Goal: Task Accomplishment & Management: Manage account settings

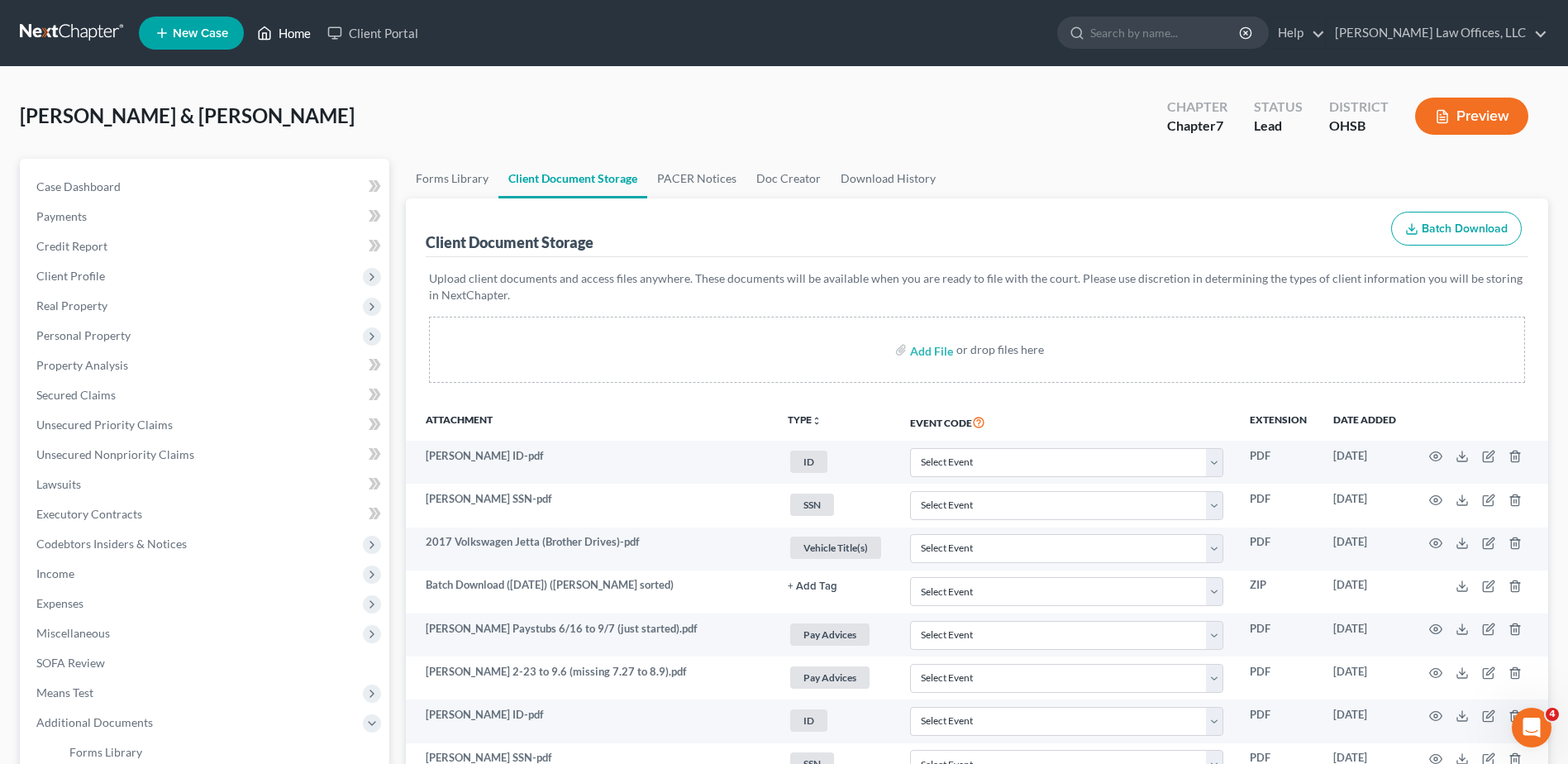
drag, startPoint x: 302, startPoint y: 35, endPoint x: 688, endPoint y: 209, distance: 423.4
click at [302, 35] on link "Home" at bounding box center [284, 33] width 70 height 30
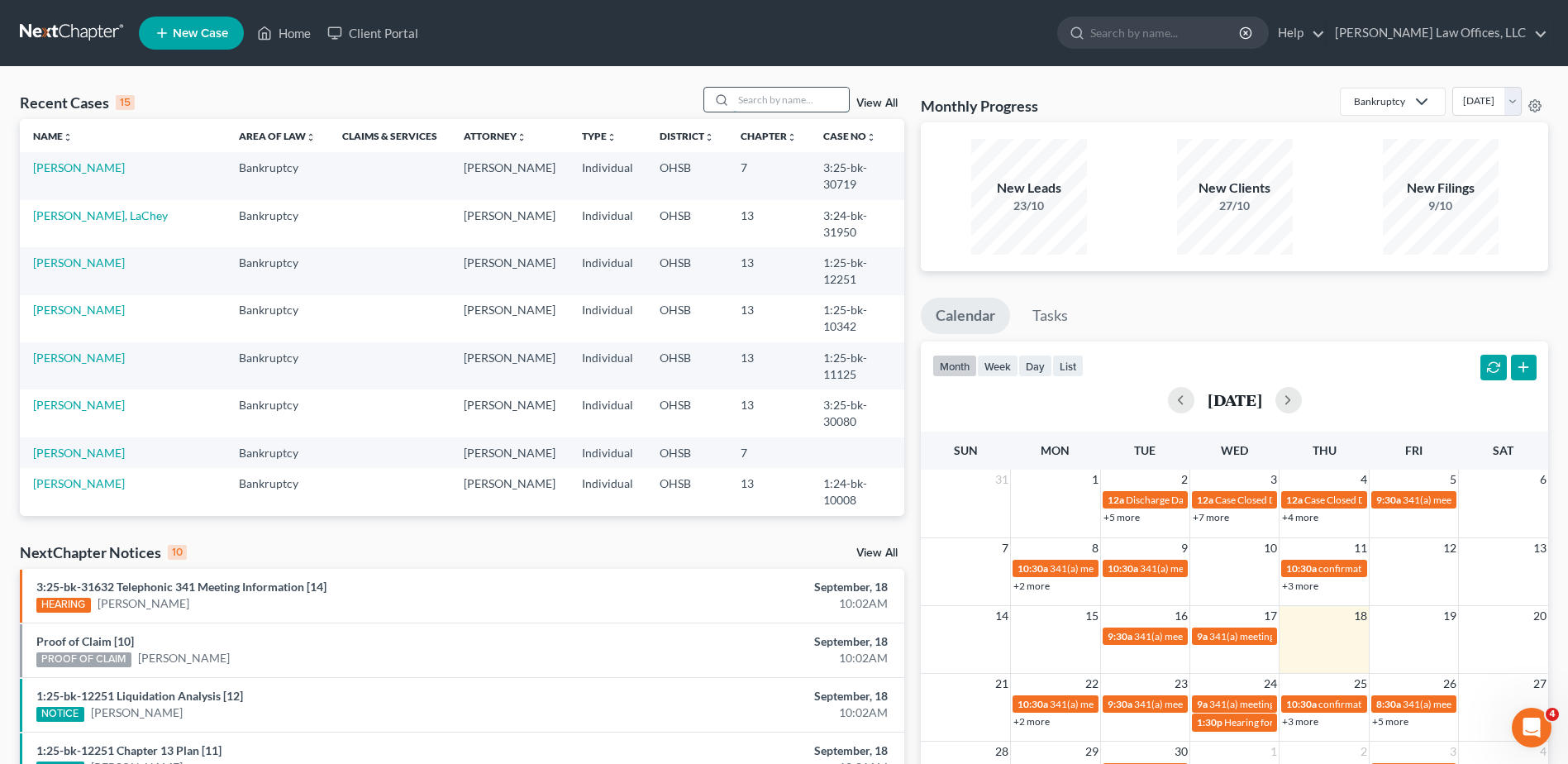
click at [755, 100] on input "search" at bounding box center [790, 100] width 116 height 24
type input "alea"
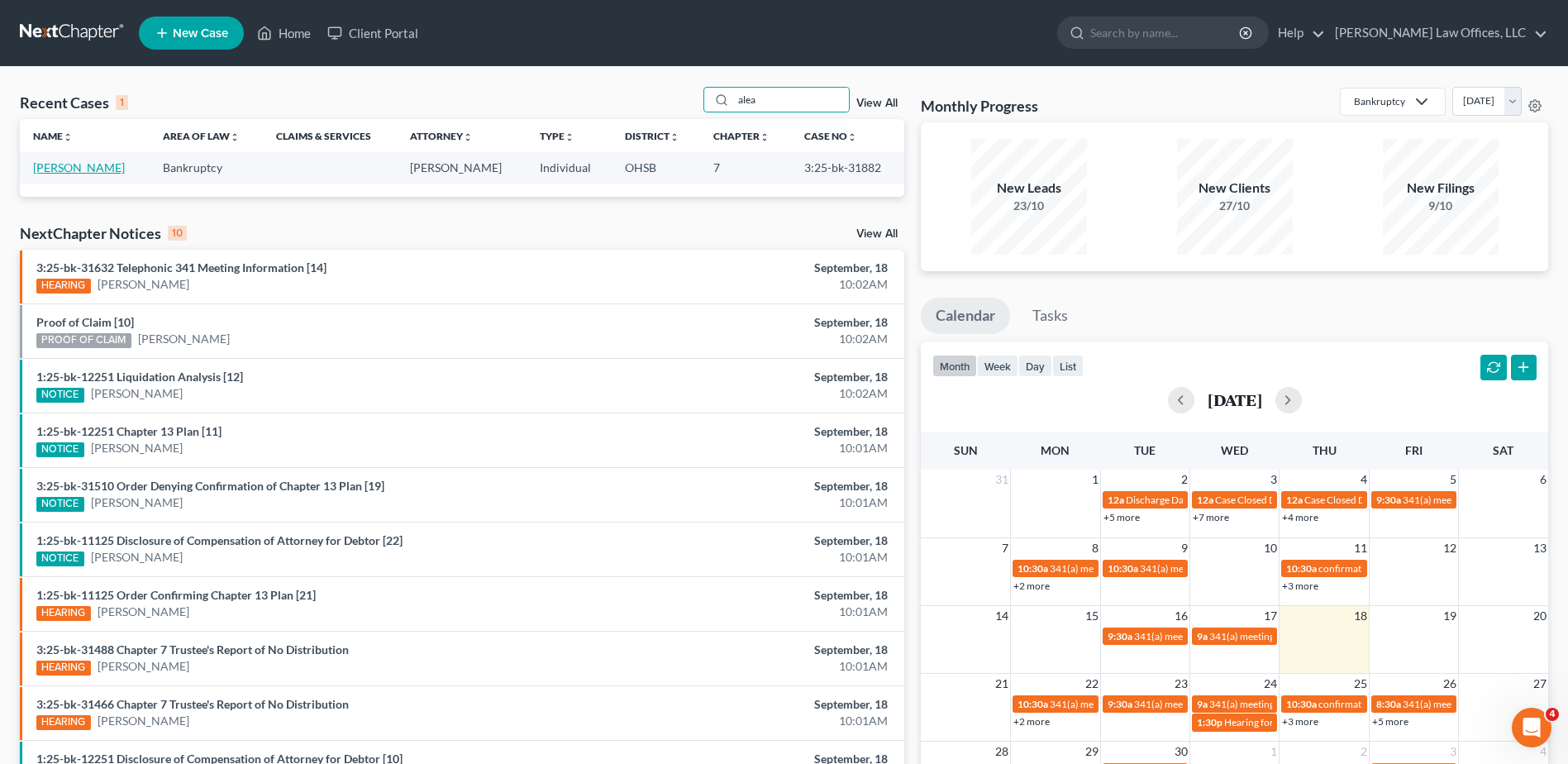
click at [70, 169] on link "[PERSON_NAME]" at bounding box center [79, 167] width 92 height 14
select select "3"
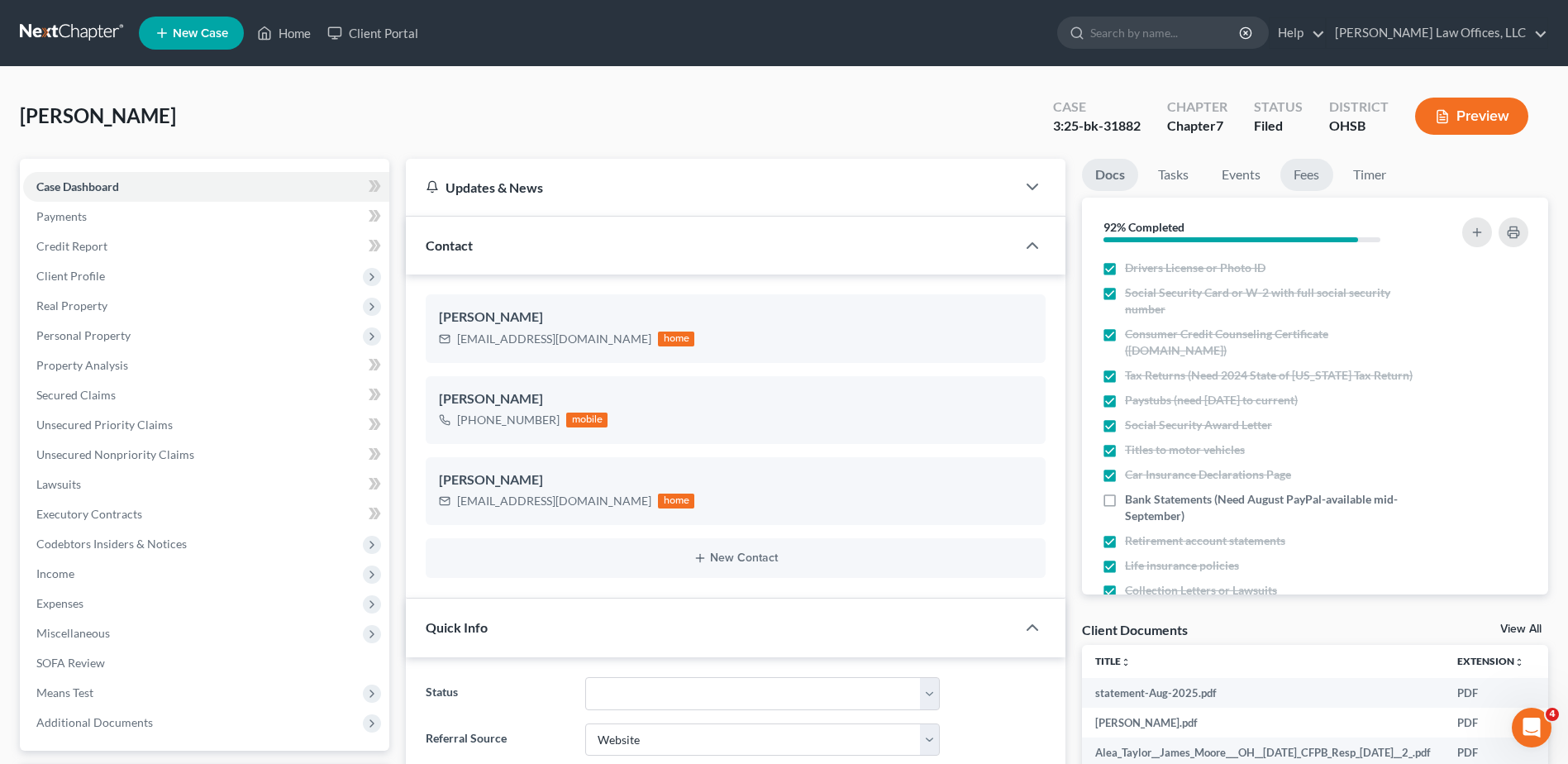
click at [1307, 170] on link "Fees" at bounding box center [1307, 175] width 53 height 33
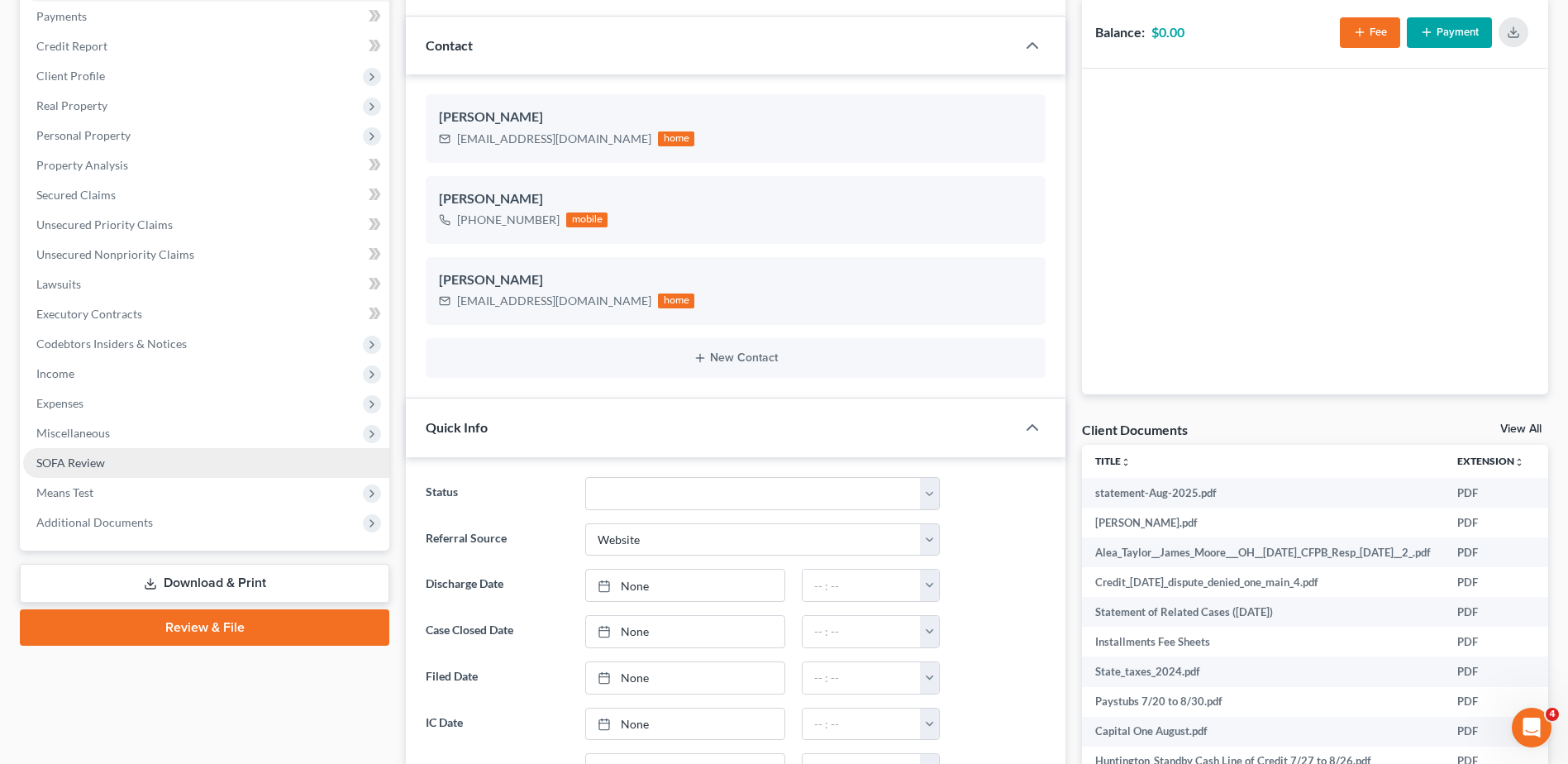
scroll to position [248, 0]
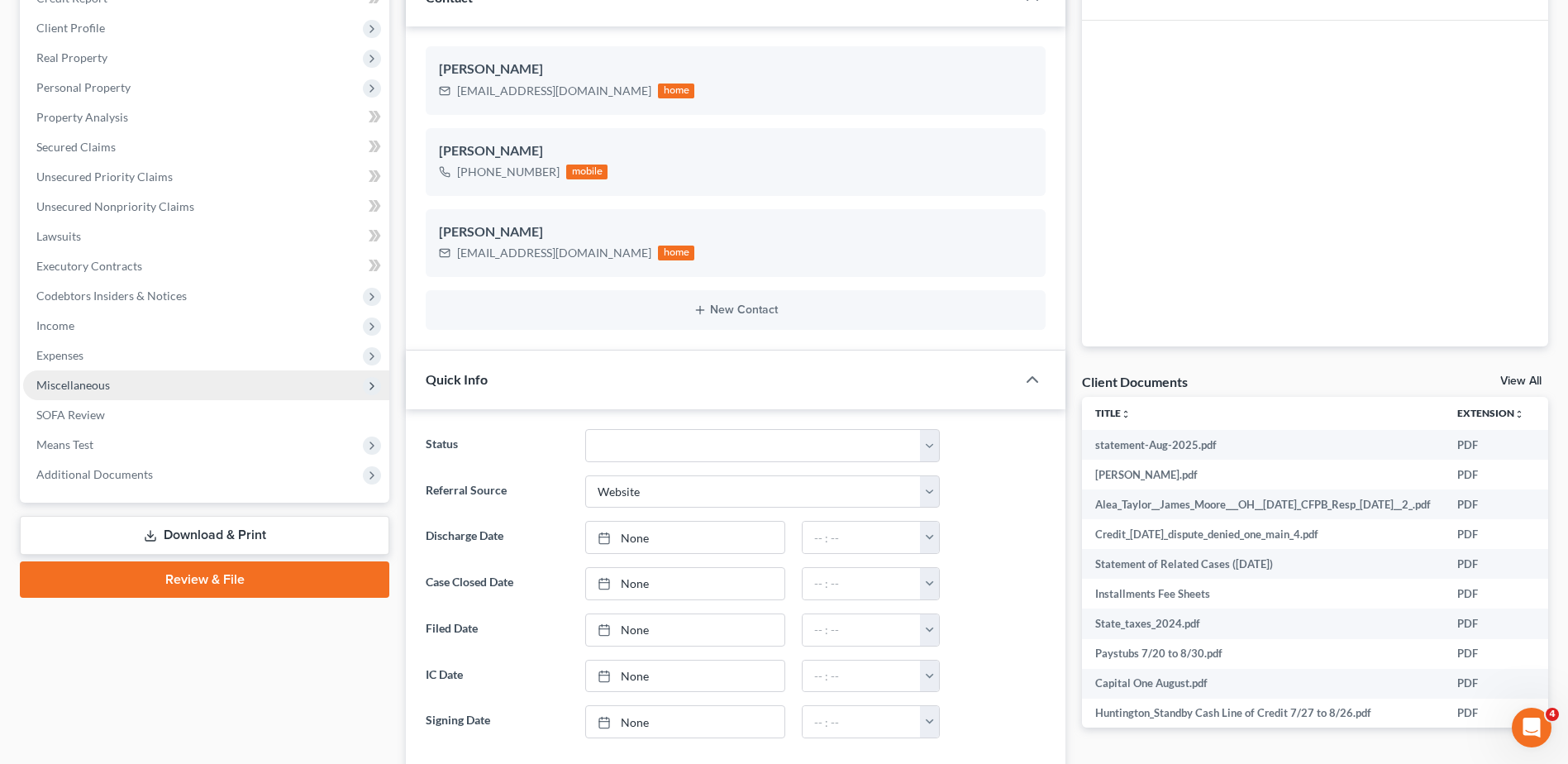
click at [104, 384] on span "Miscellaneous" at bounding box center [73, 385] width 74 height 14
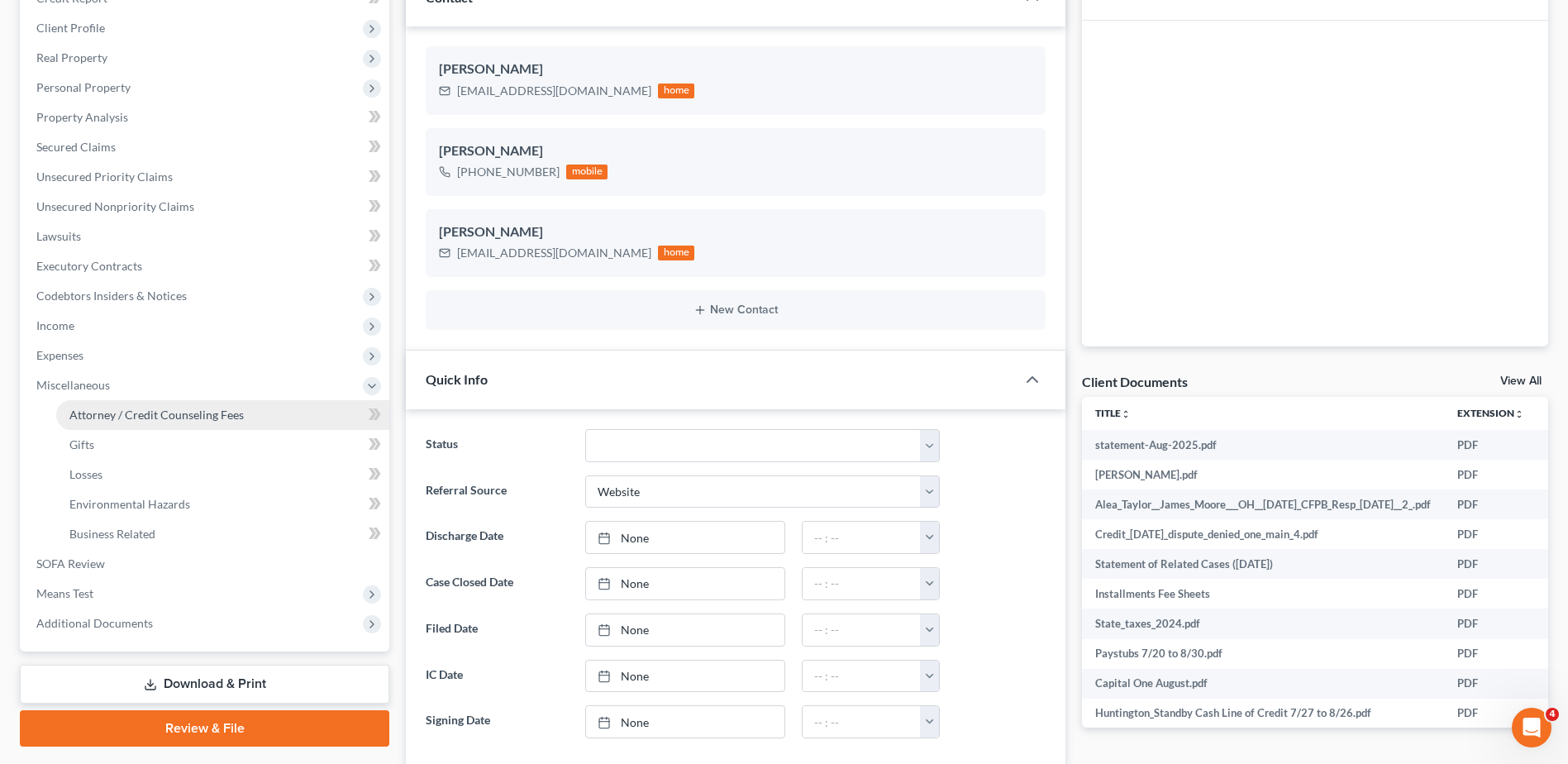
click at [107, 410] on span "Attorney / Credit Counseling Fees" at bounding box center [156, 415] width 174 height 14
select select "1"
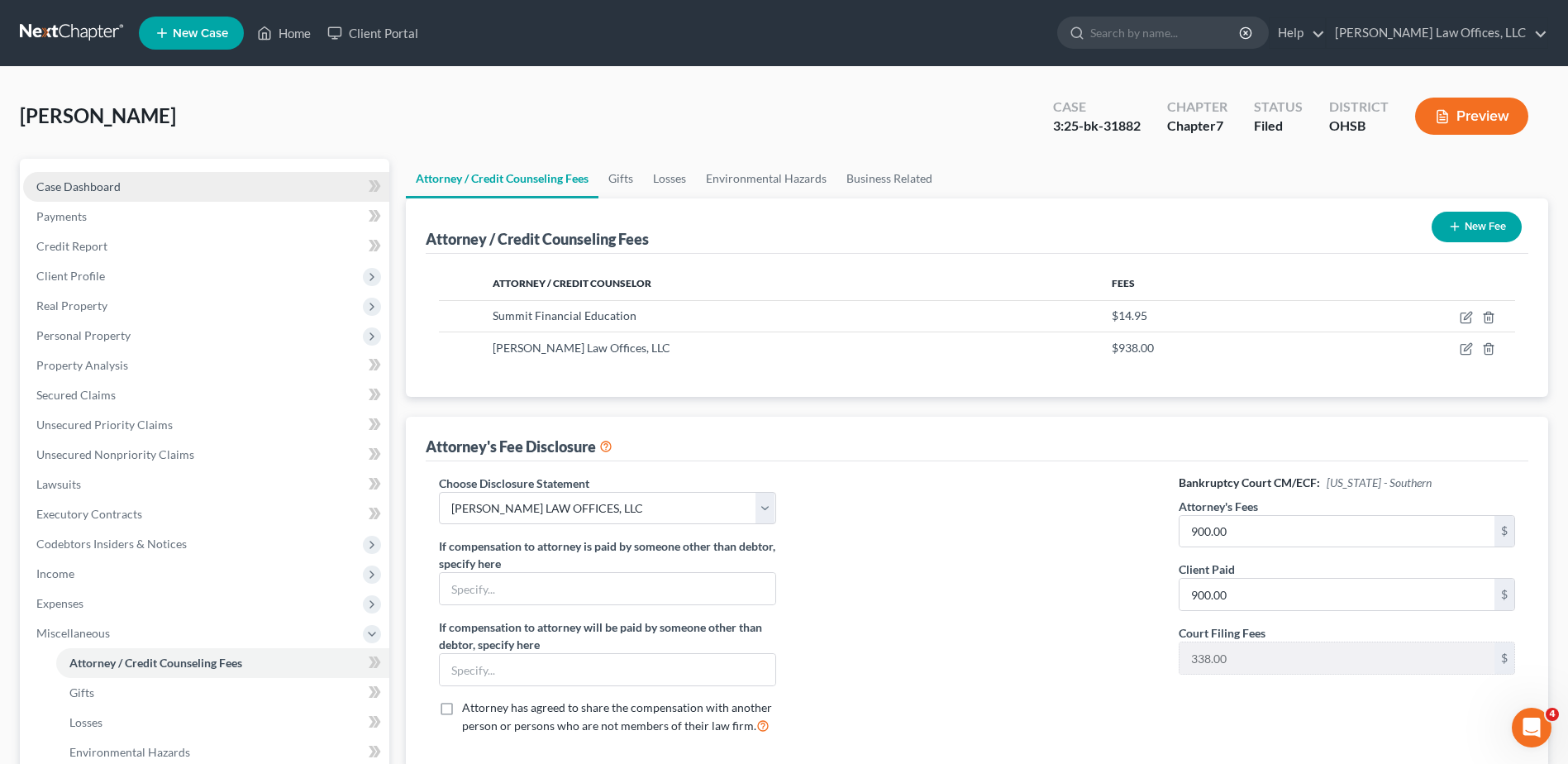
click at [92, 186] on span "Case Dashboard" at bounding box center [78, 186] width 84 height 14
select select "3"
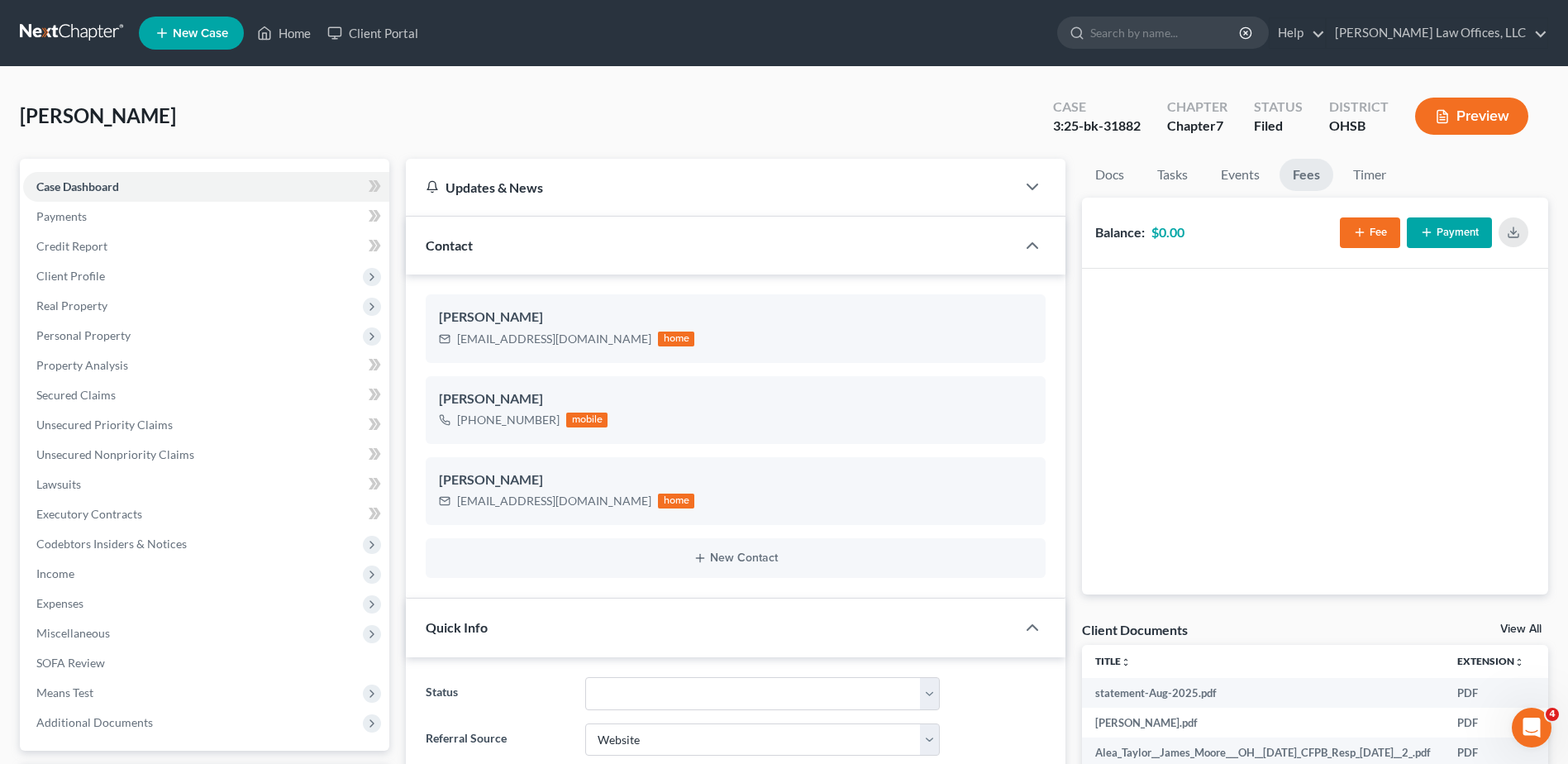
click at [1361, 239] on button "Fee" at bounding box center [1371, 233] width 60 height 31
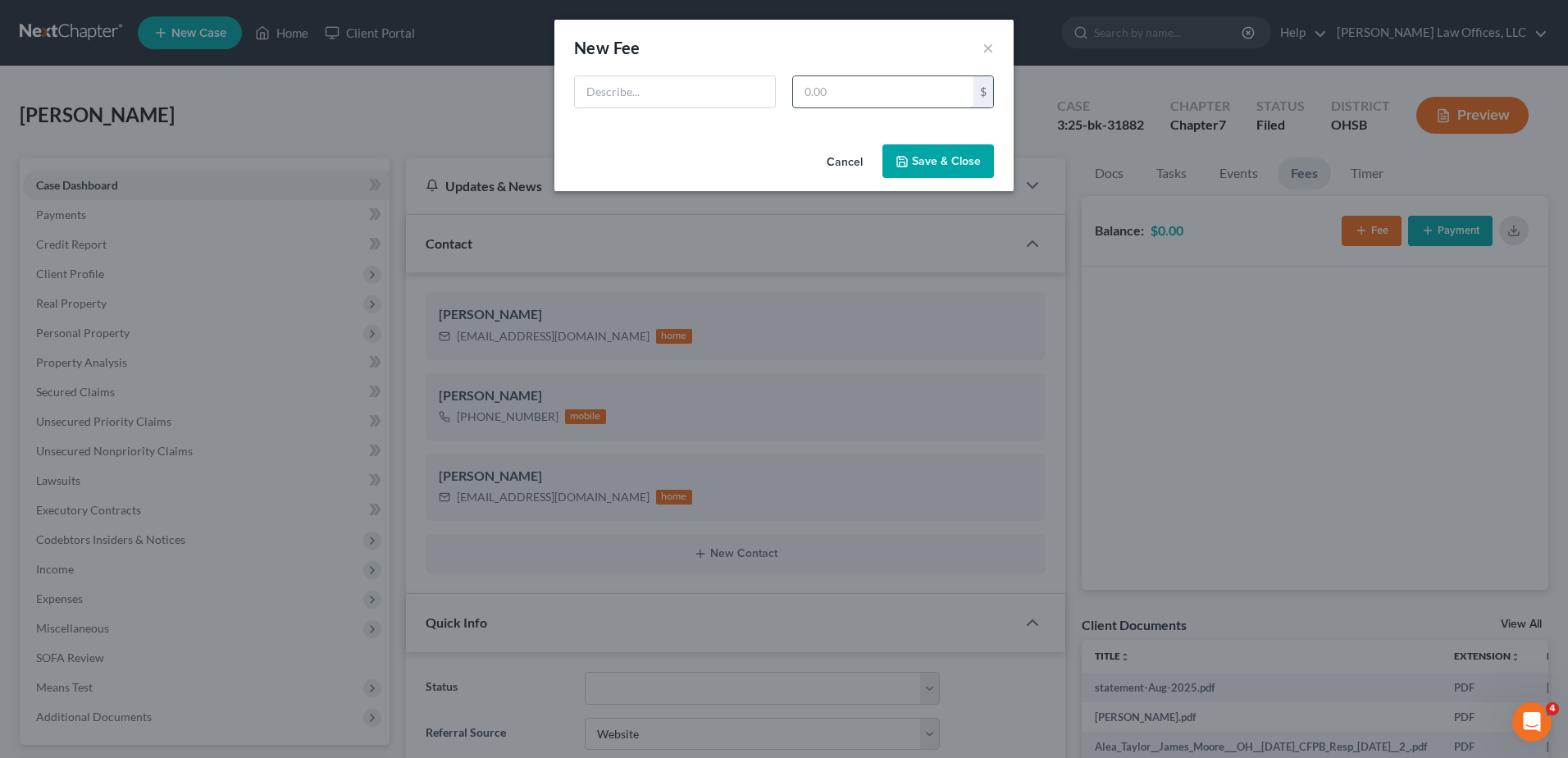
click at [873, 98] on input "text" at bounding box center [884, 92] width 180 height 32
type input "900"
click at [660, 98] on input "text" at bounding box center [674, 92] width 200 height 32
type input "Attorney Fee"
click at [948, 158] on button "Save & Close" at bounding box center [938, 162] width 112 height 34
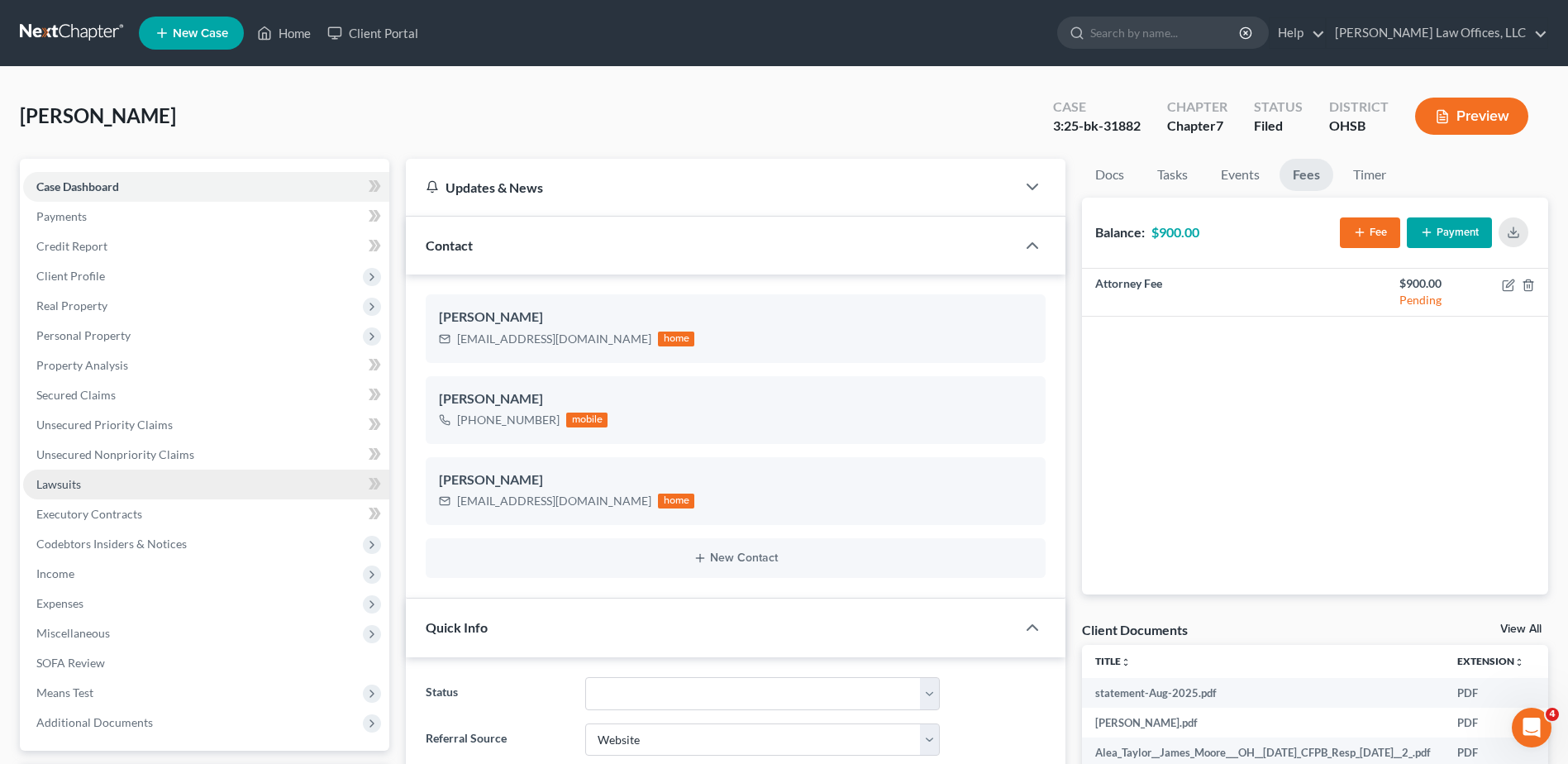
click at [79, 488] on span "Lawsuits" at bounding box center [58, 484] width 45 height 14
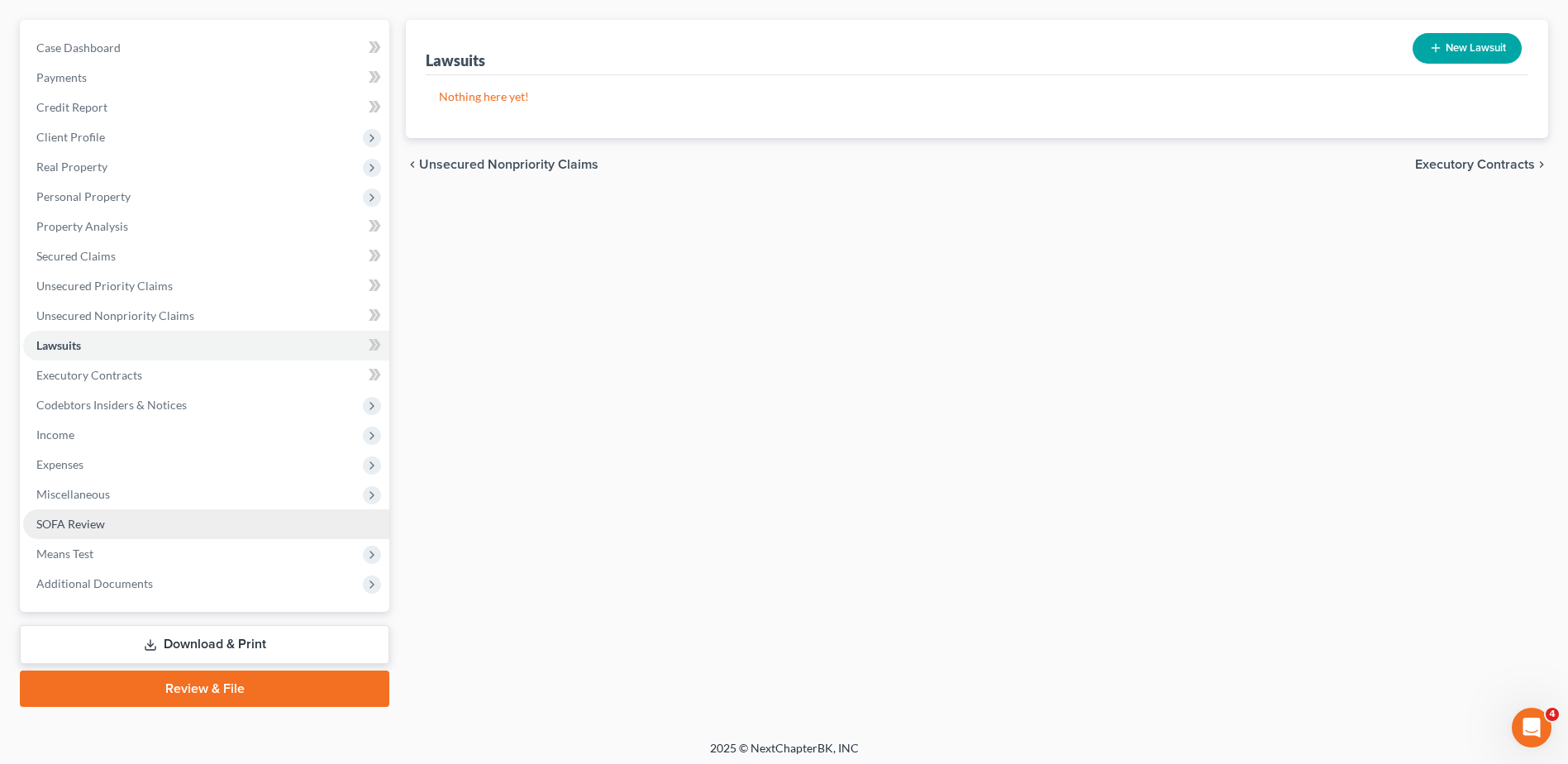
scroll to position [145, 0]
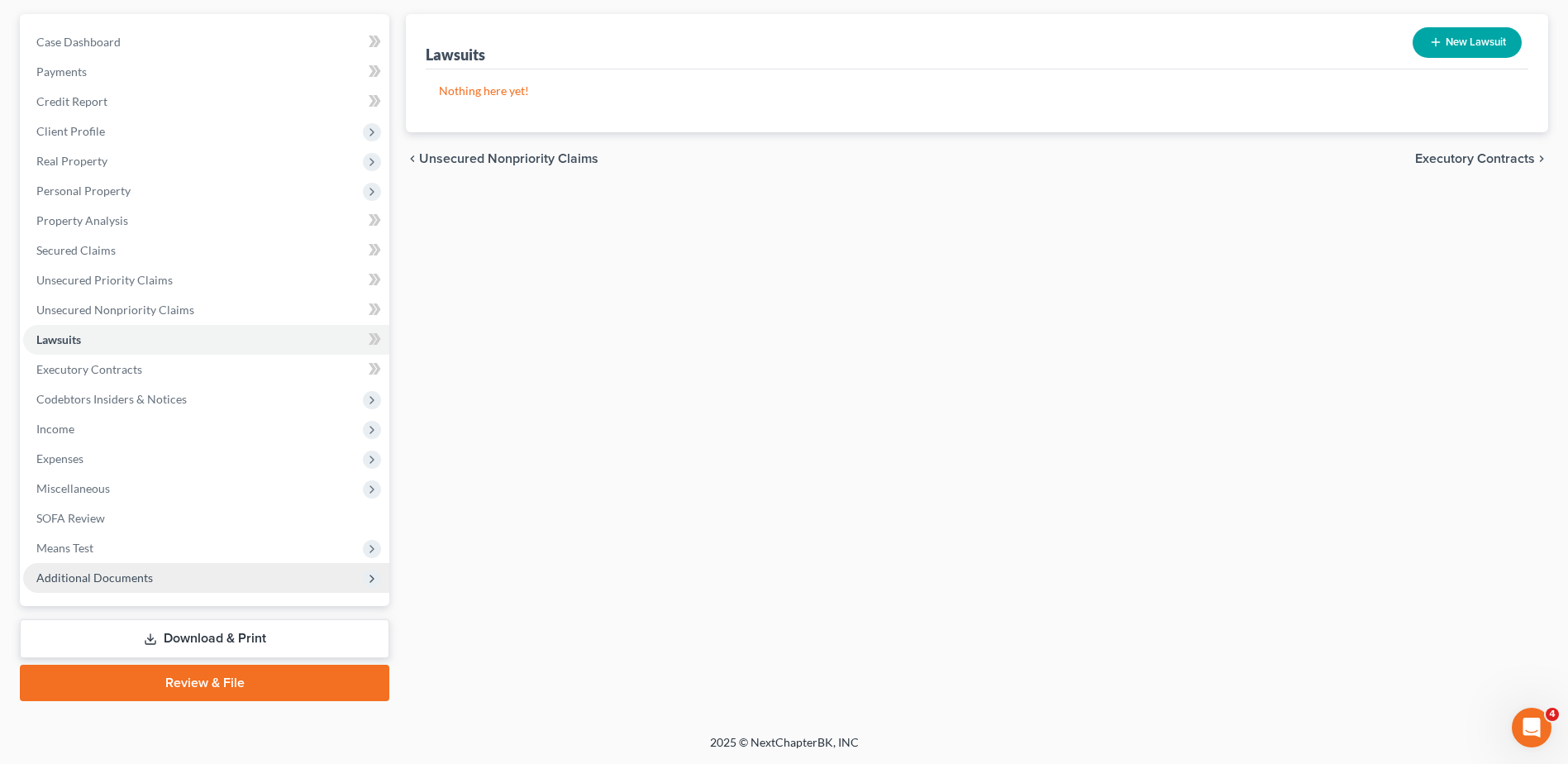
click at [107, 574] on span "Additional Documents" at bounding box center [94, 578] width 117 height 14
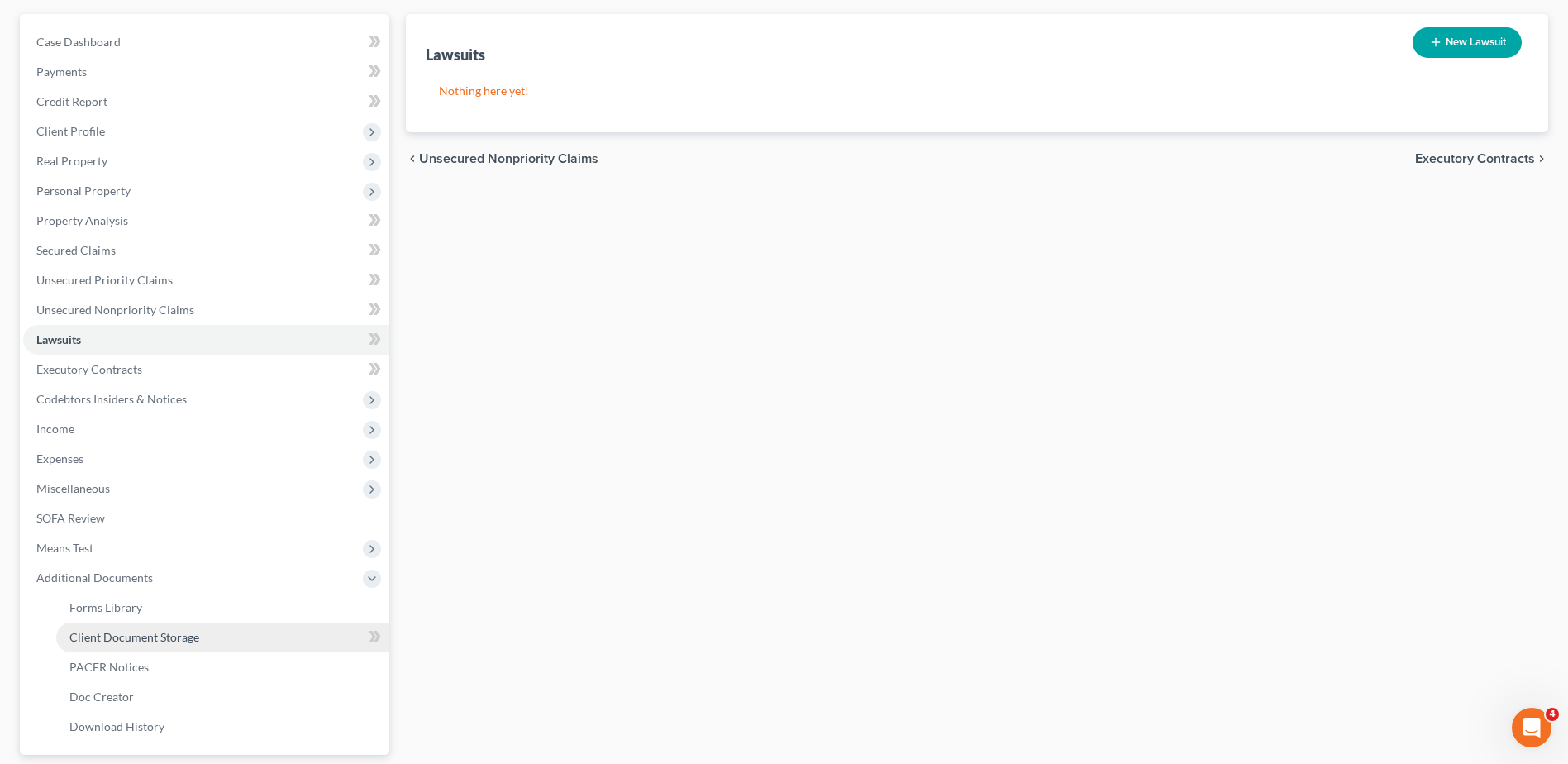
click at [134, 640] on span "Client Document Storage" at bounding box center [134, 637] width 130 height 14
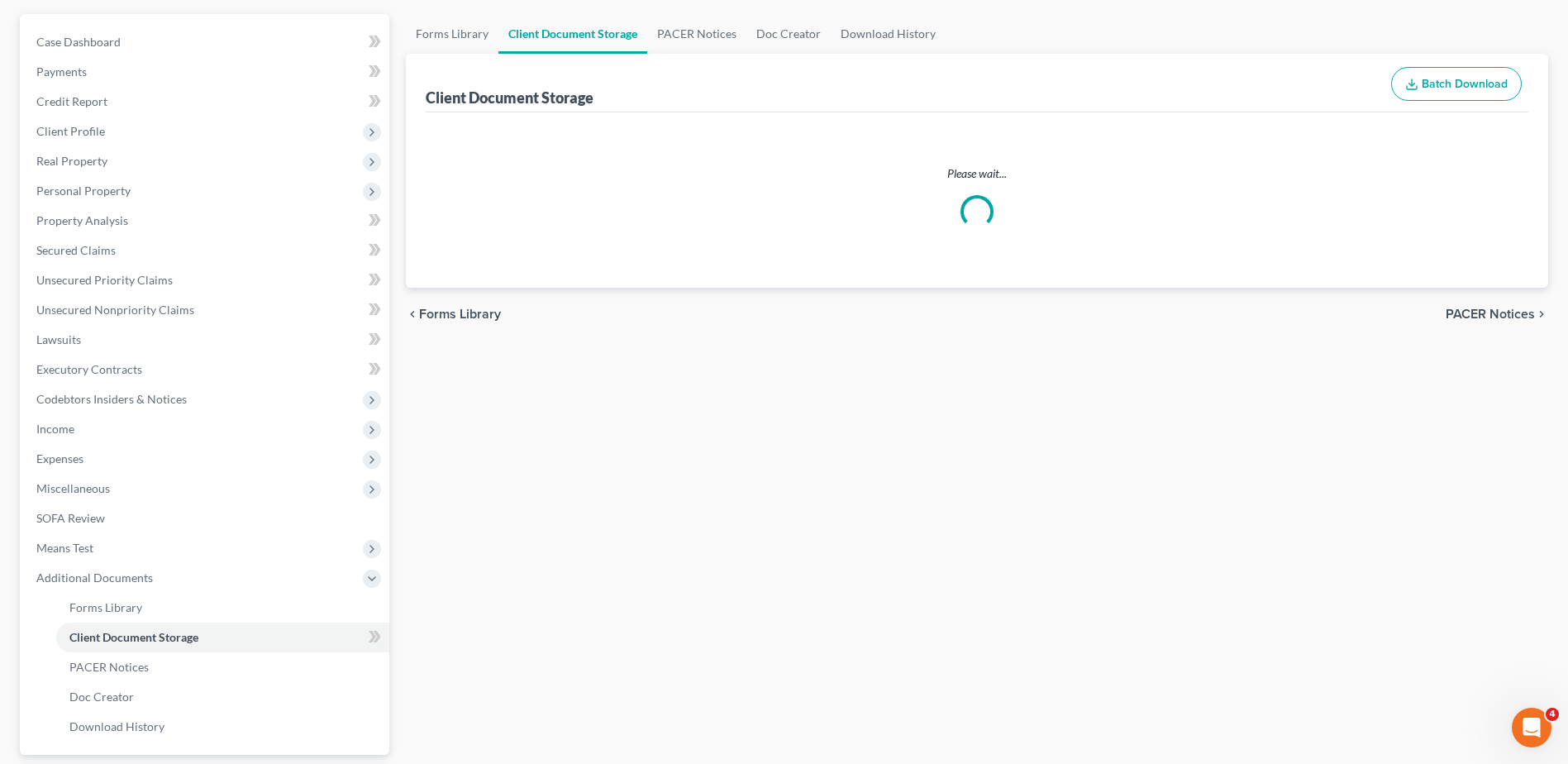
scroll to position [65, 0]
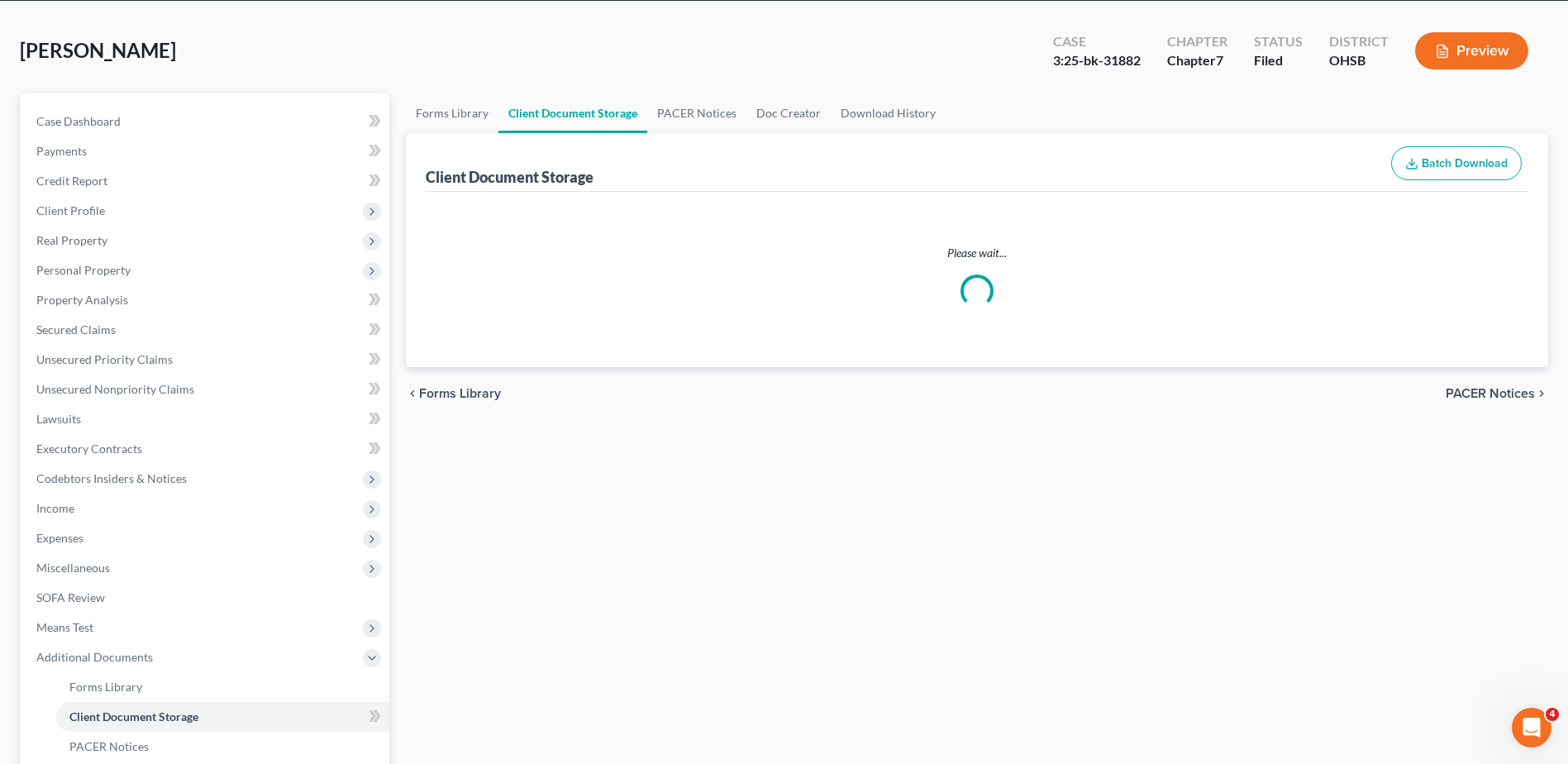
select select "7"
select select "37"
select select "52"
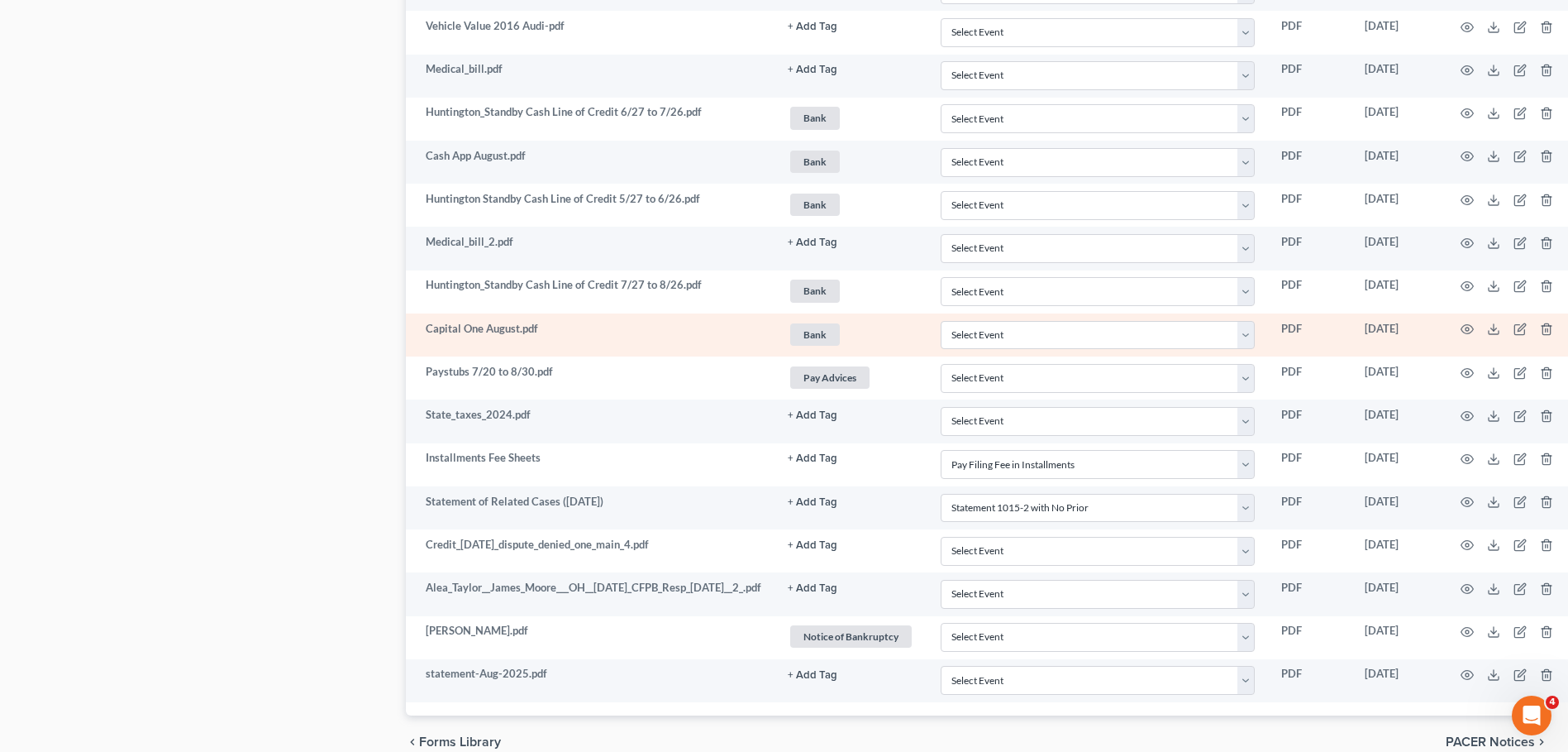
scroll to position [1985, 0]
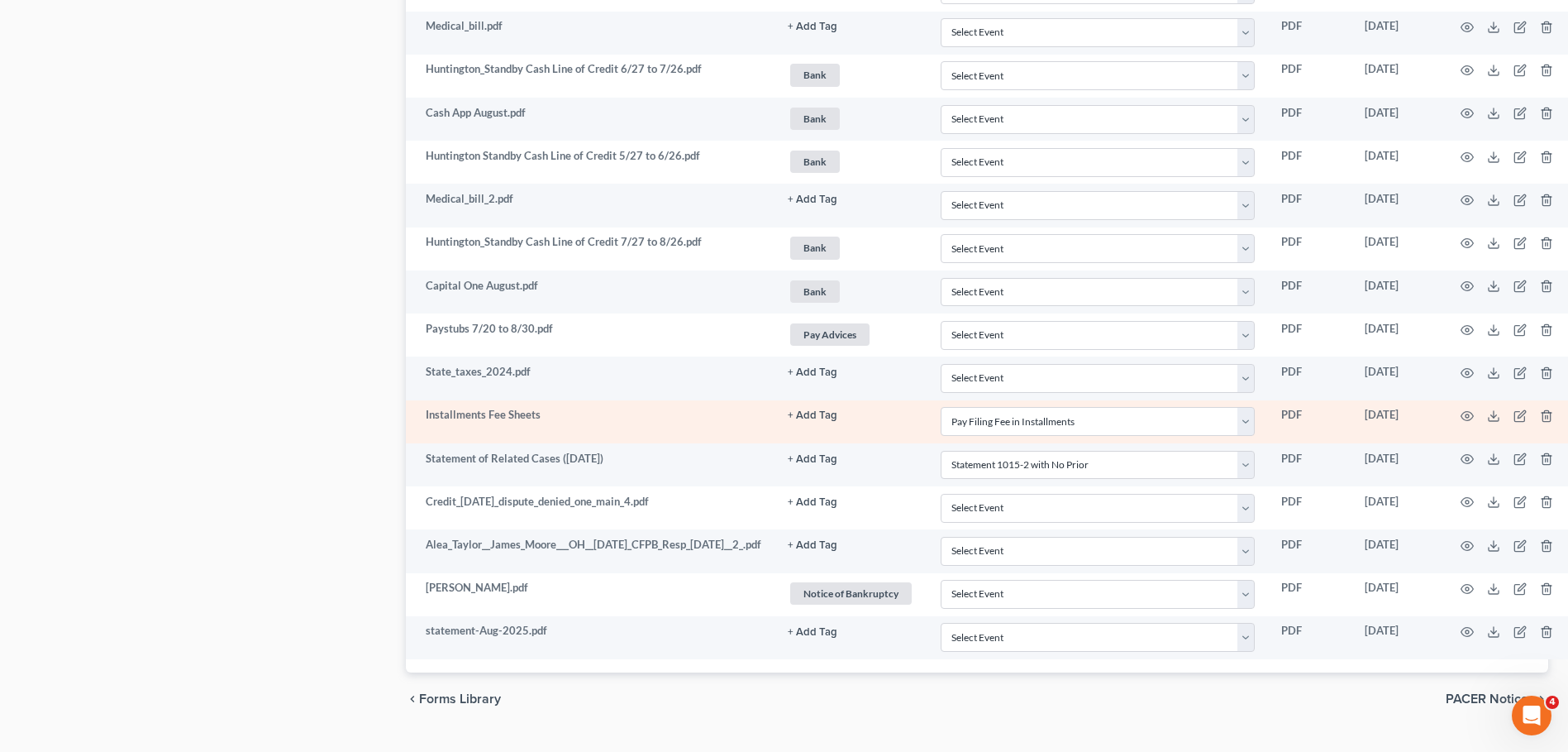
click at [836, 414] on button "+ Add Tag" at bounding box center [813, 415] width 50 height 11
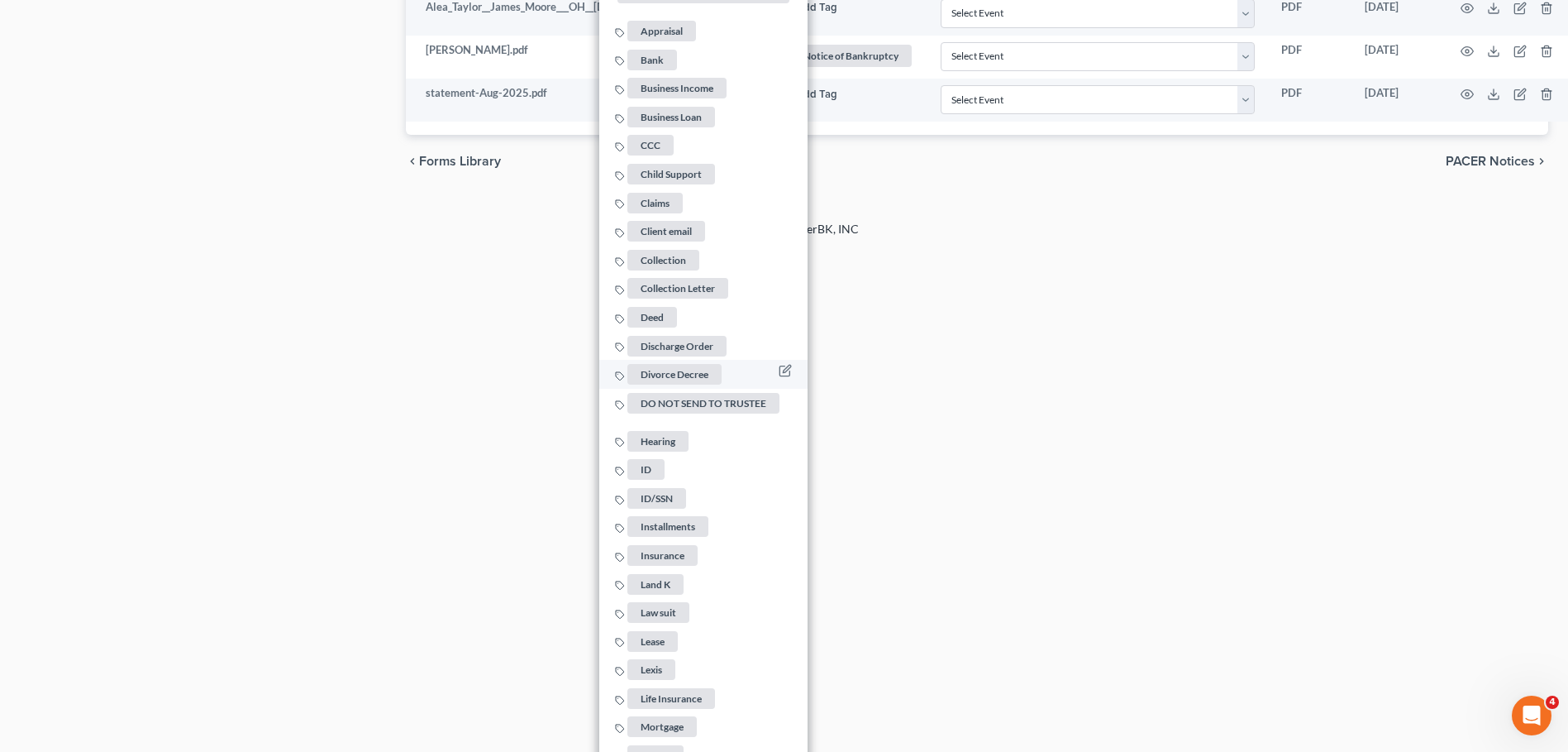
scroll to position [2563, 0]
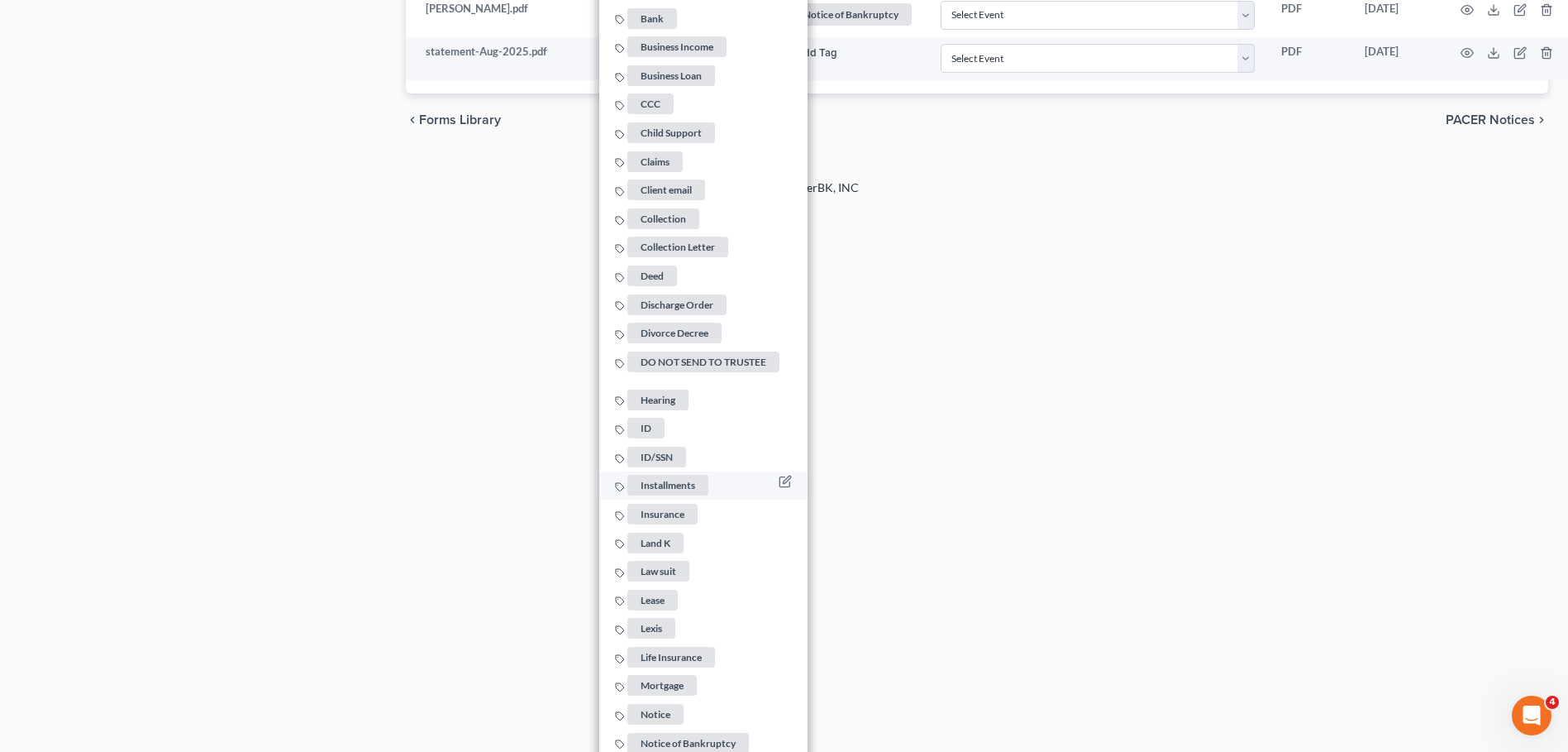
click at [705, 482] on span "Installments" at bounding box center [668, 486] width 81 height 21
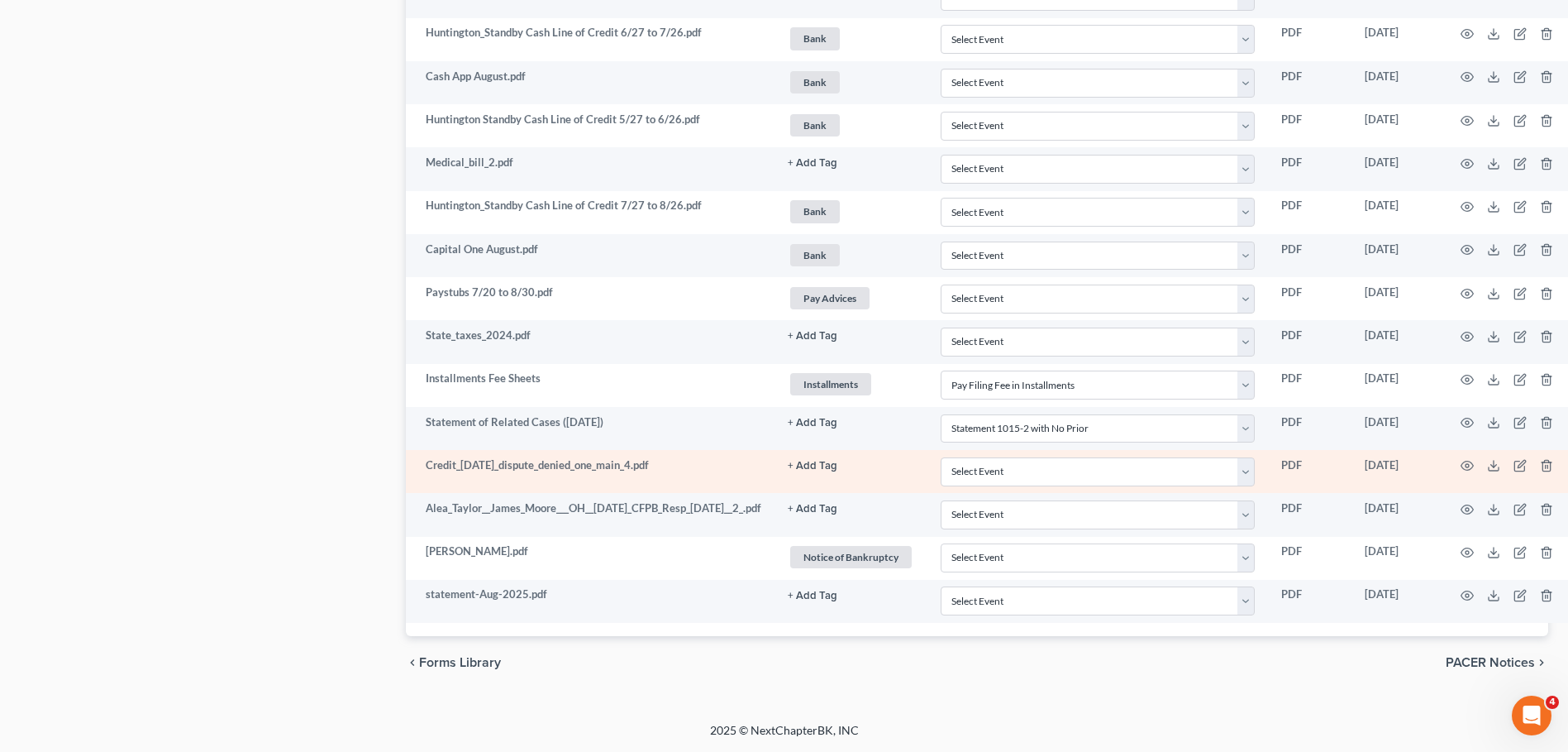
scroll to position [2021, 0]
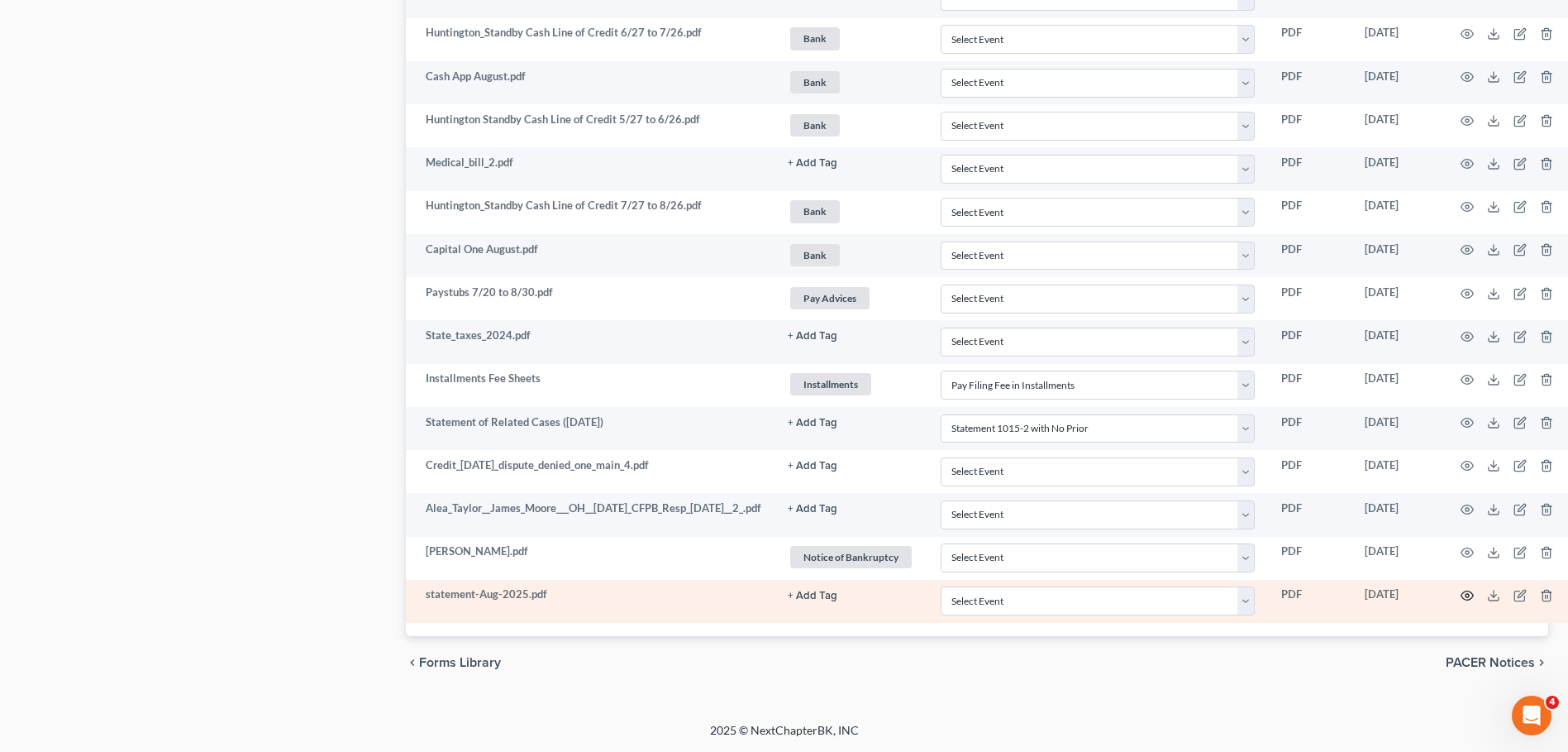
click at [1474, 597] on icon "button" at bounding box center [1467, 595] width 13 height 13
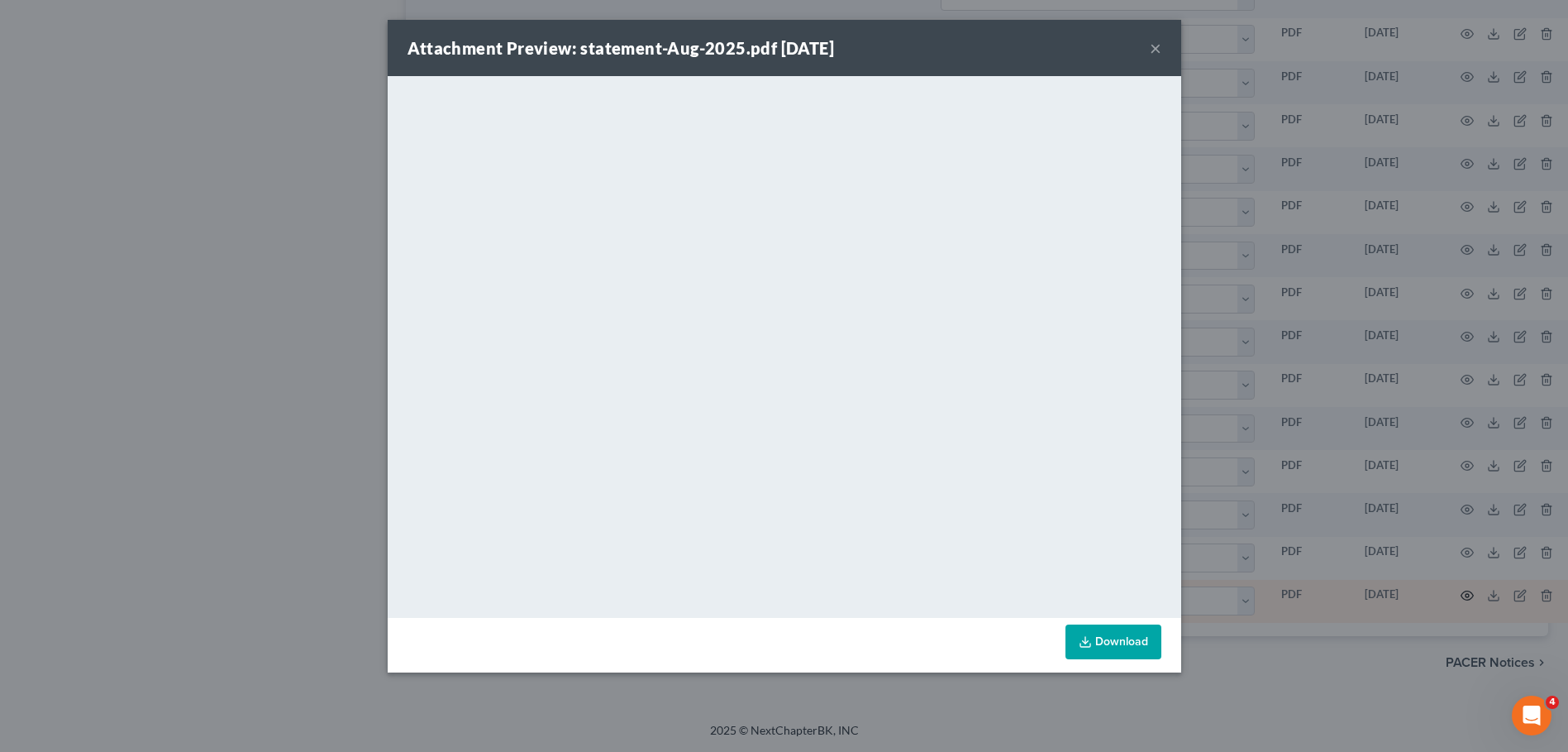
scroll to position [2009, 0]
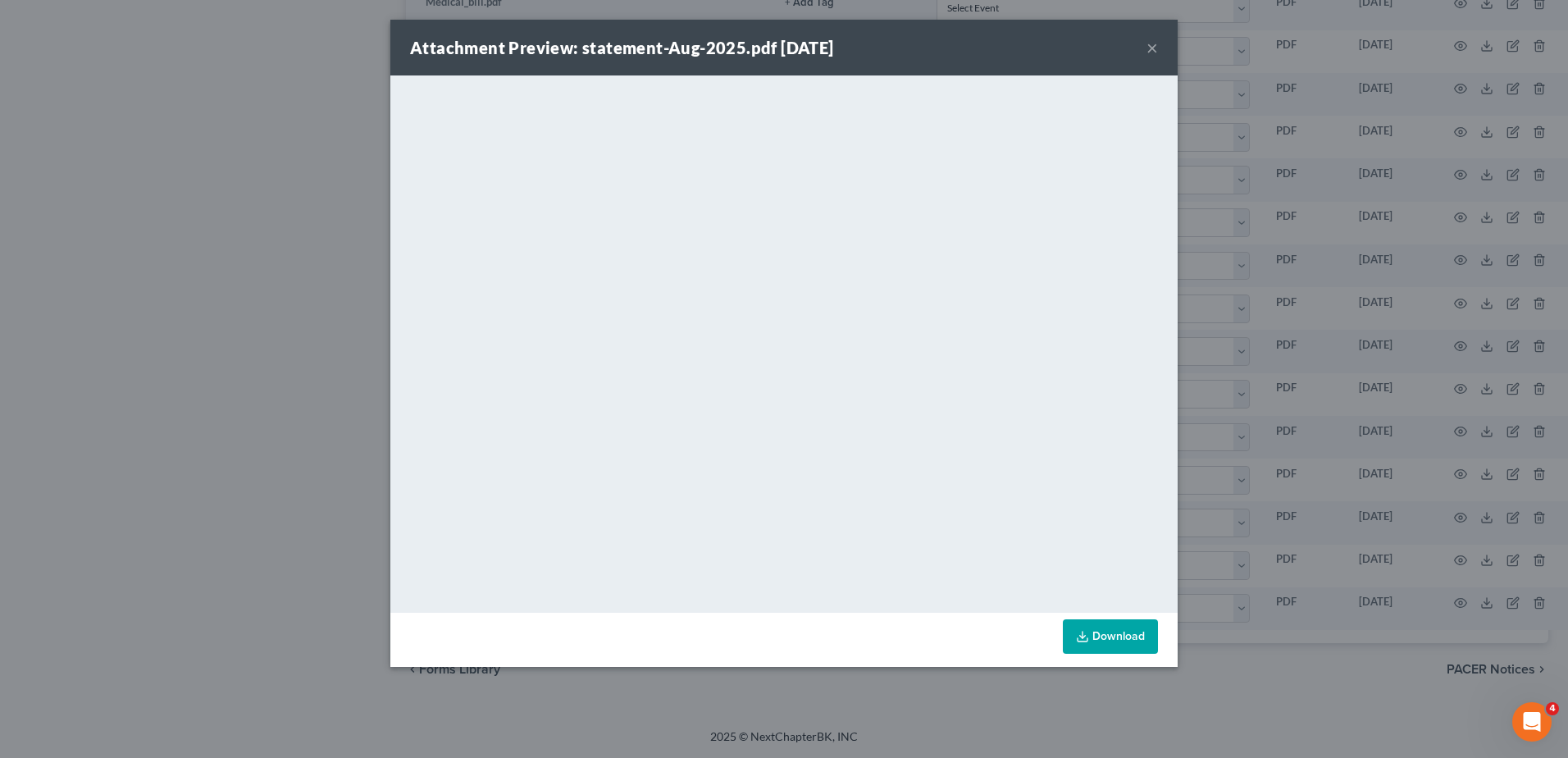
click at [1151, 44] on button "×" at bounding box center [1152, 47] width 11 height 20
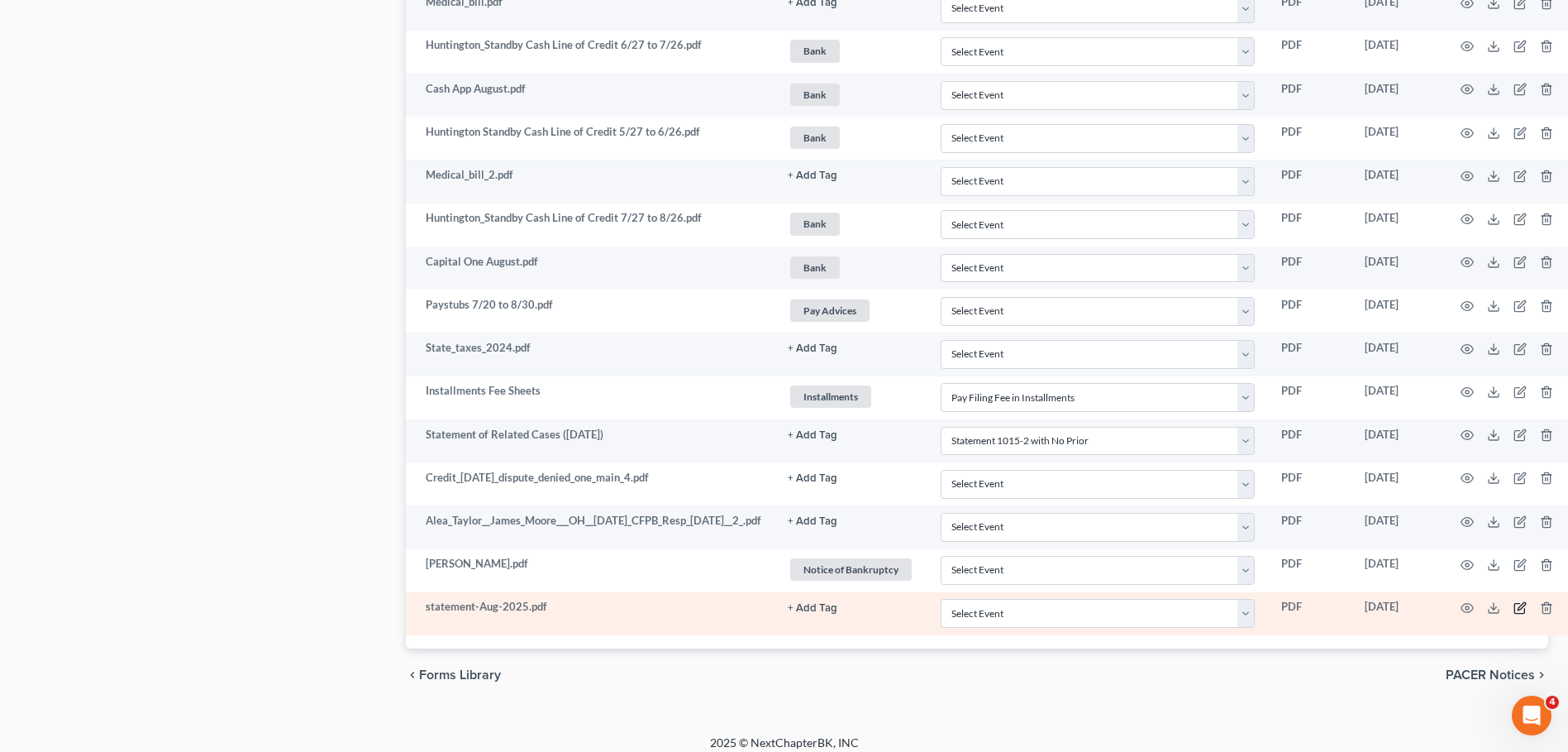
click at [1527, 605] on icon "button" at bounding box center [1520, 607] width 13 height 13
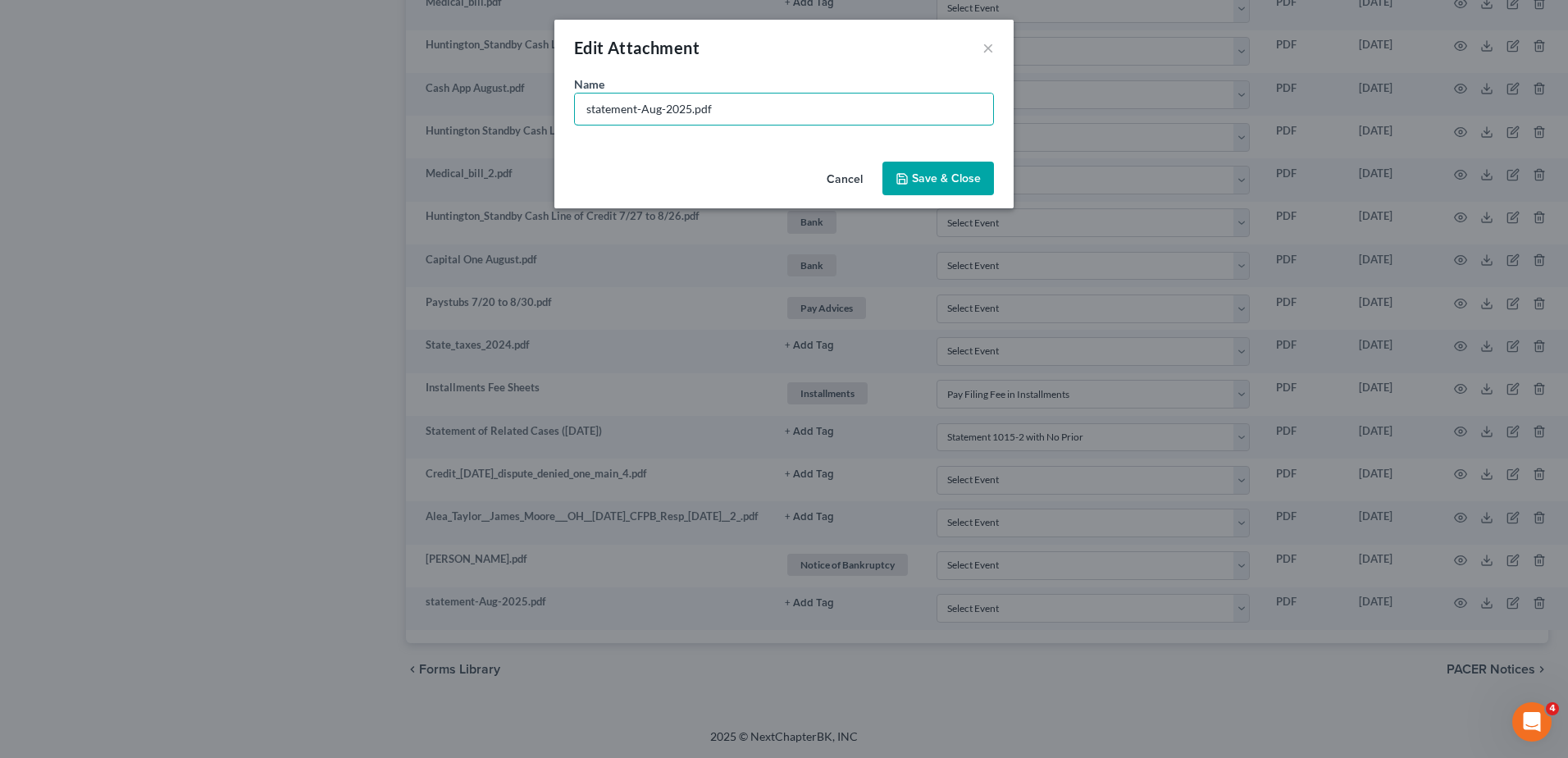
drag, startPoint x: 690, startPoint y: 109, endPoint x: 503, endPoint y: 116, distance: 187.1
click at [503, 116] on div "Edit Attachment × Name * statement-Aug-2025.pdf Cancel Save & Close" at bounding box center [784, 379] width 1568 height 758
type input "PayPal August.pdf"
click at [919, 183] on span "Save & Close" at bounding box center [946, 178] width 69 height 14
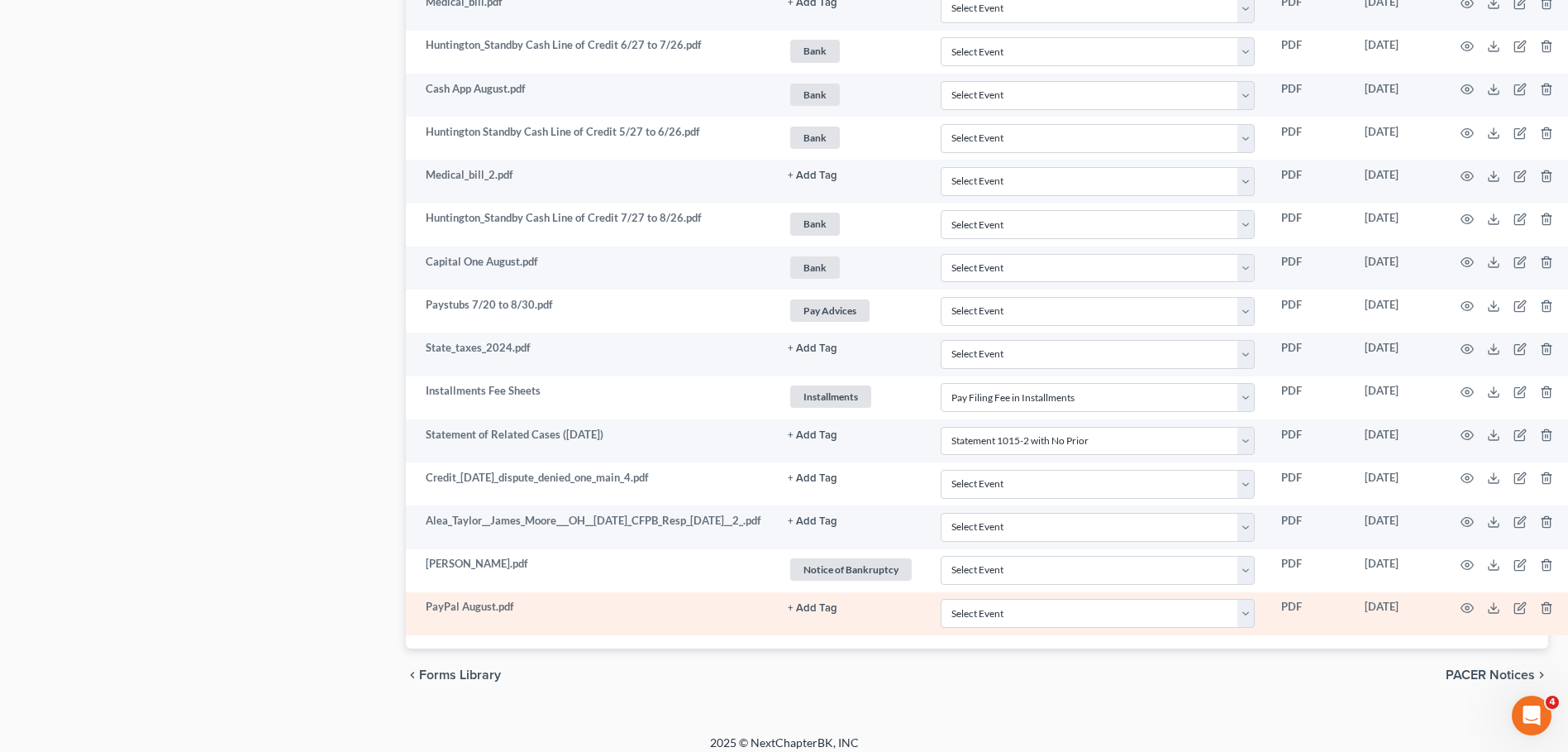
click at [838, 607] on button "+ Add Tag" at bounding box center [813, 608] width 50 height 11
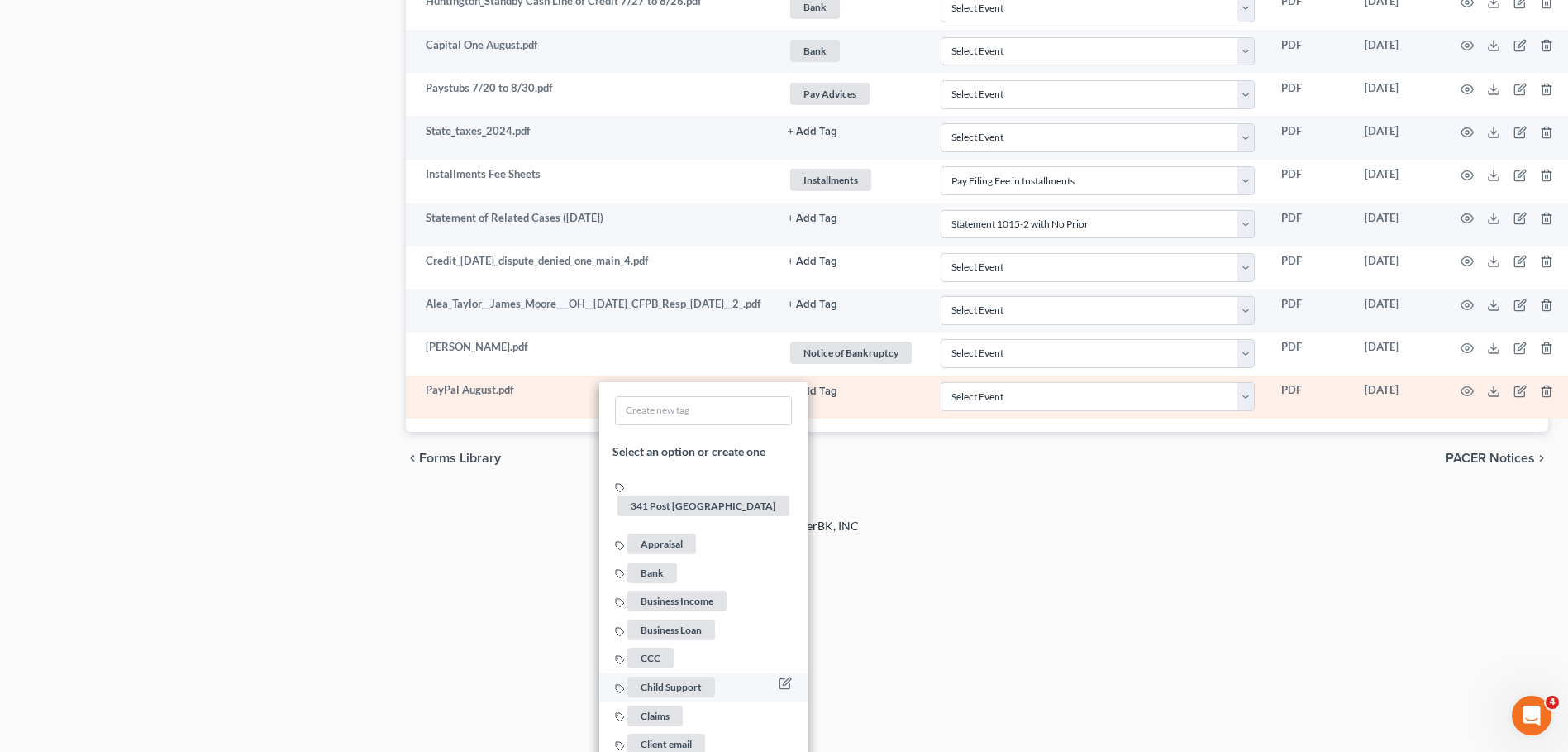
scroll to position [2257, 0]
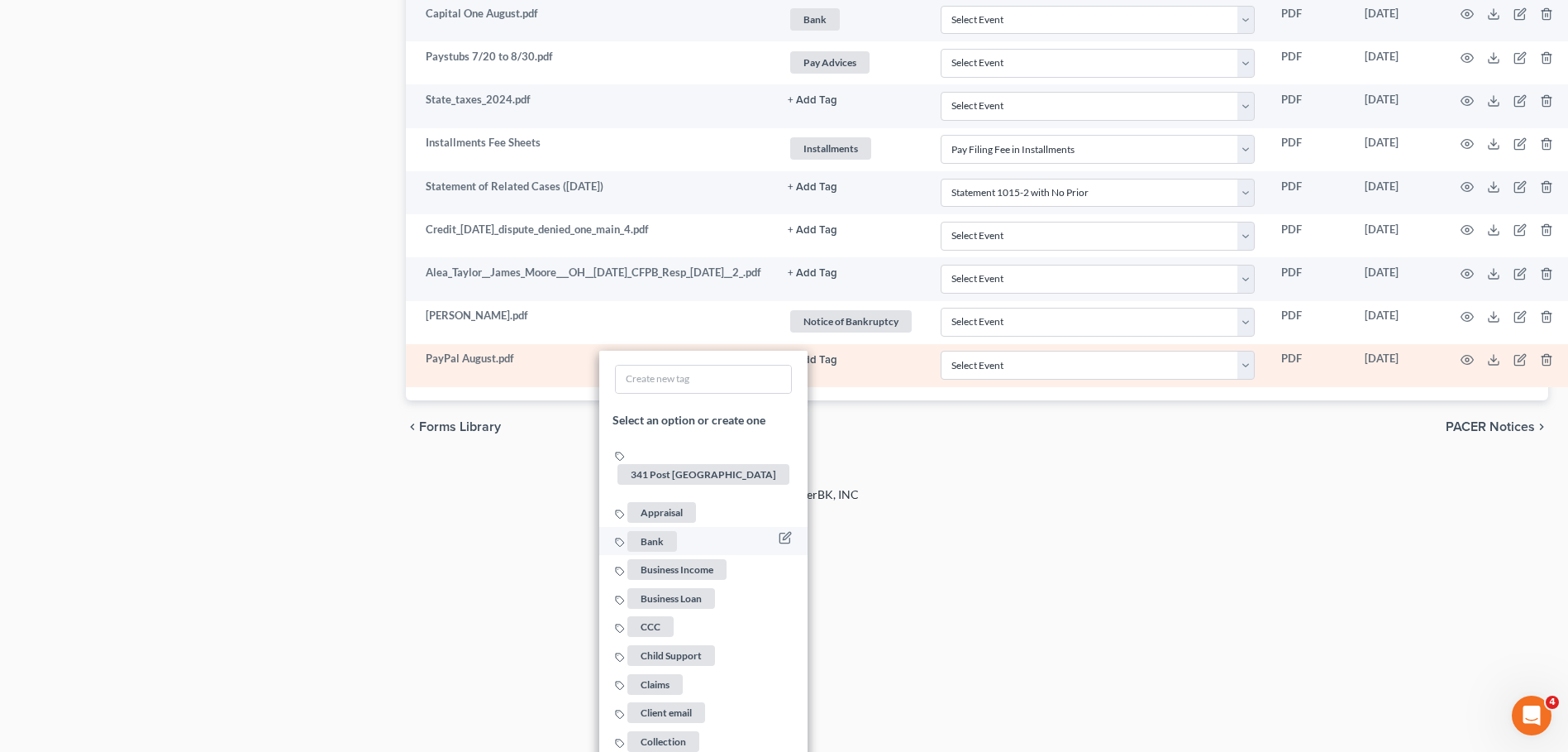
click at [677, 531] on span "Bank" at bounding box center [652, 541] width 50 height 21
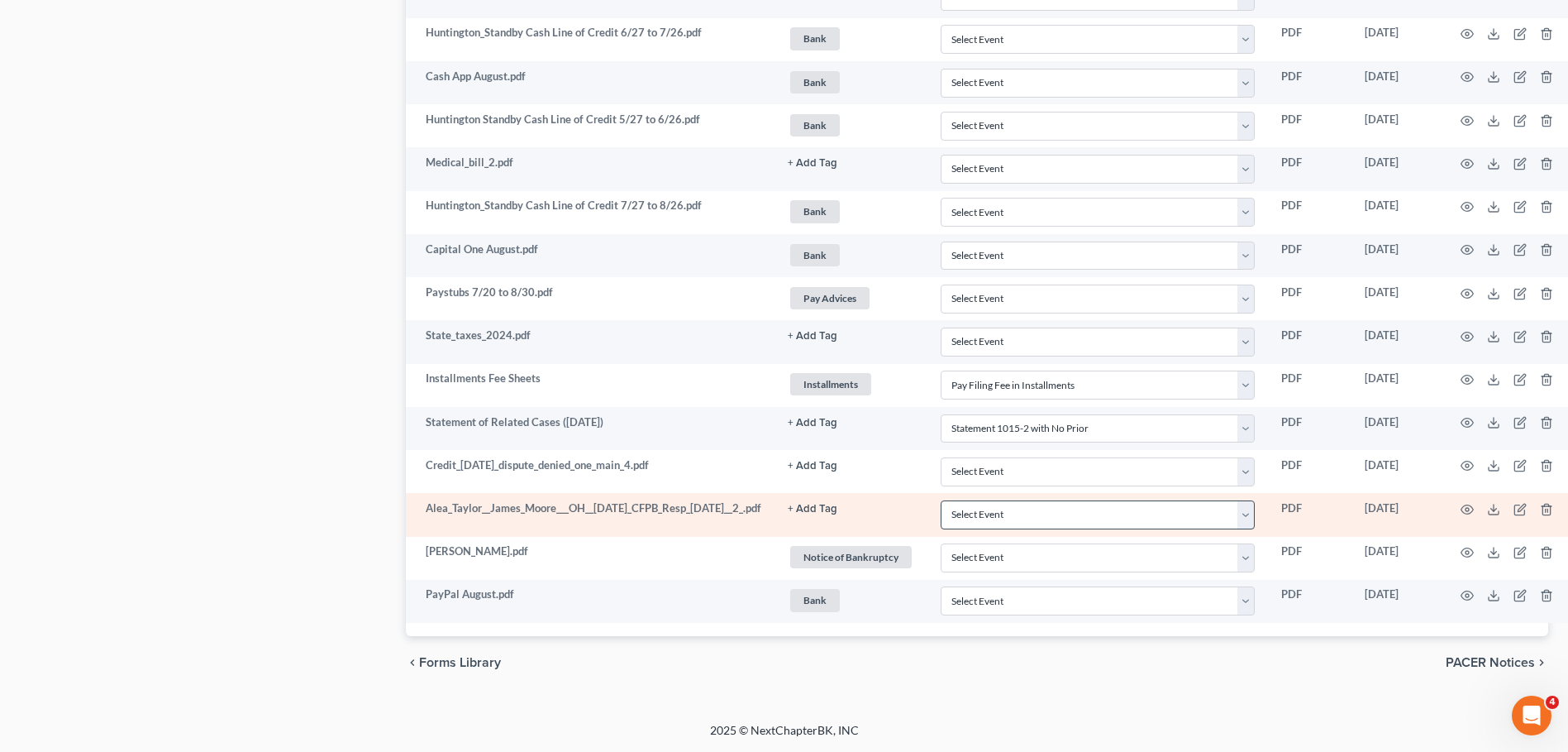
scroll to position [2021, 0]
click at [1474, 511] on icon "button" at bounding box center [1467, 509] width 13 height 13
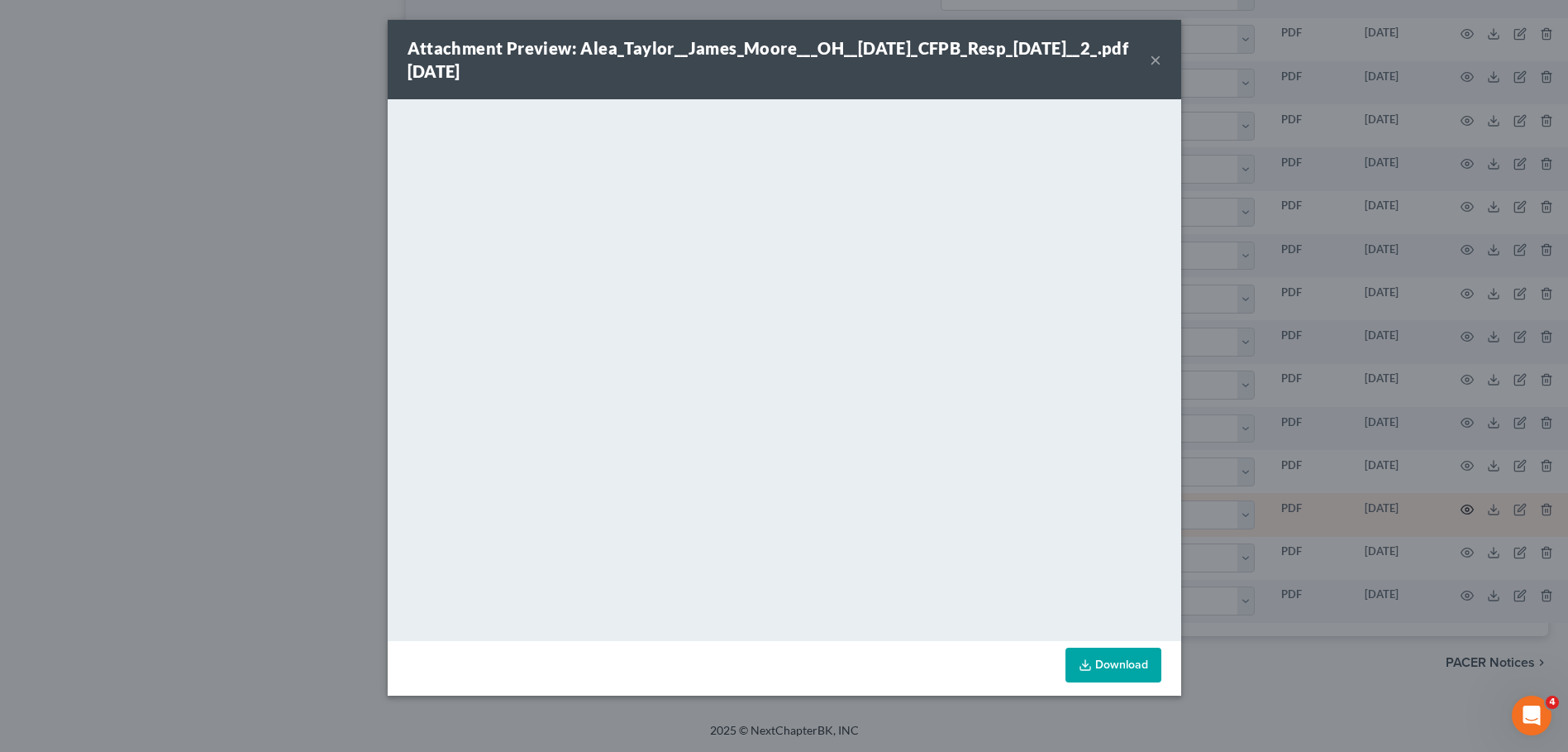
scroll to position [2009, 0]
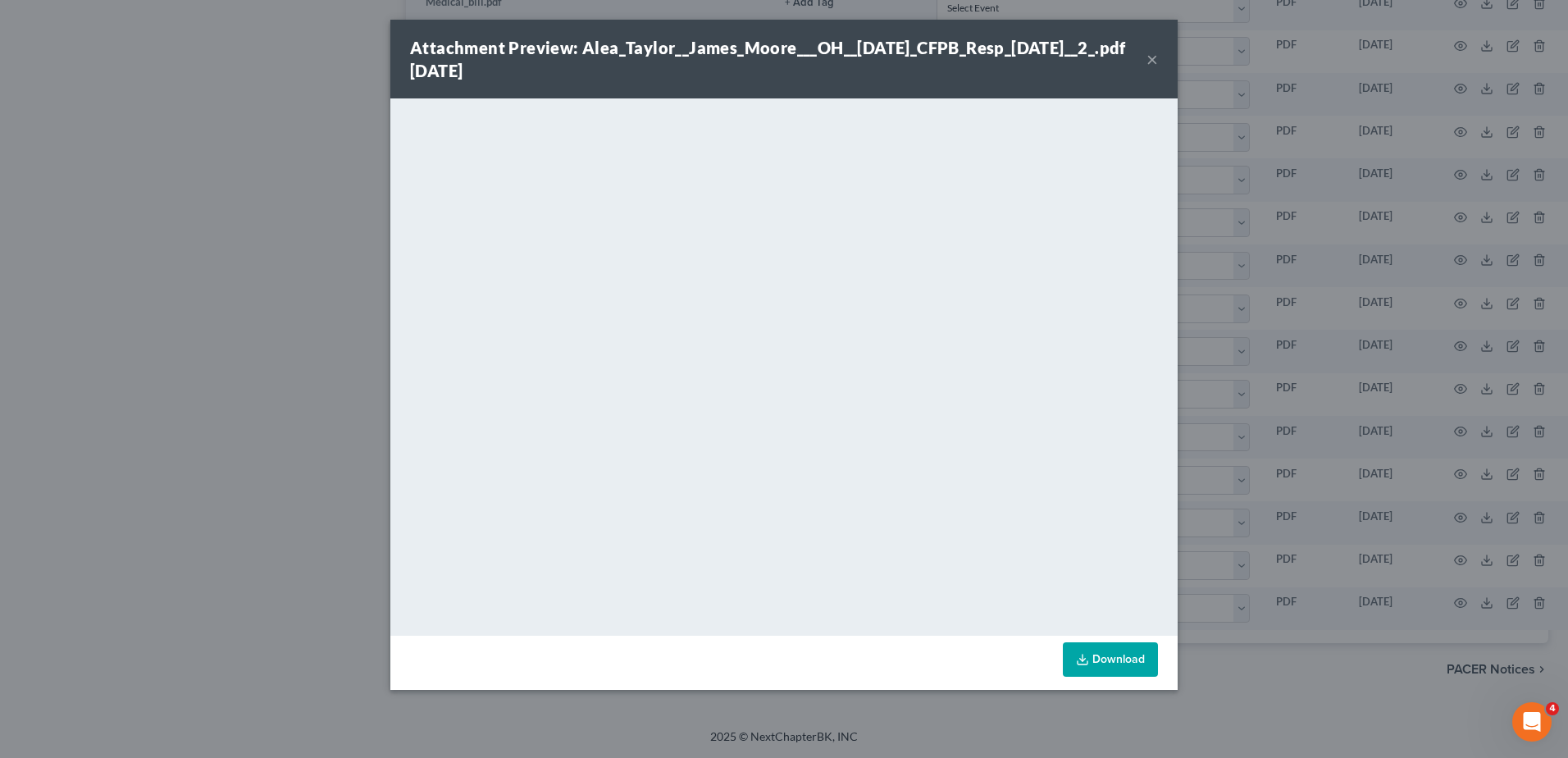
click at [1147, 57] on button "×" at bounding box center [1152, 59] width 11 height 20
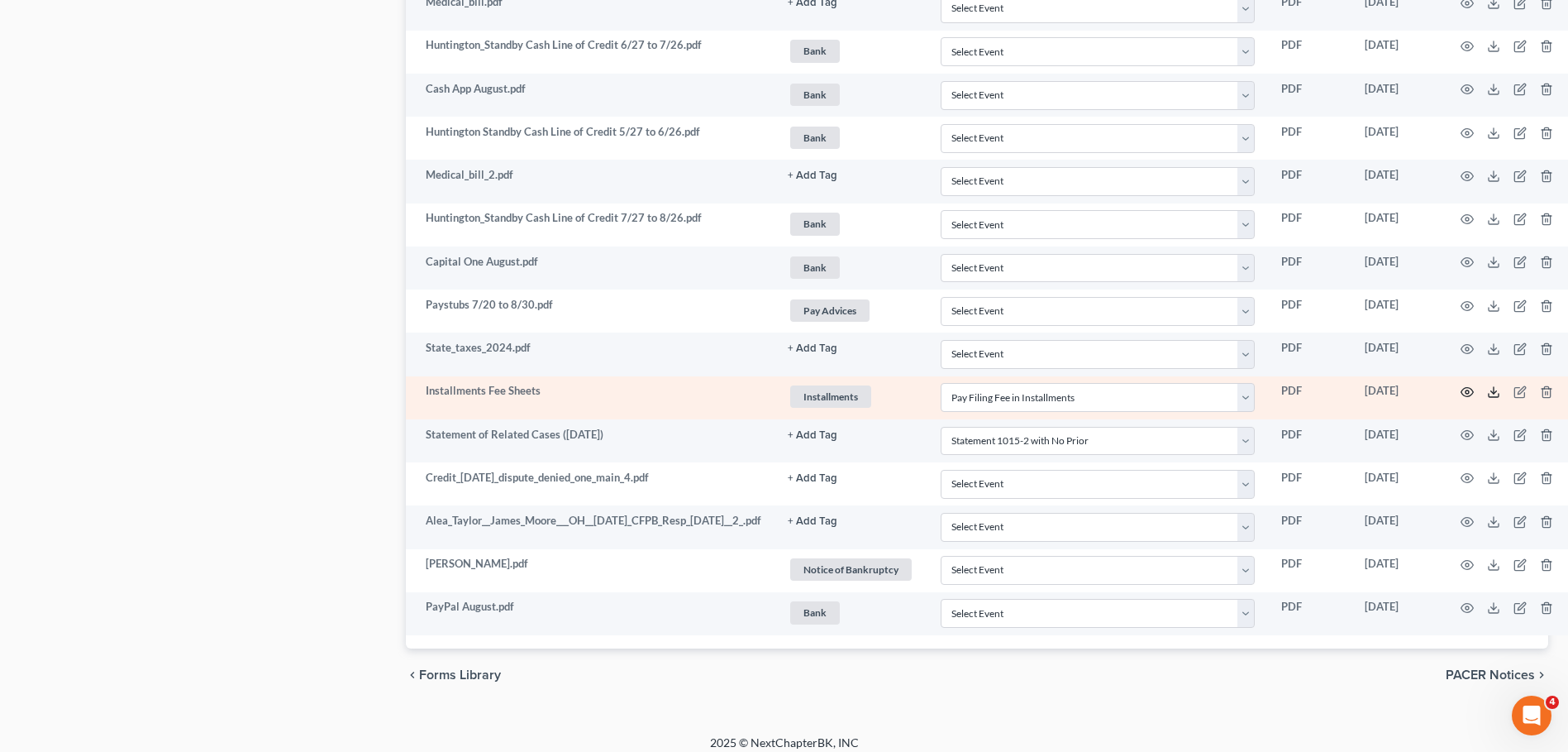
drag, startPoint x: 1519, startPoint y: 394, endPoint x: 1493, endPoint y: 397, distance: 26.2
click at [1494, 394] on line at bounding box center [1494, 391] width 0 height 7
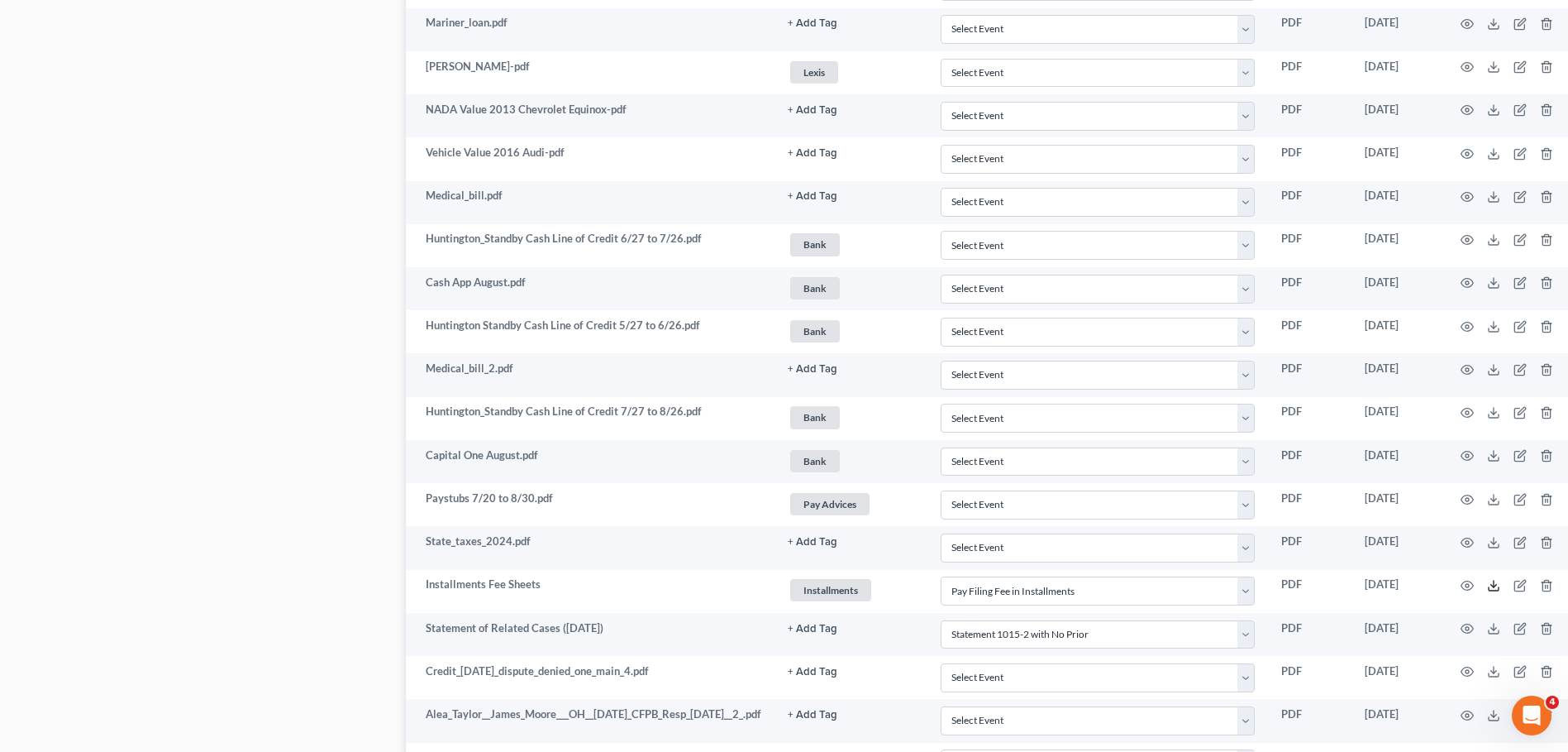
scroll to position [1856, 0]
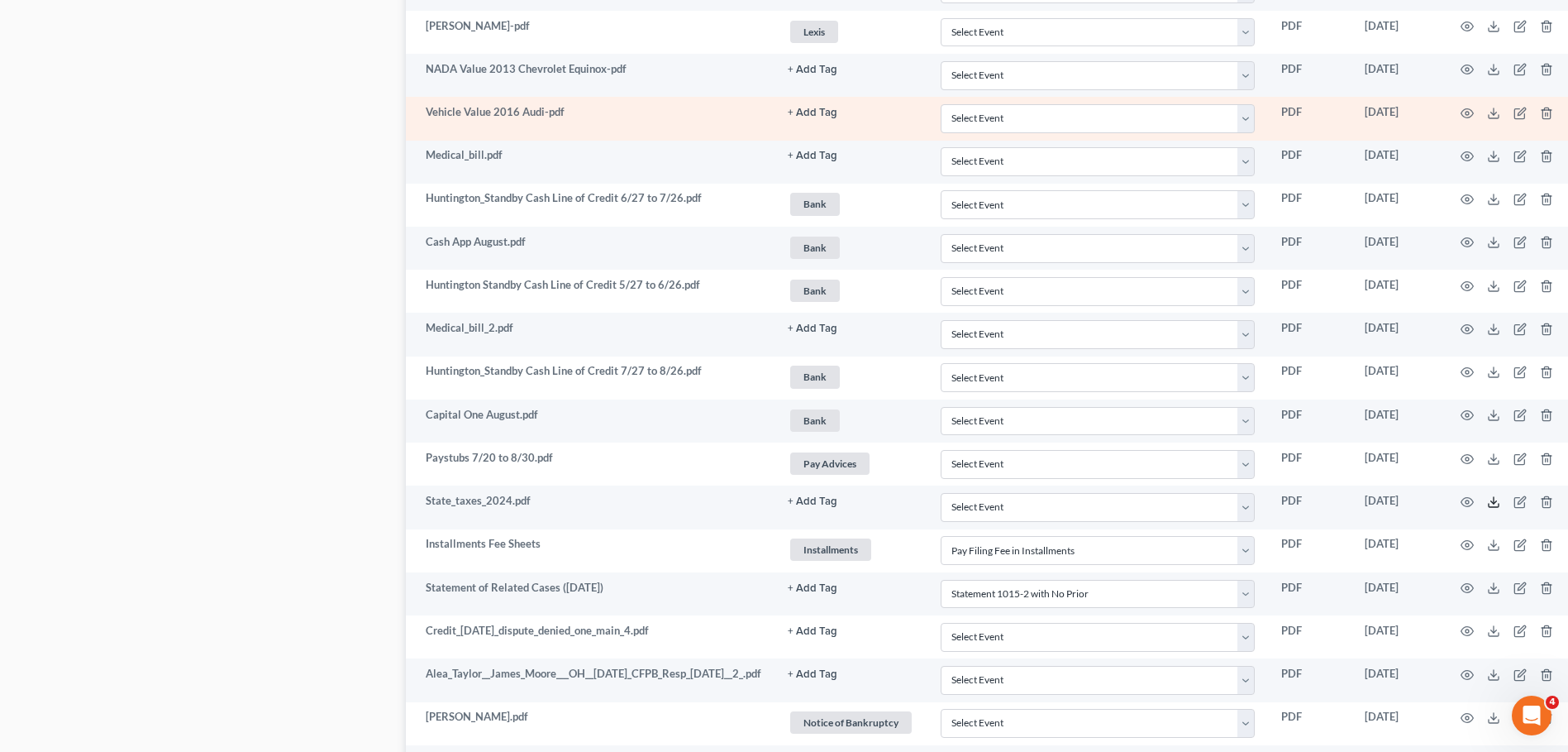
drag, startPoint x: 1521, startPoint y: 500, endPoint x: 553, endPoint y: 123, distance: 1038.8
click at [1500, 500] on icon at bounding box center [1493, 501] width 13 height 13
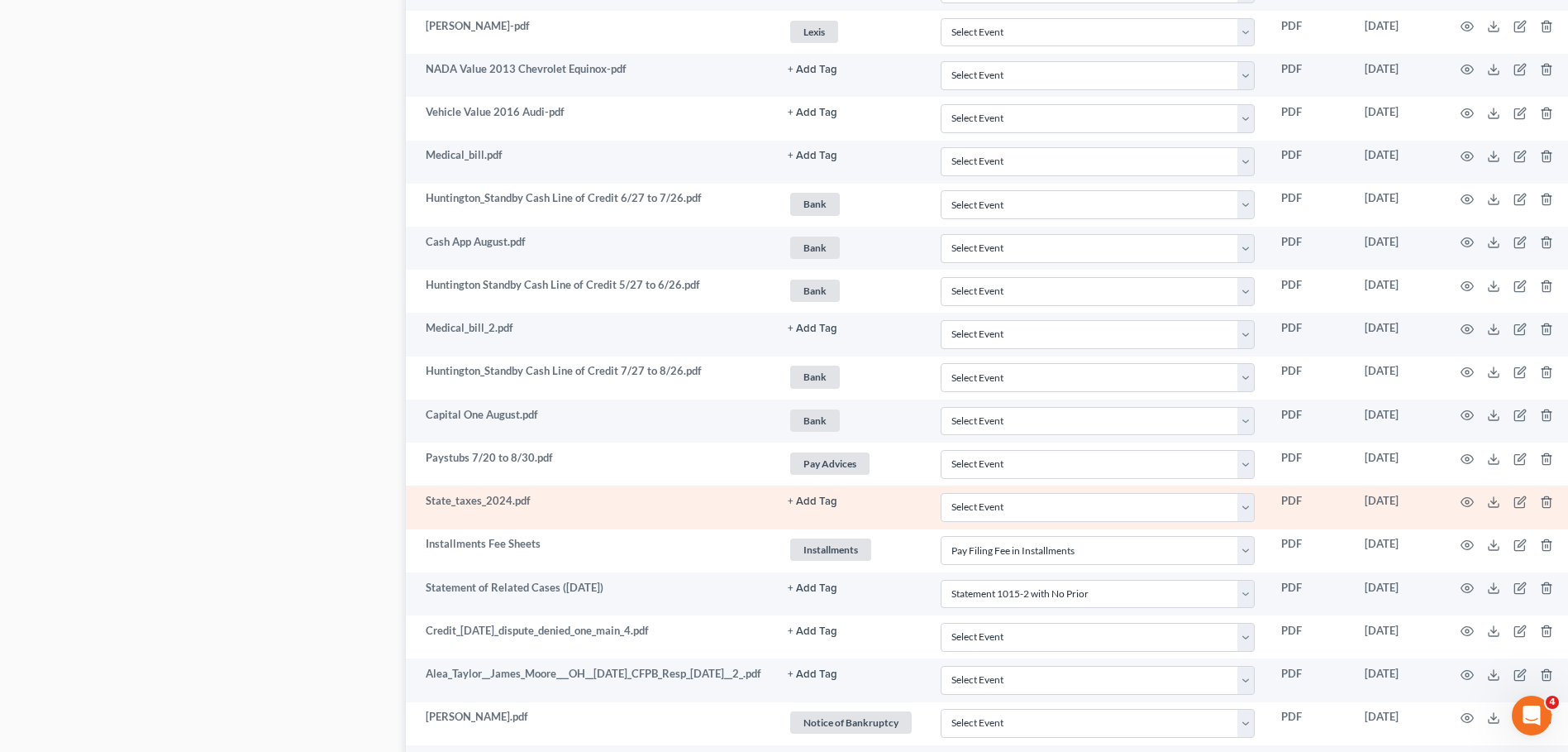
click at [833, 497] on button "+ Add Tag" at bounding box center [813, 501] width 50 height 11
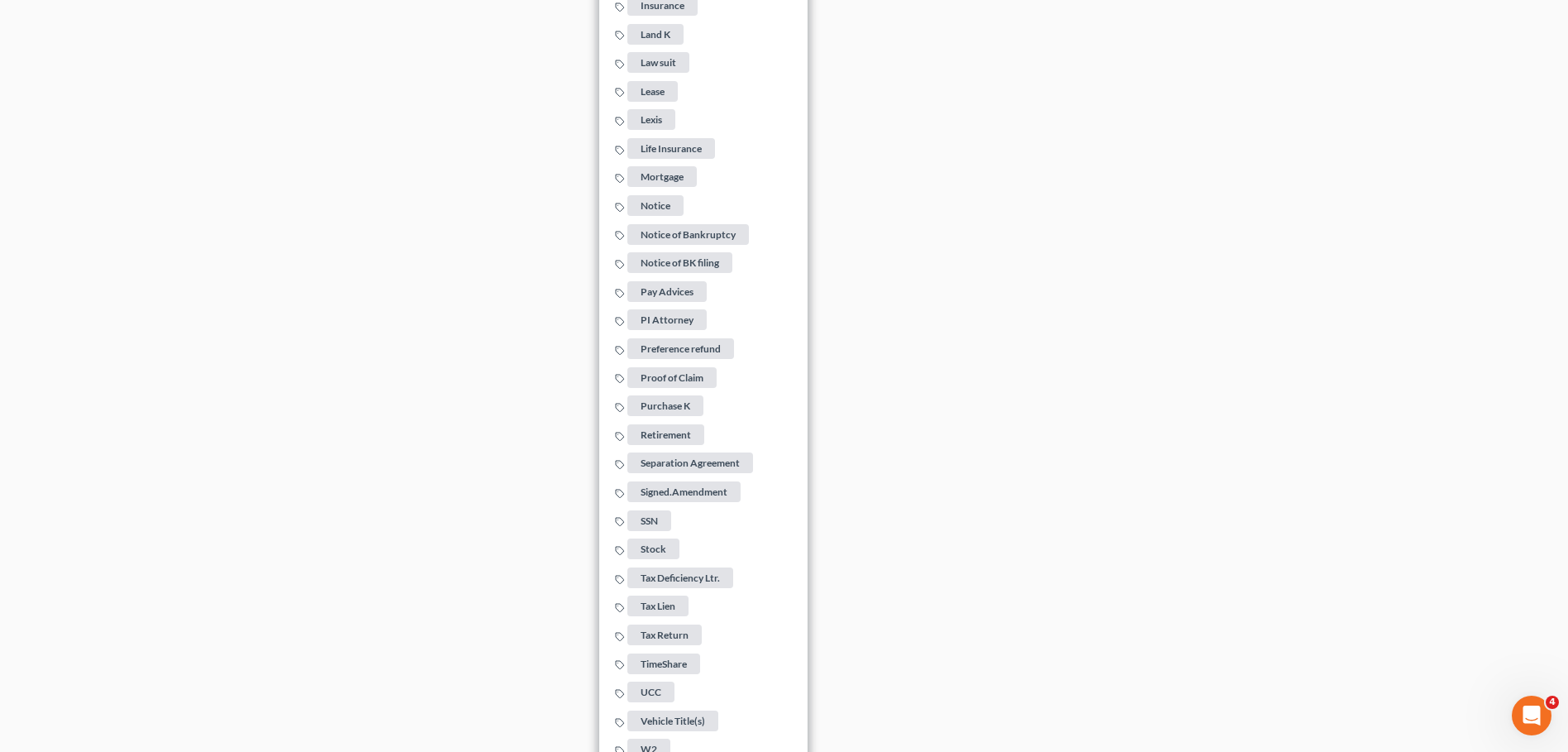
scroll to position [3038, 0]
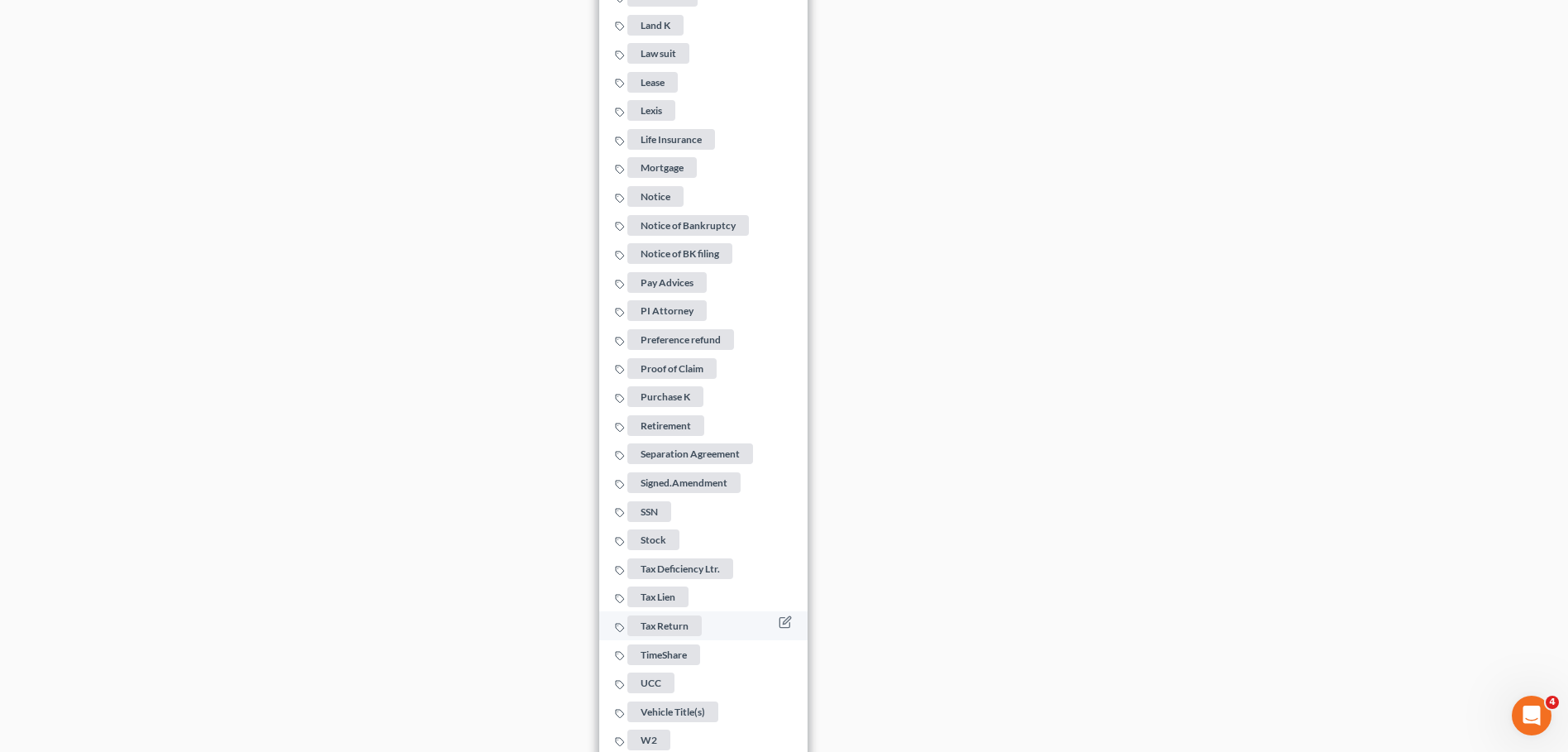
click at [701, 618] on span "Tax Return" at bounding box center [664, 626] width 75 height 21
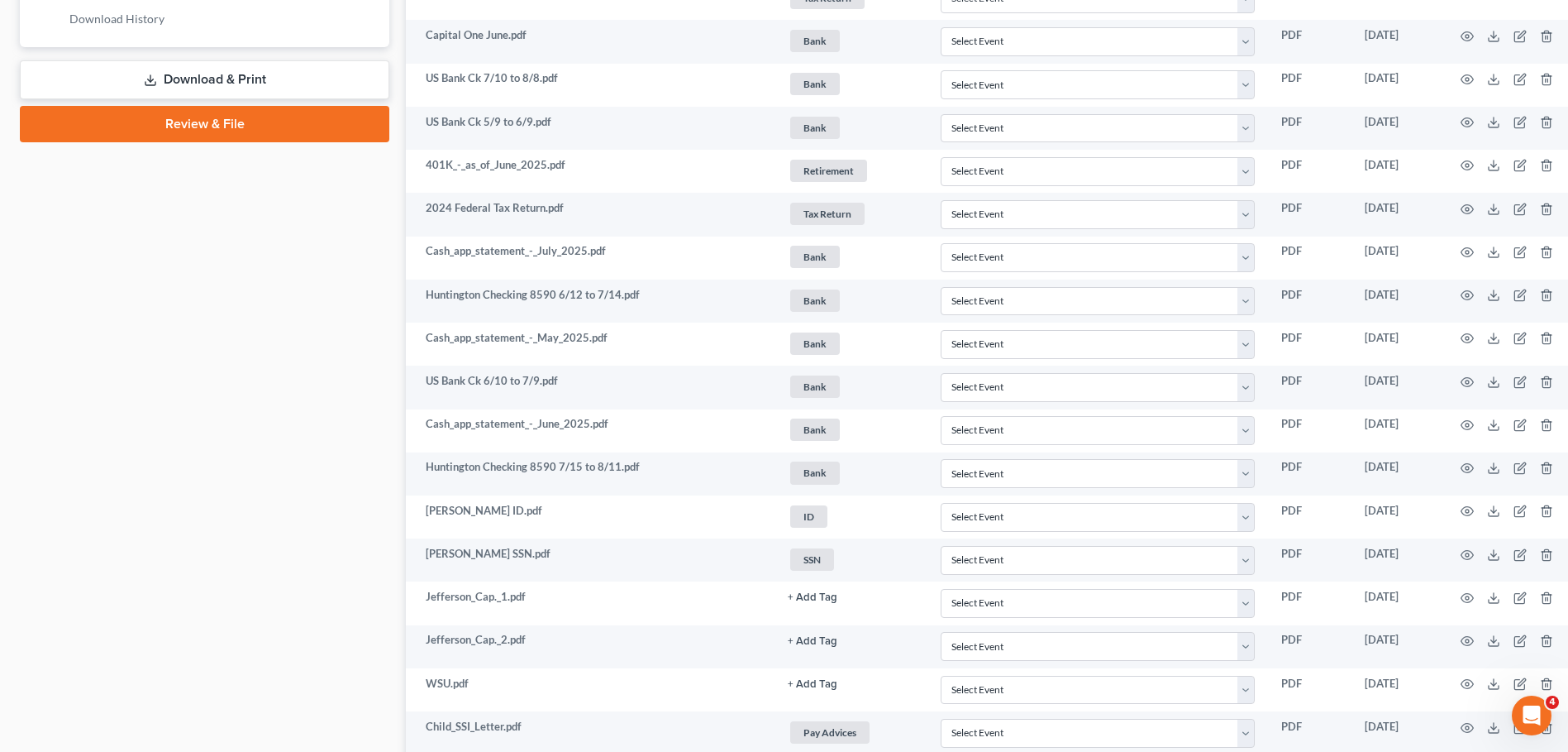
scroll to position [780, 0]
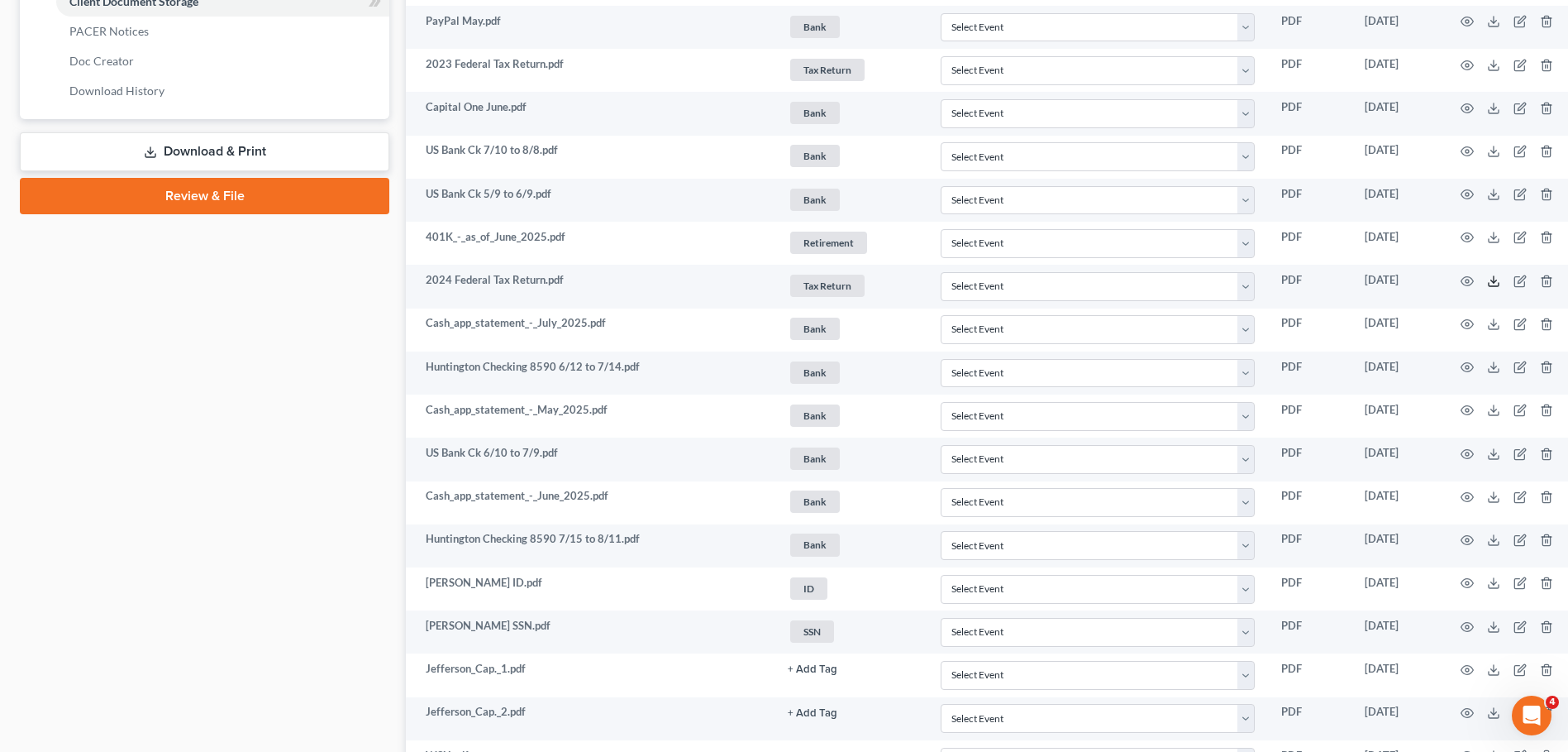
click at [1500, 282] on icon at bounding box center [1493, 281] width 13 height 13
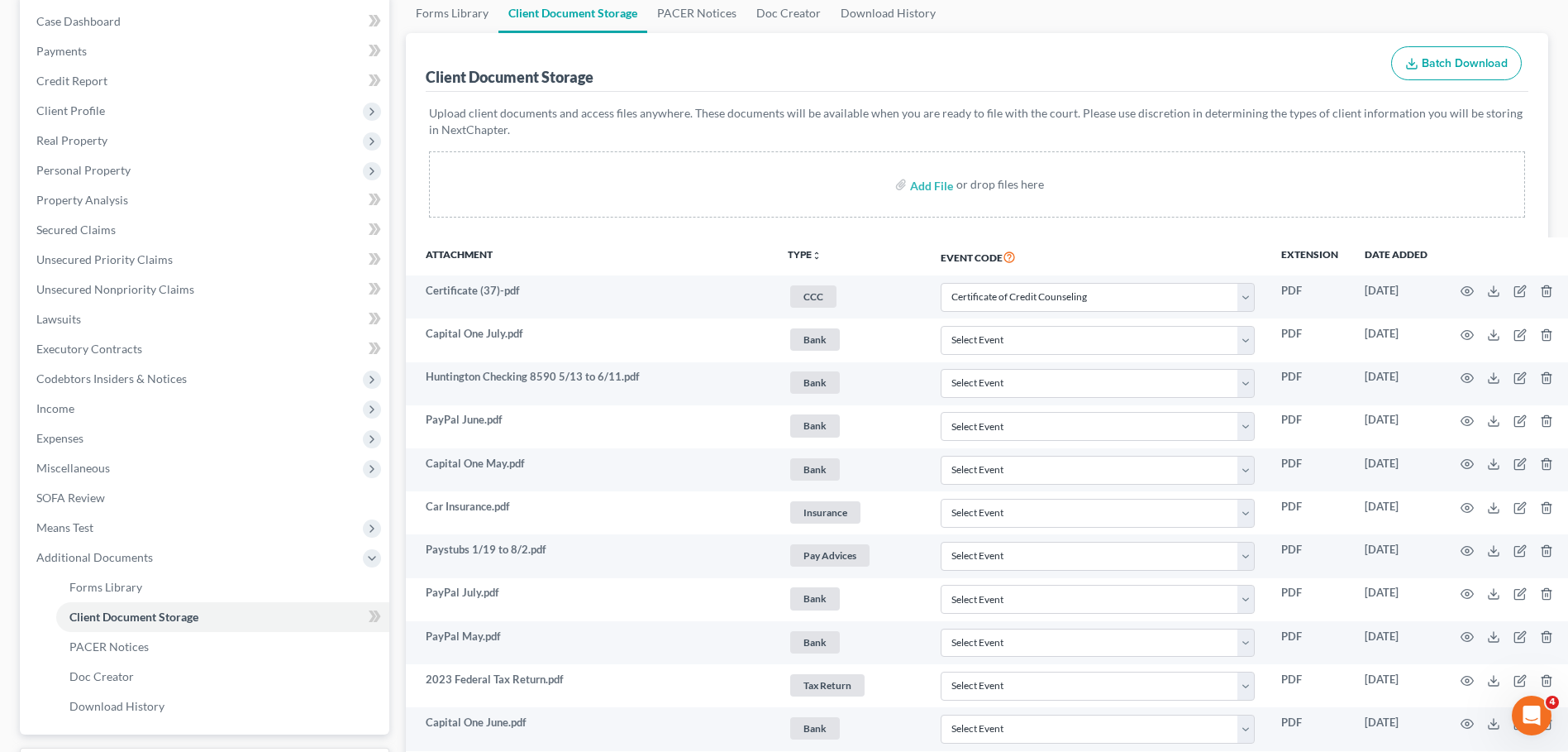
scroll to position [0, 0]
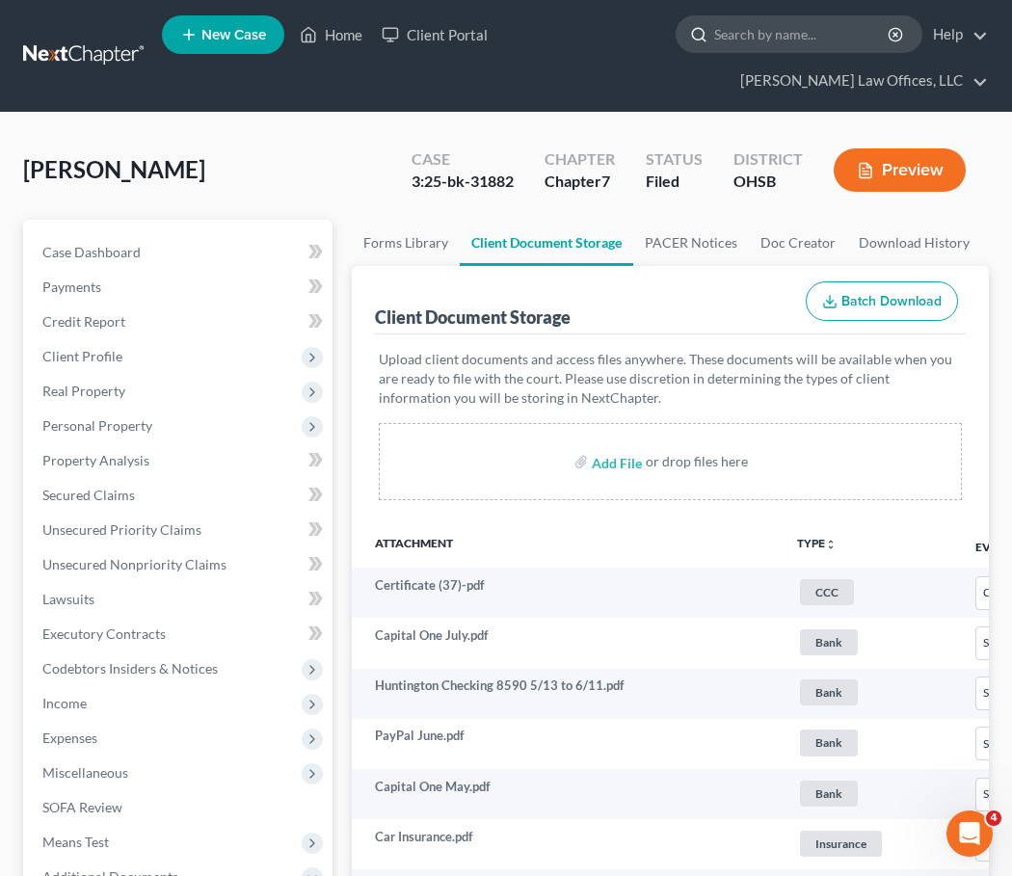
select select "7"
select select "37"
select select "52"
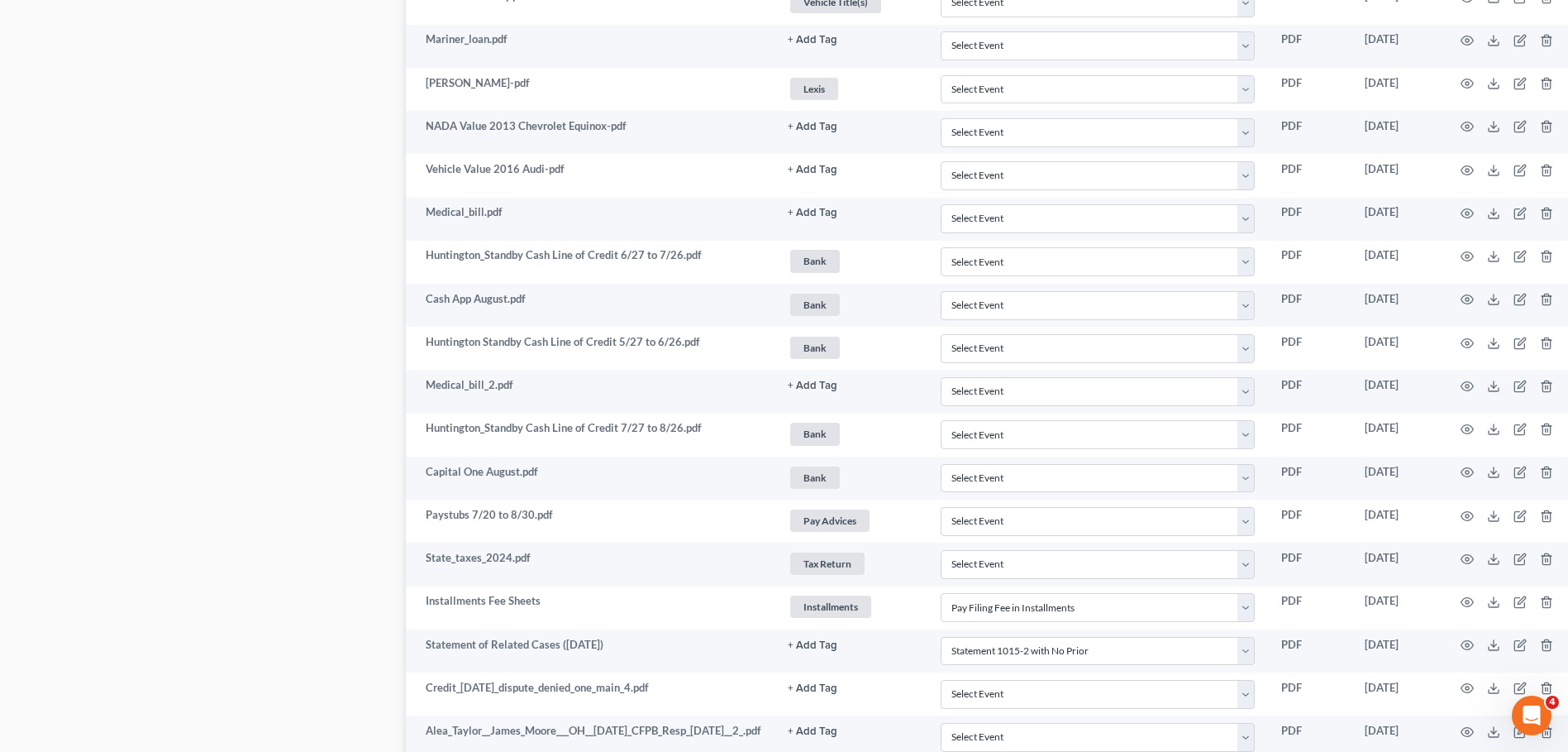
scroll to position [2064, 0]
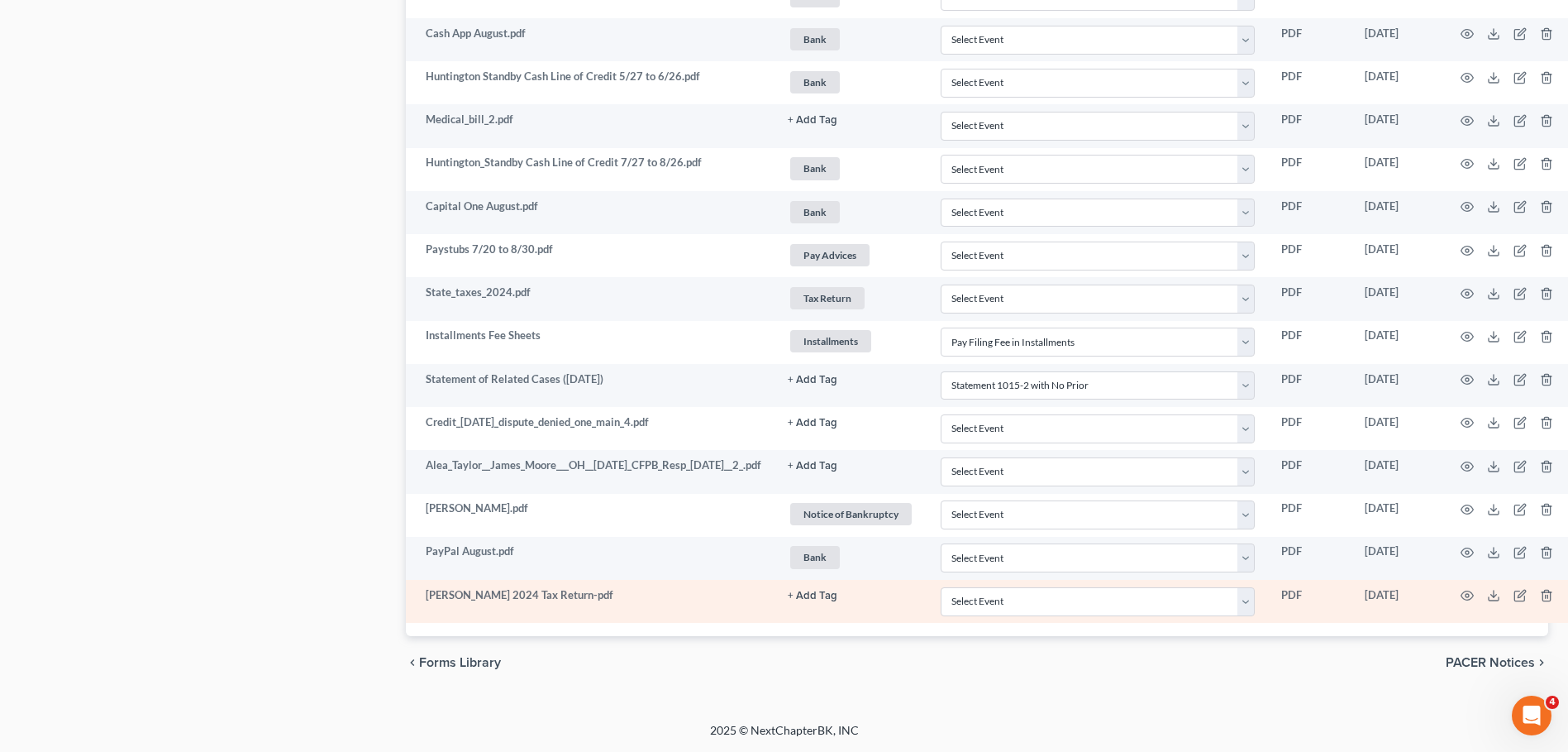
click at [838, 591] on button "+ Add Tag" at bounding box center [813, 596] width 50 height 11
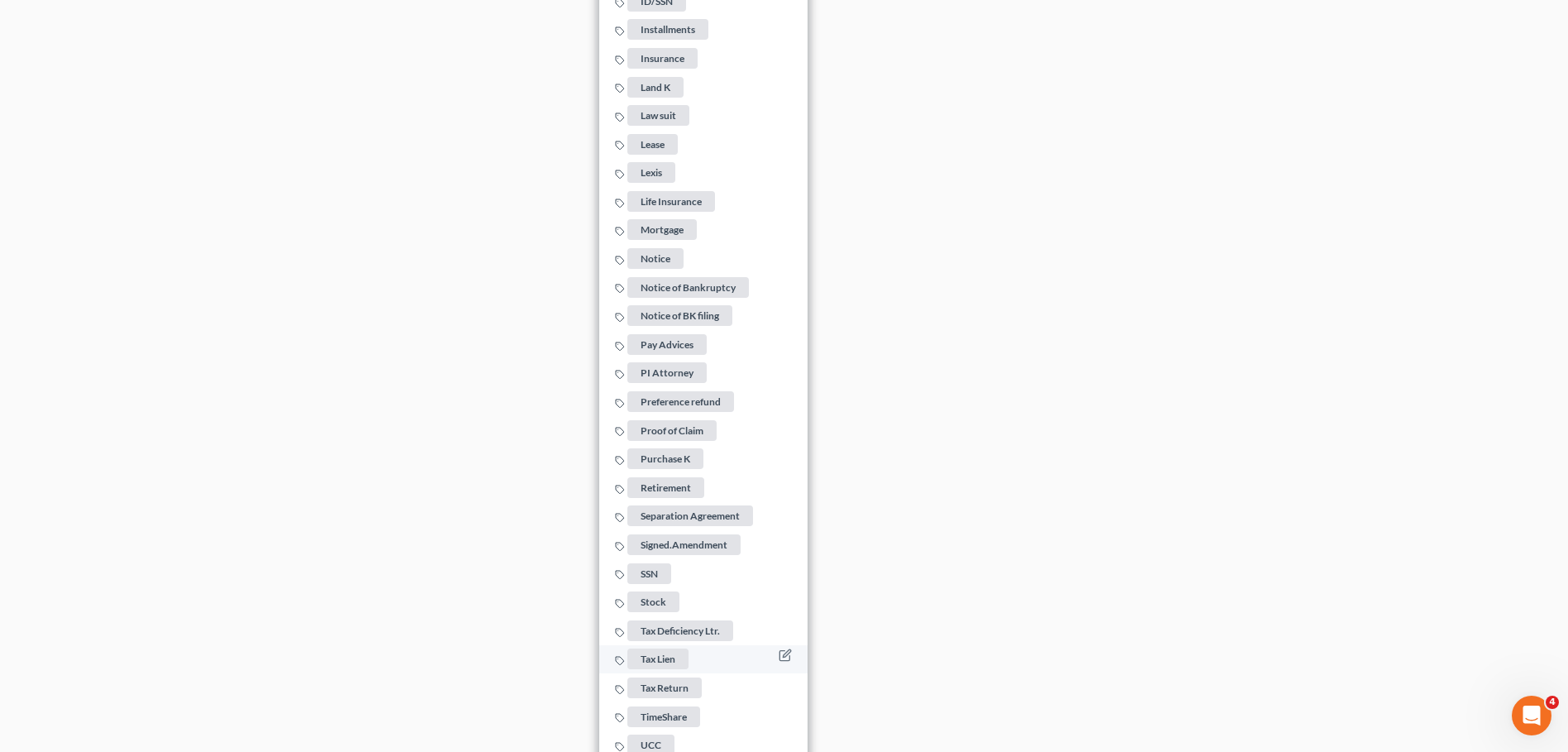
scroll to position [3304, 0]
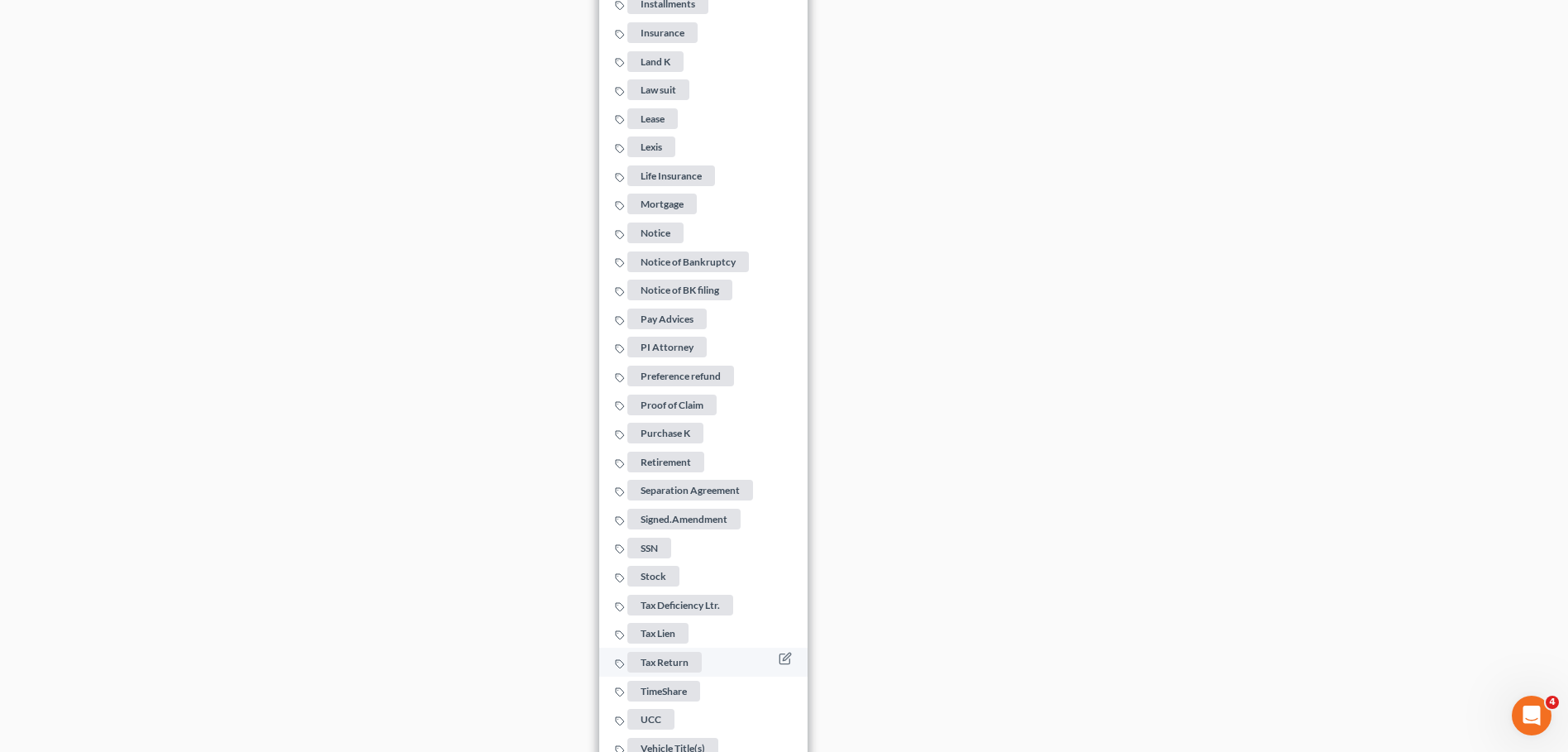
click at [702, 653] on span "Tax Return" at bounding box center [664, 662] width 75 height 21
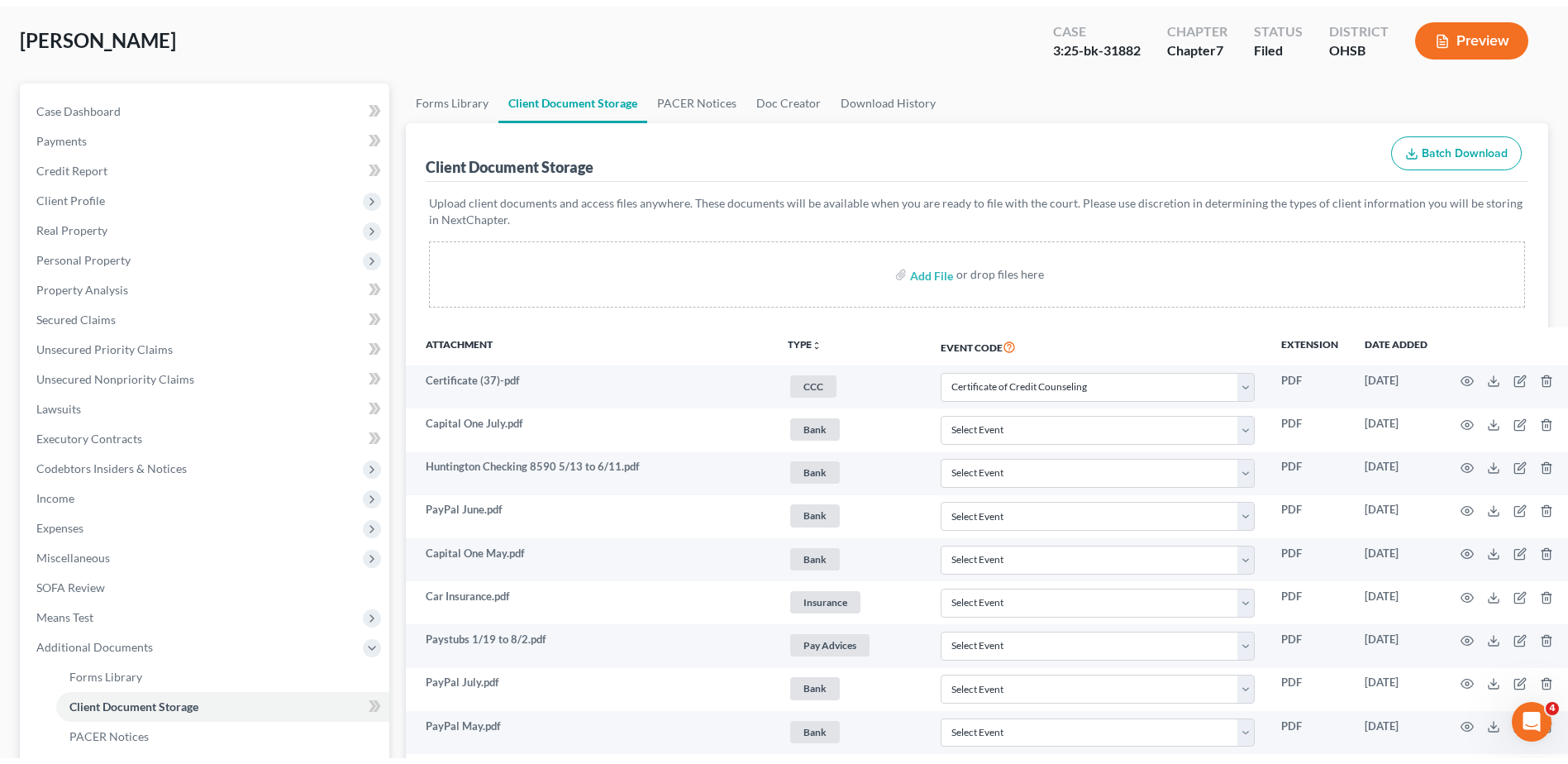
scroll to position [0, 0]
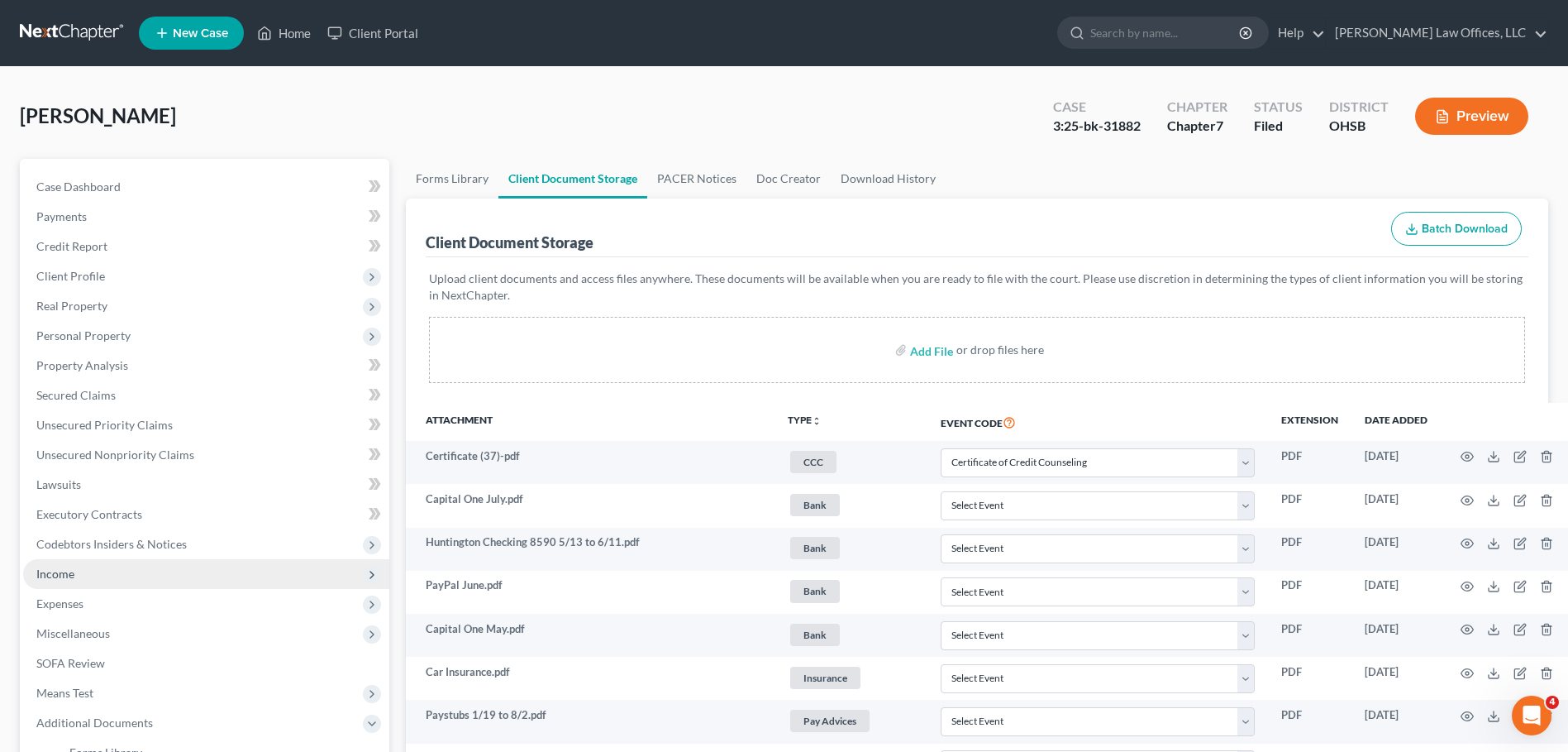
click at [75, 570] on span "Income" at bounding box center [206, 573] width 366 height 30
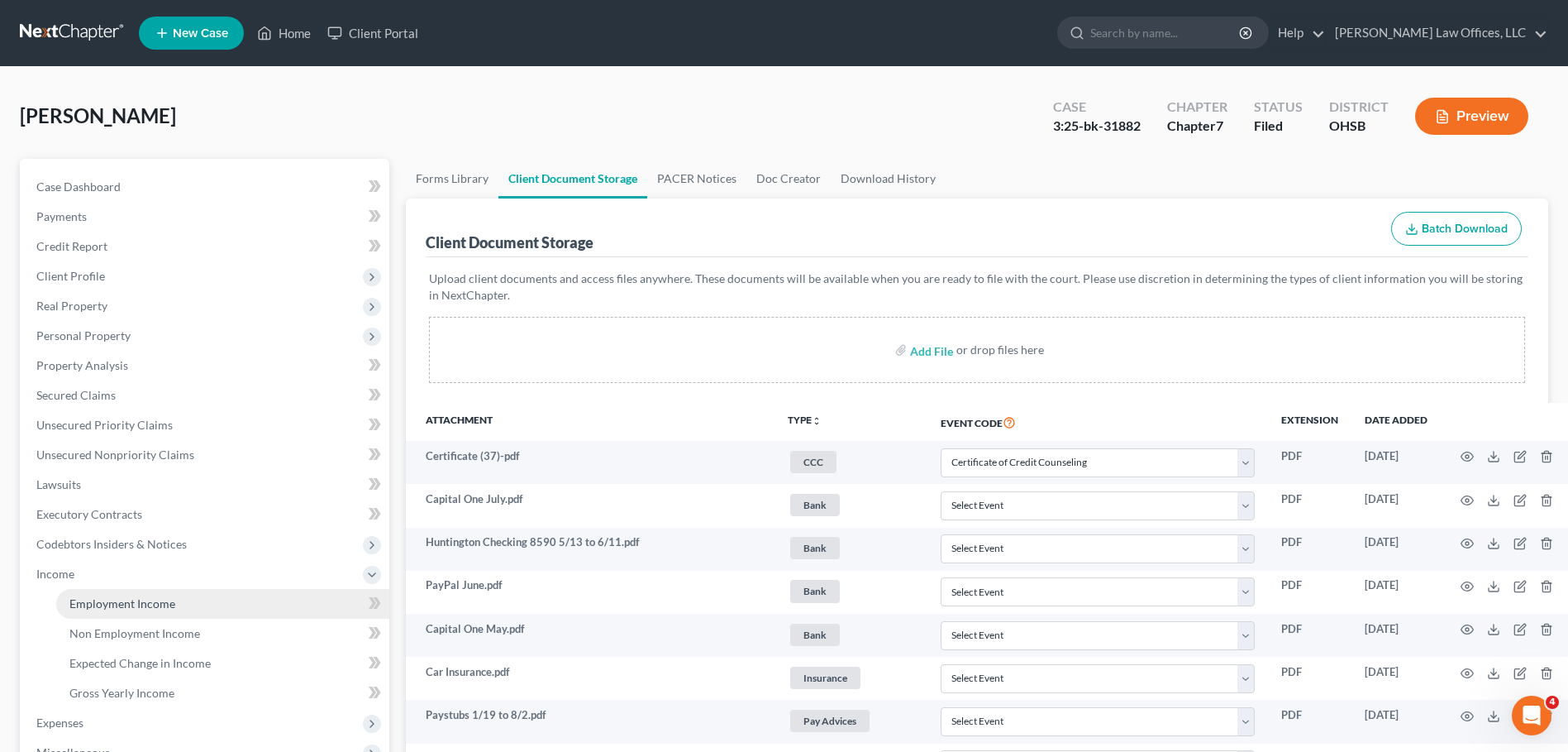
click at [107, 604] on span "Employment Income" at bounding box center [122, 603] width 106 height 14
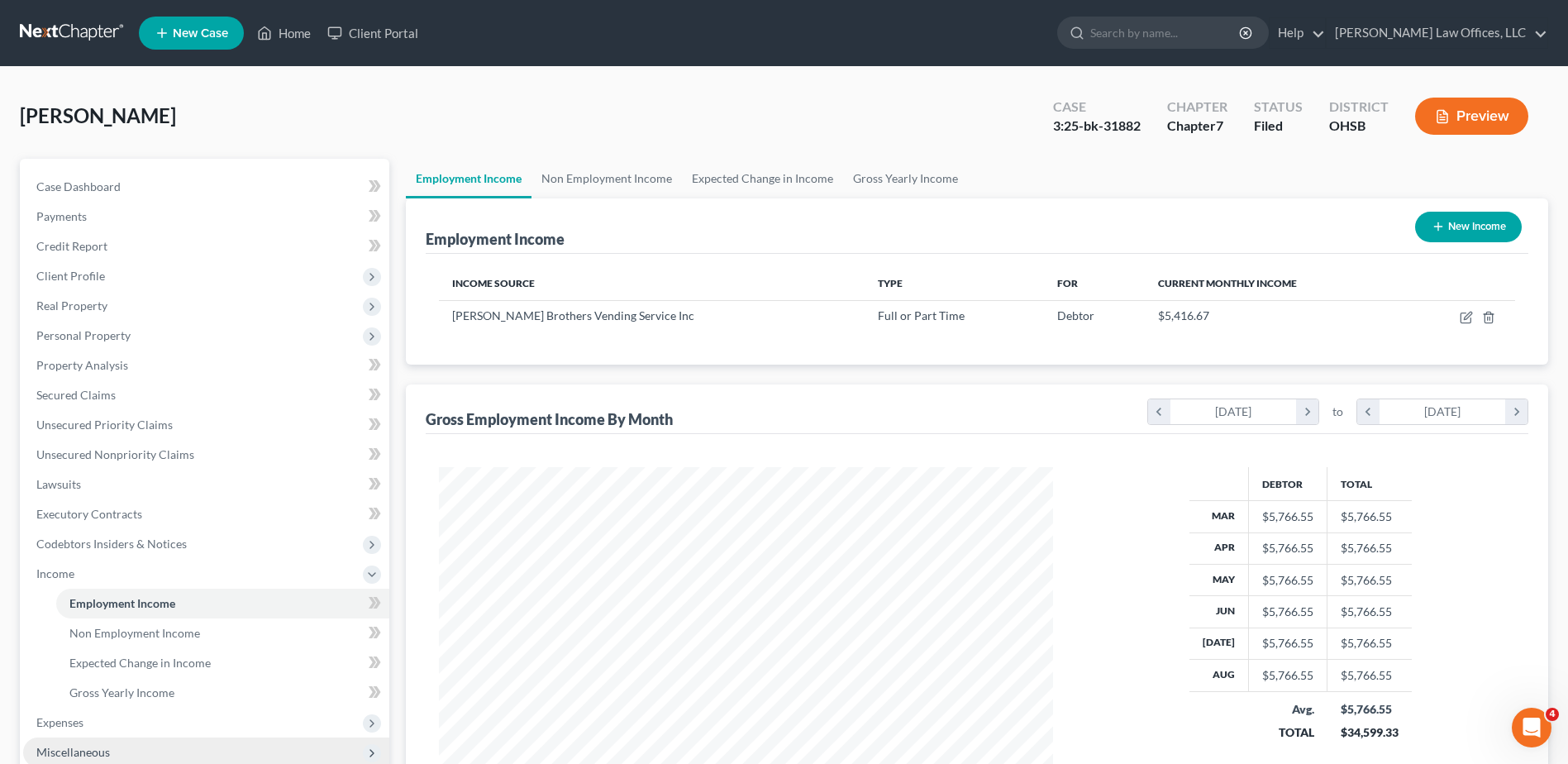
scroll to position [264, 0]
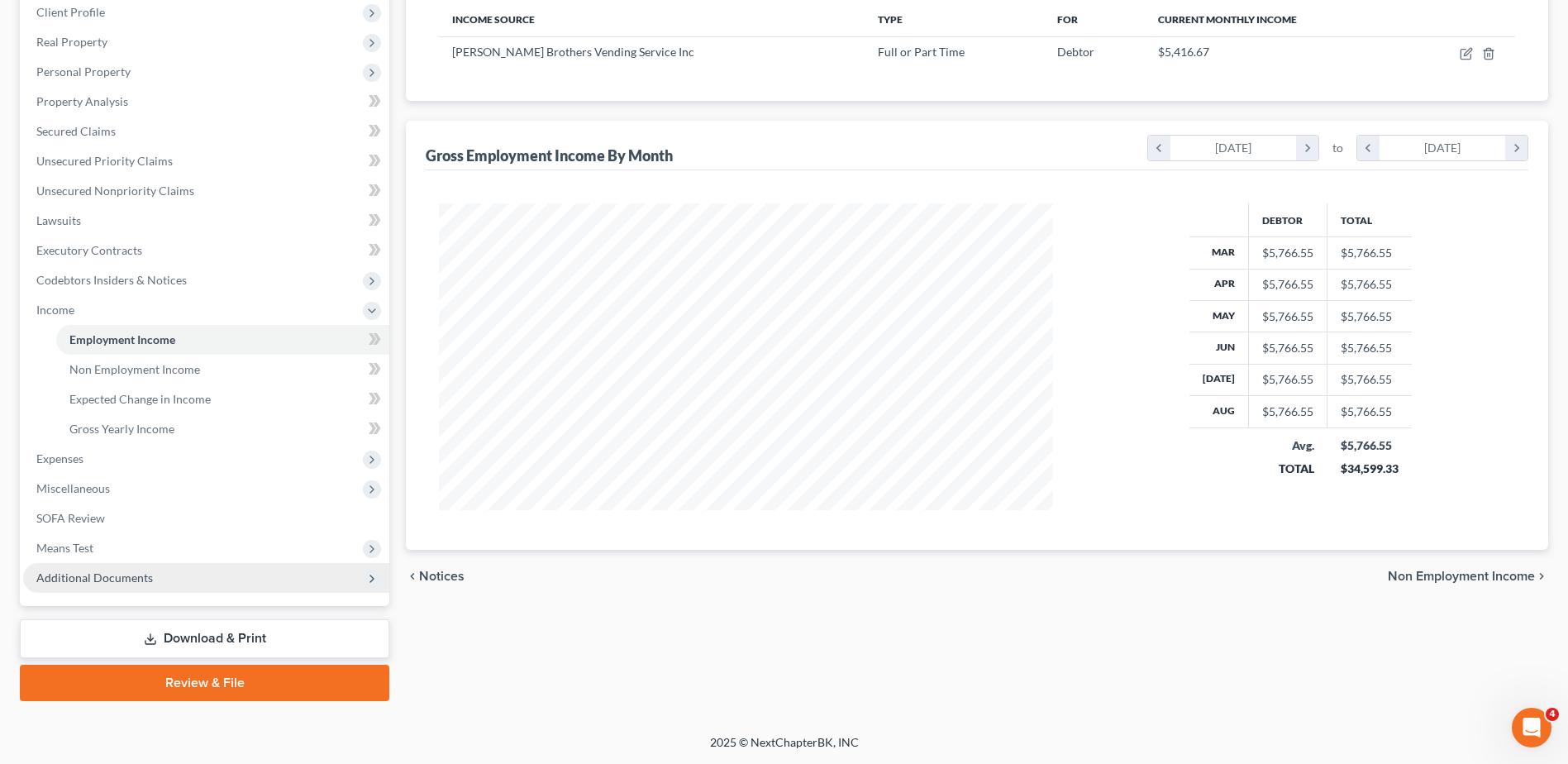
click at [137, 575] on span "Additional Documents" at bounding box center [94, 578] width 117 height 14
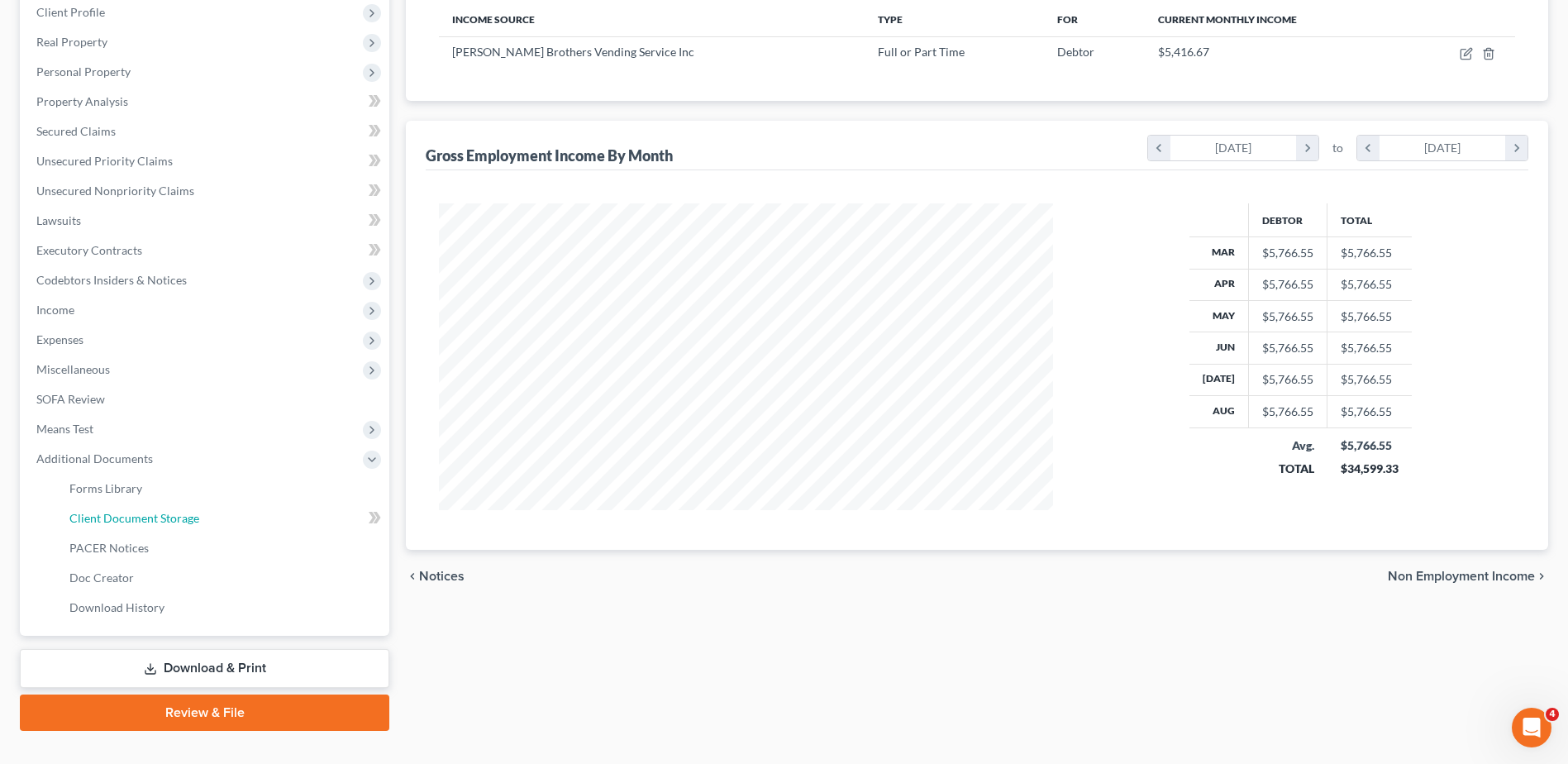
click at [160, 517] on span "Client Document Storage" at bounding box center [134, 518] width 130 height 14
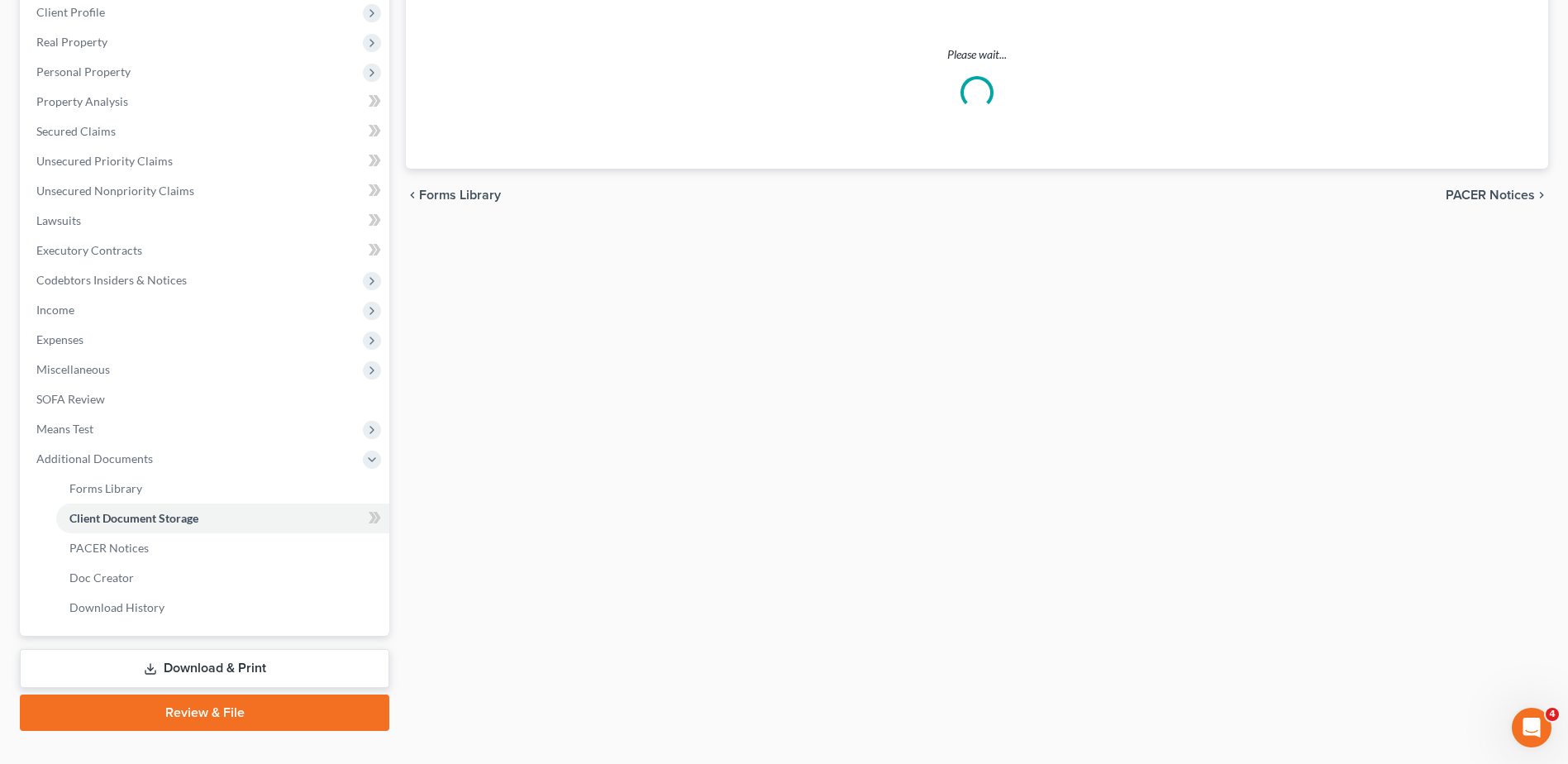
scroll to position [179, 0]
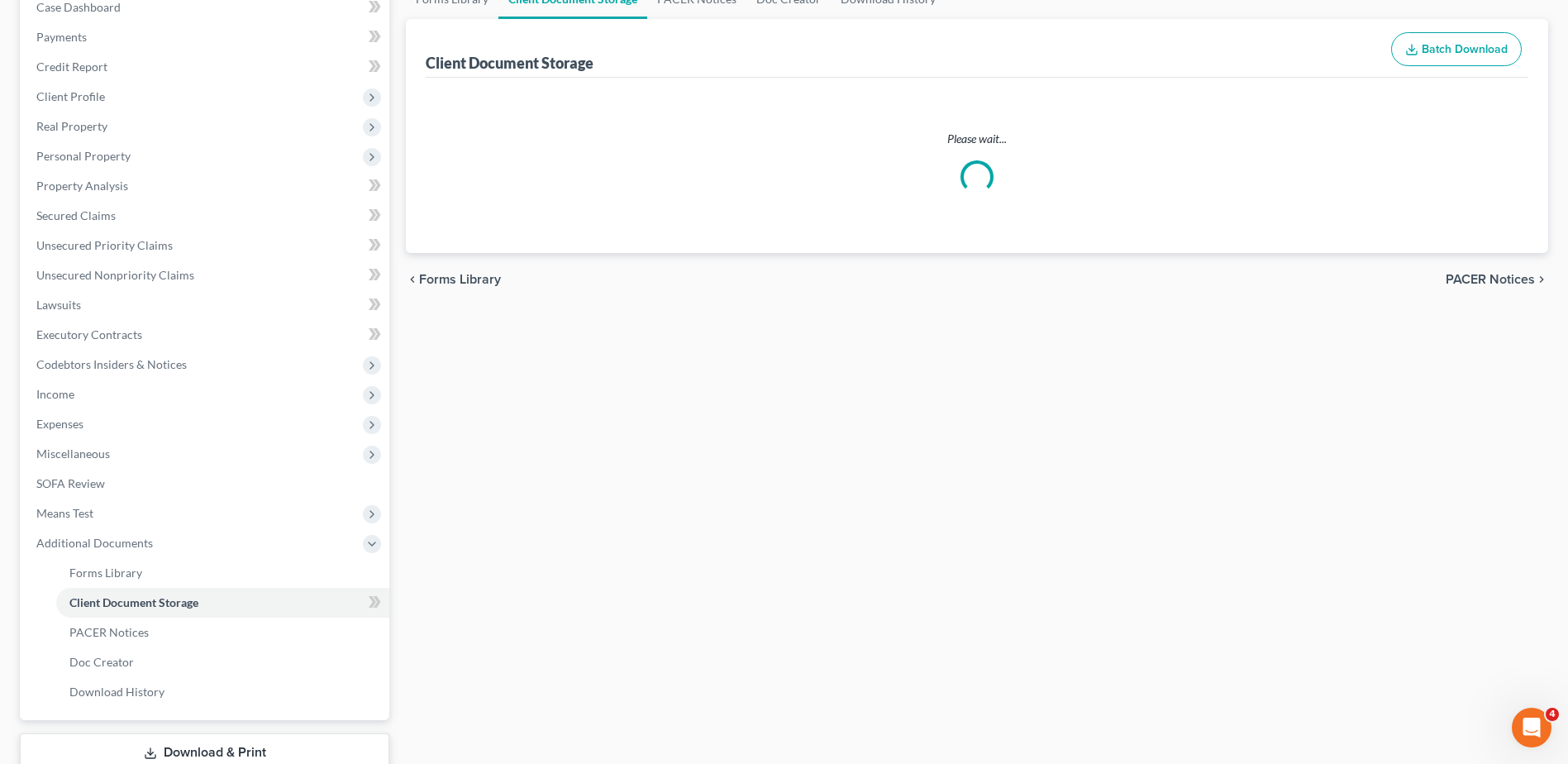
select select "7"
select select "37"
select select "52"
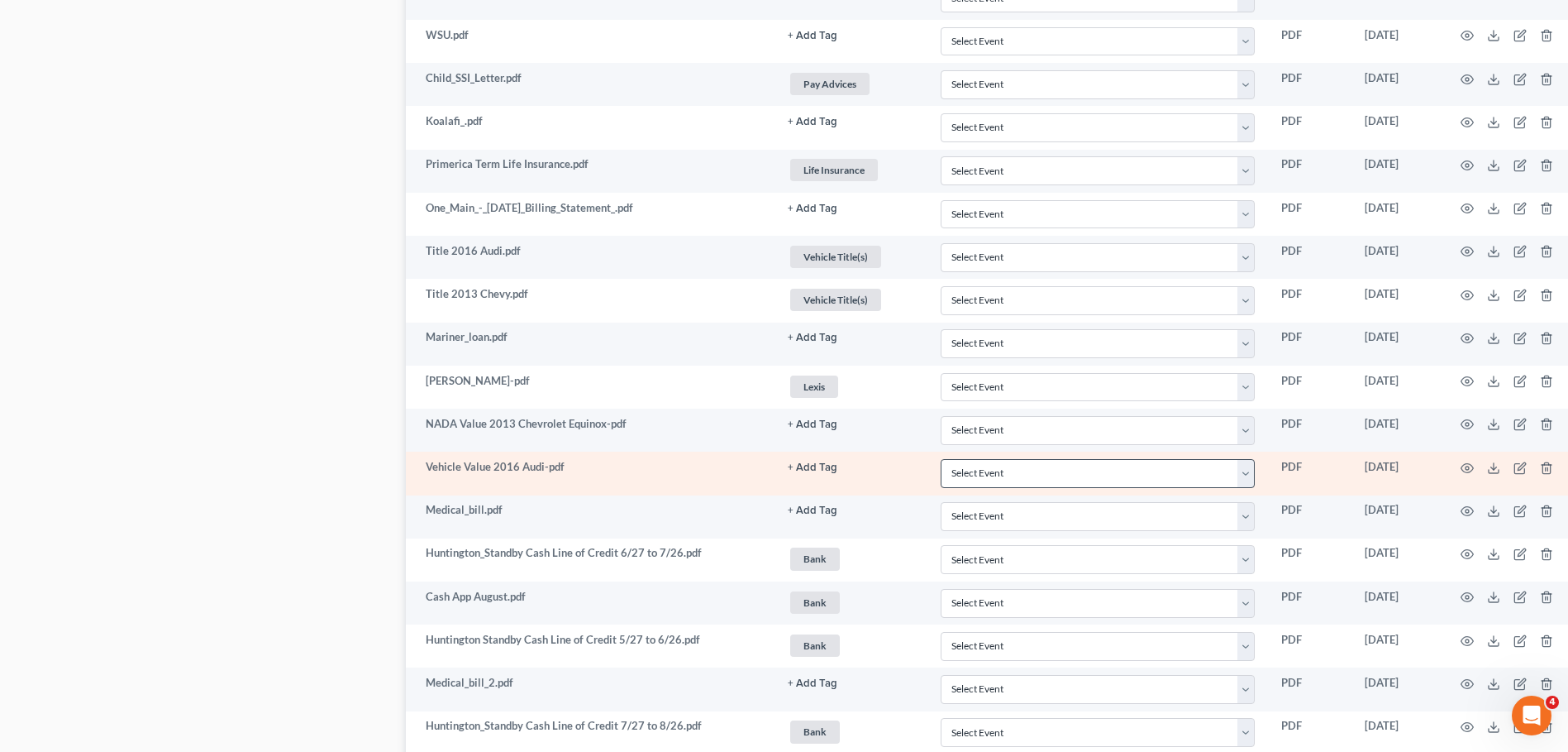
scroll to position [2064, 0]
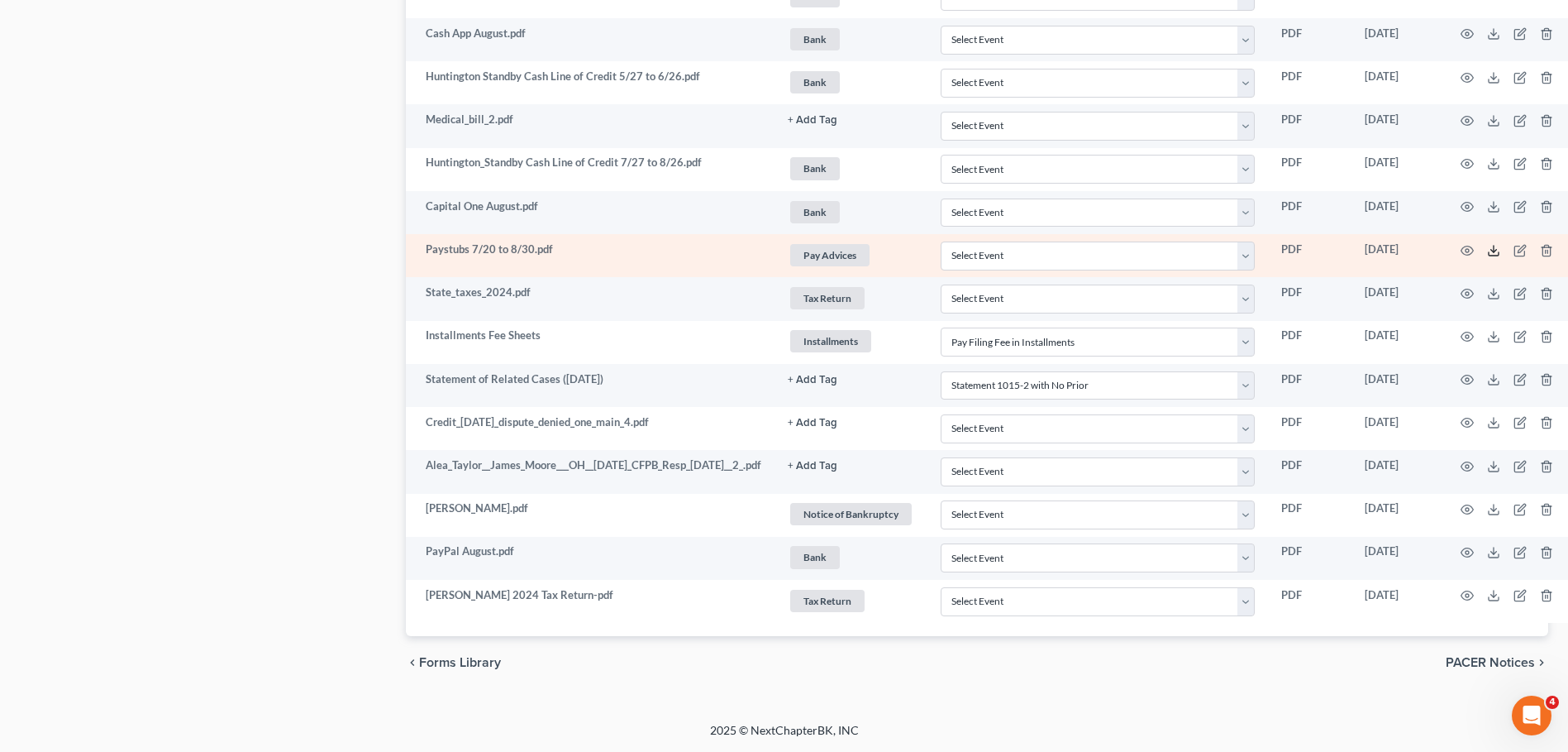
click at [1497, 251] on polyline at bounding box center [1493, 250] width 6 height 3
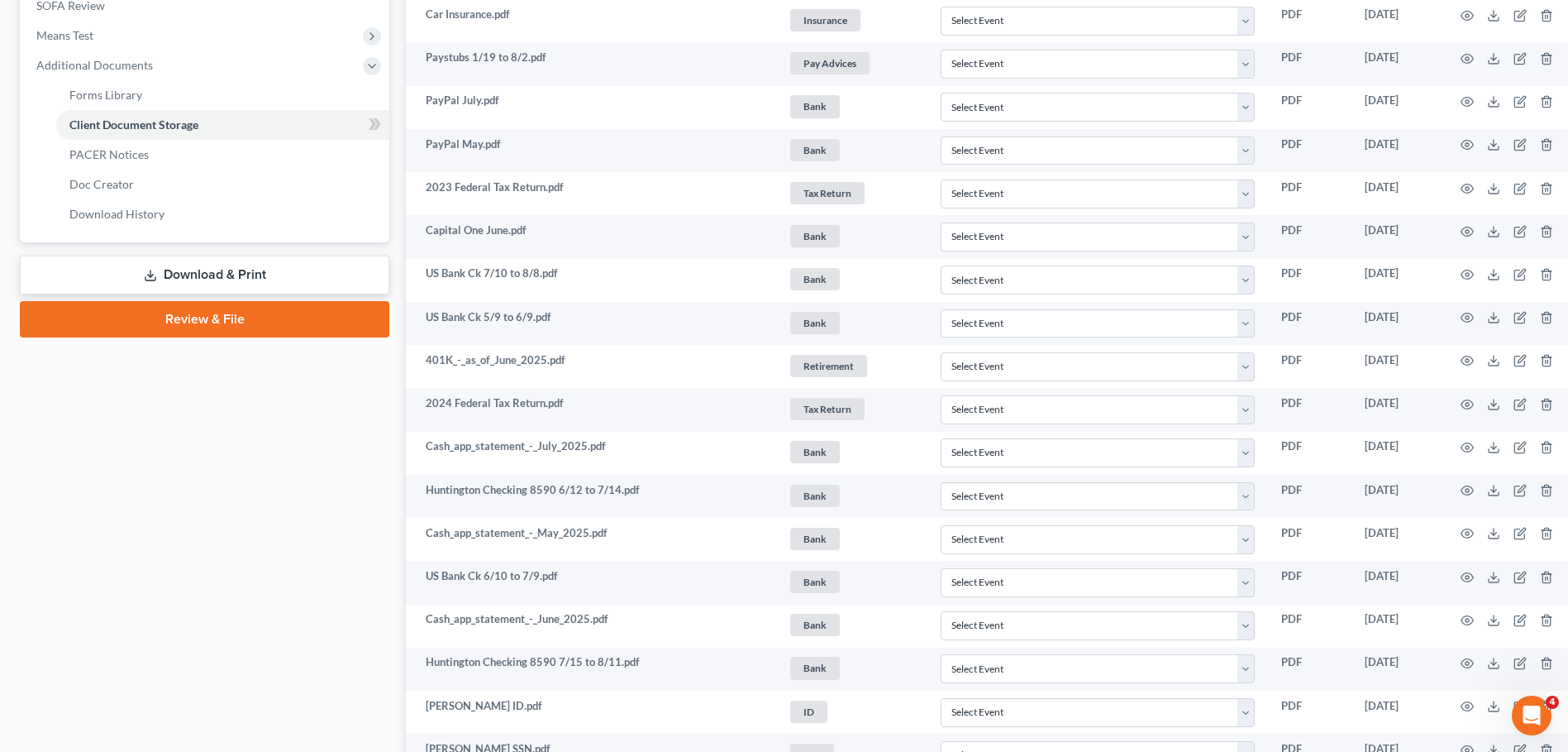
scroll to position [575, 0]
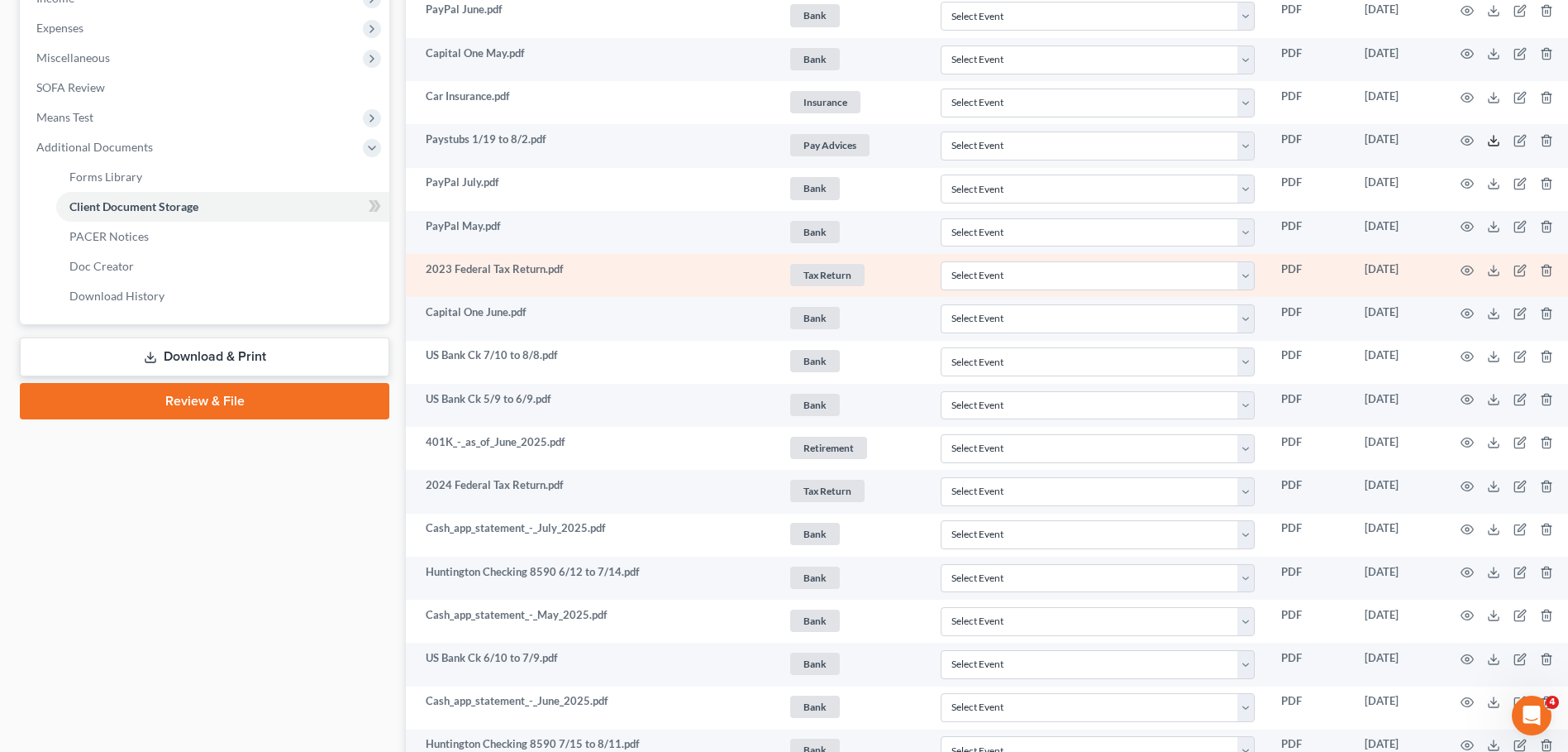
drag, startPoint x: 1519, startPoint y: 141, endPoint x: 752, endPoint y: 282, distance: 779.9
click at [1494, 140] on line at bounding box center [1494, 139] width 0 height 7
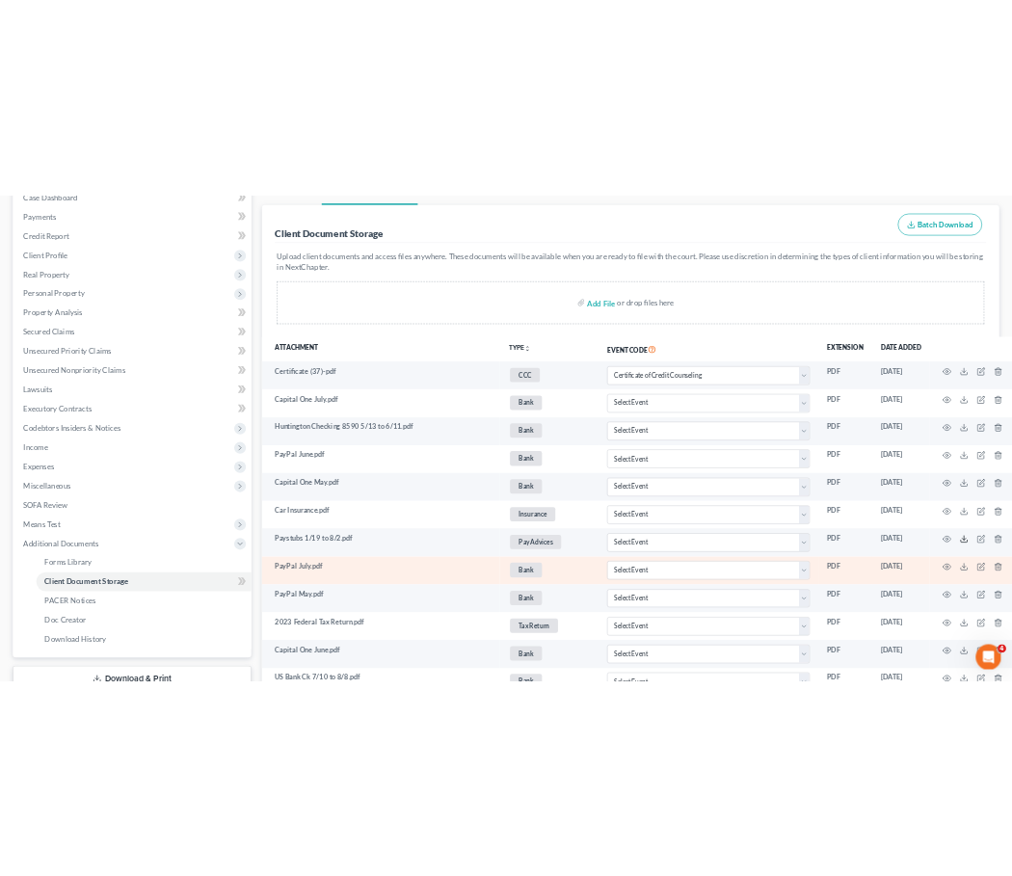
scroll to position [0, 0]
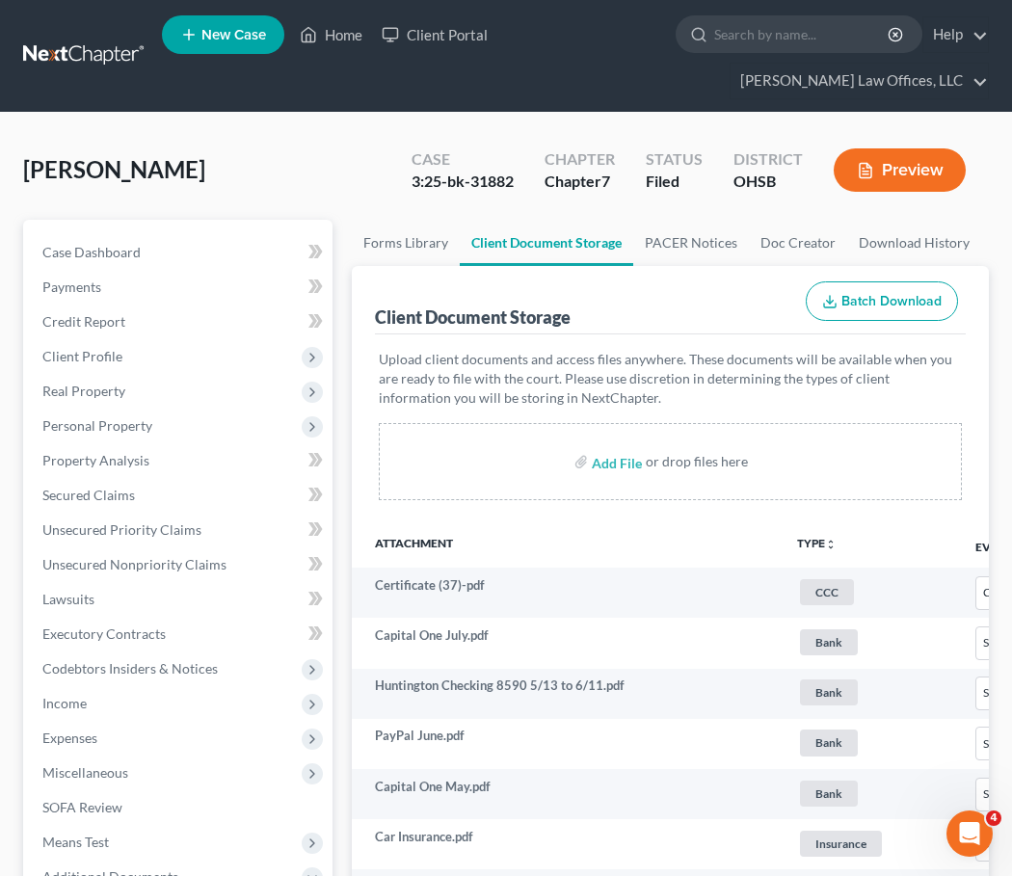
select select "7"
select select "37"
select select "52"
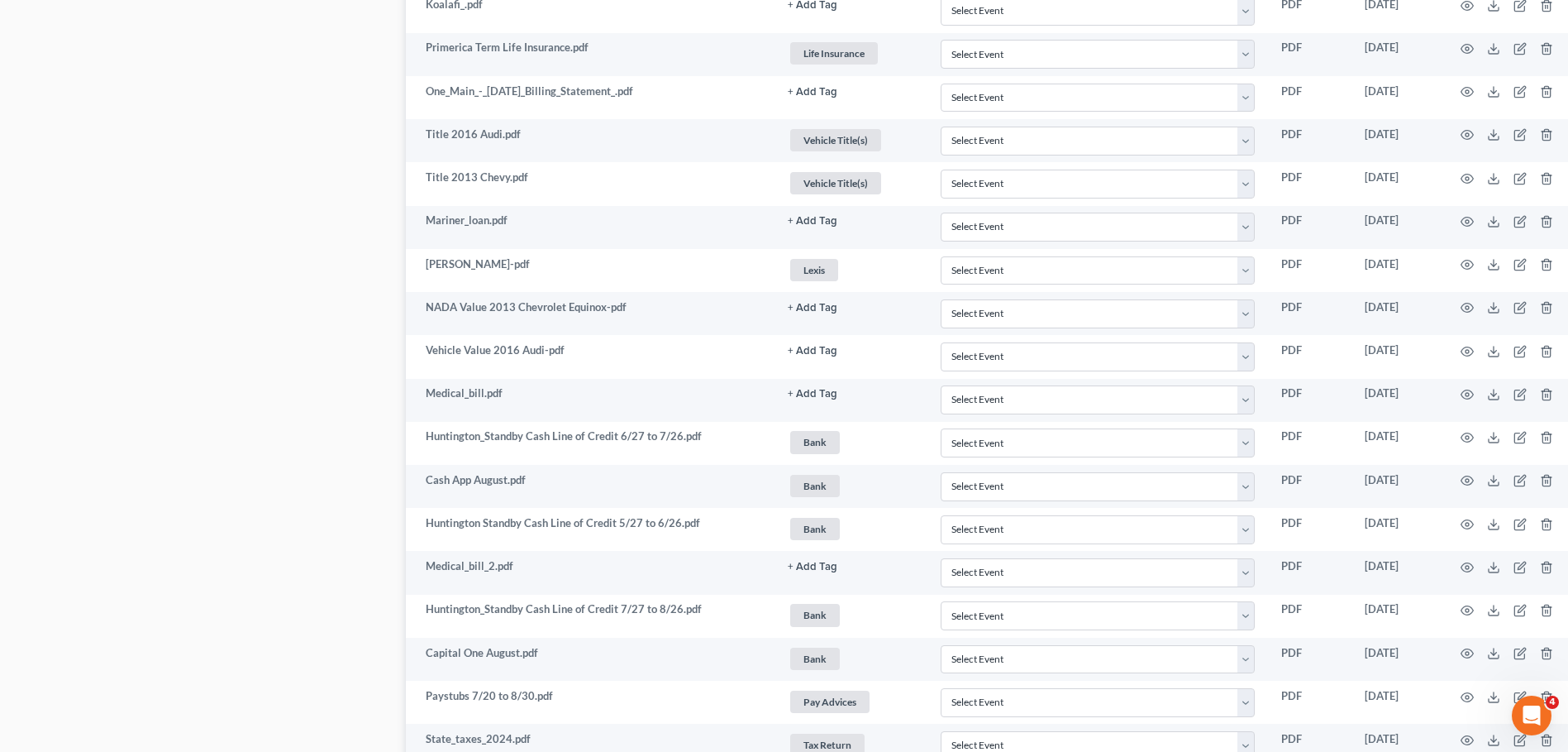
scroll to position [2107, 0]
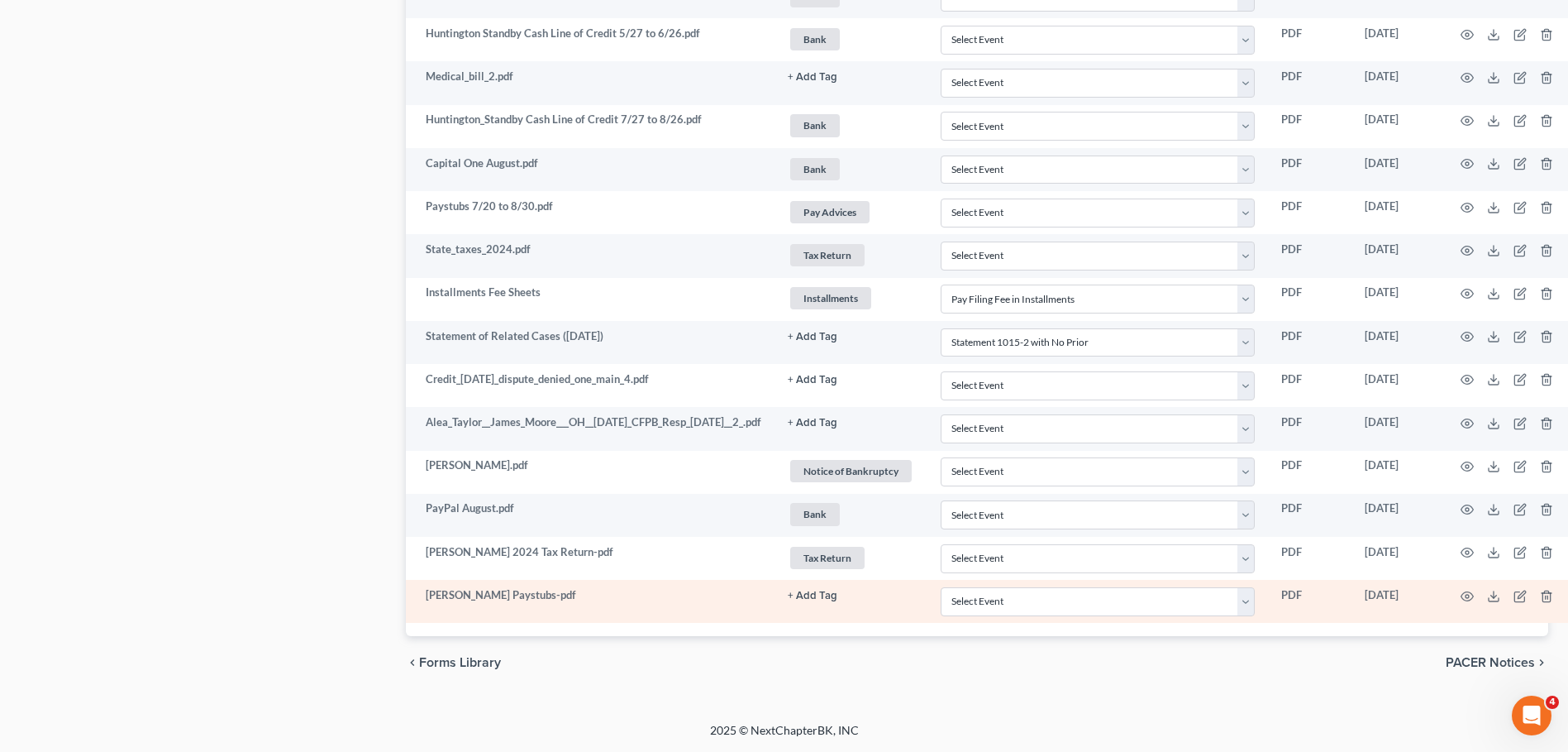
click at [838, 597] on button "+ Add Tag" at bounding box center [813, 596] width 50 height 11
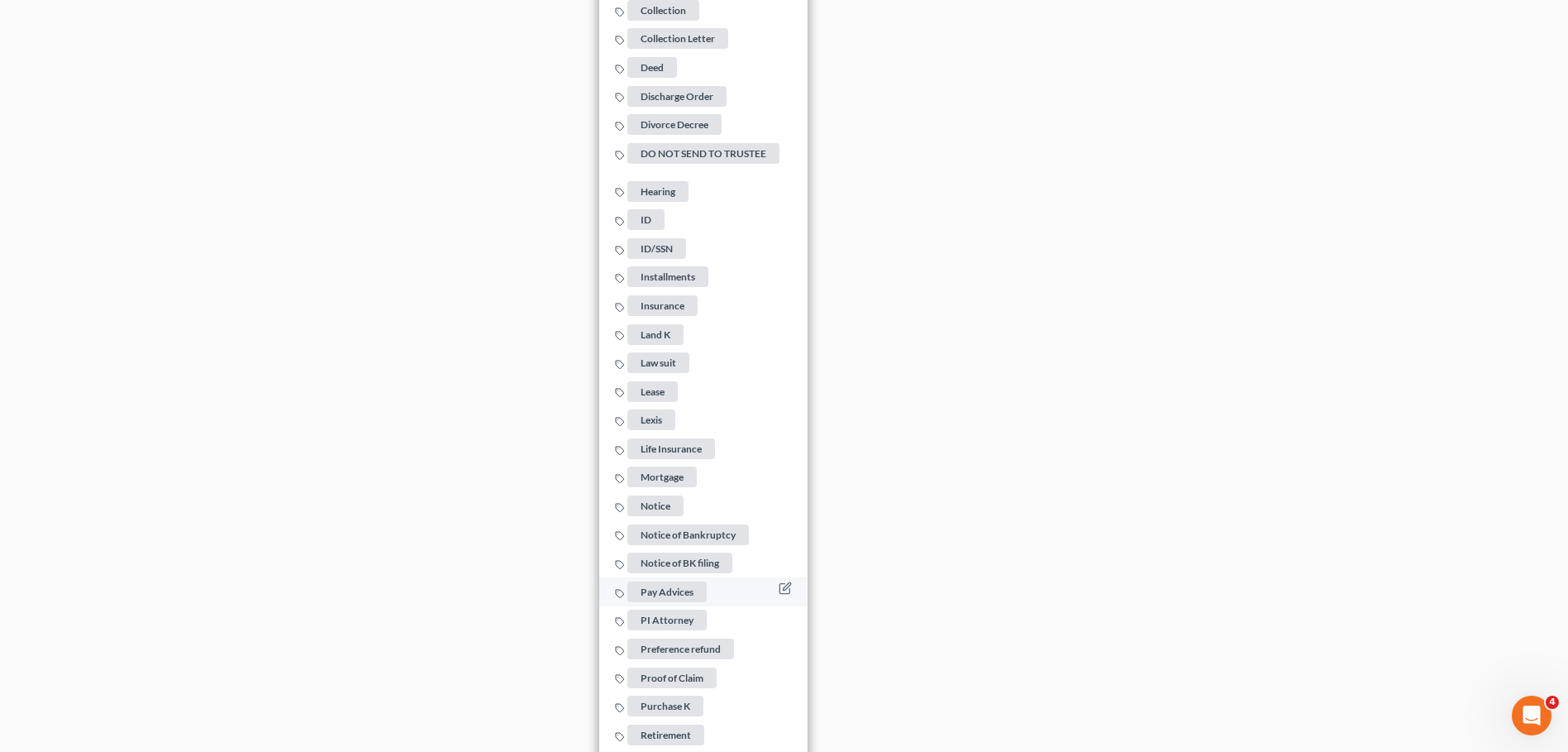
scroll to position [3100, 0]
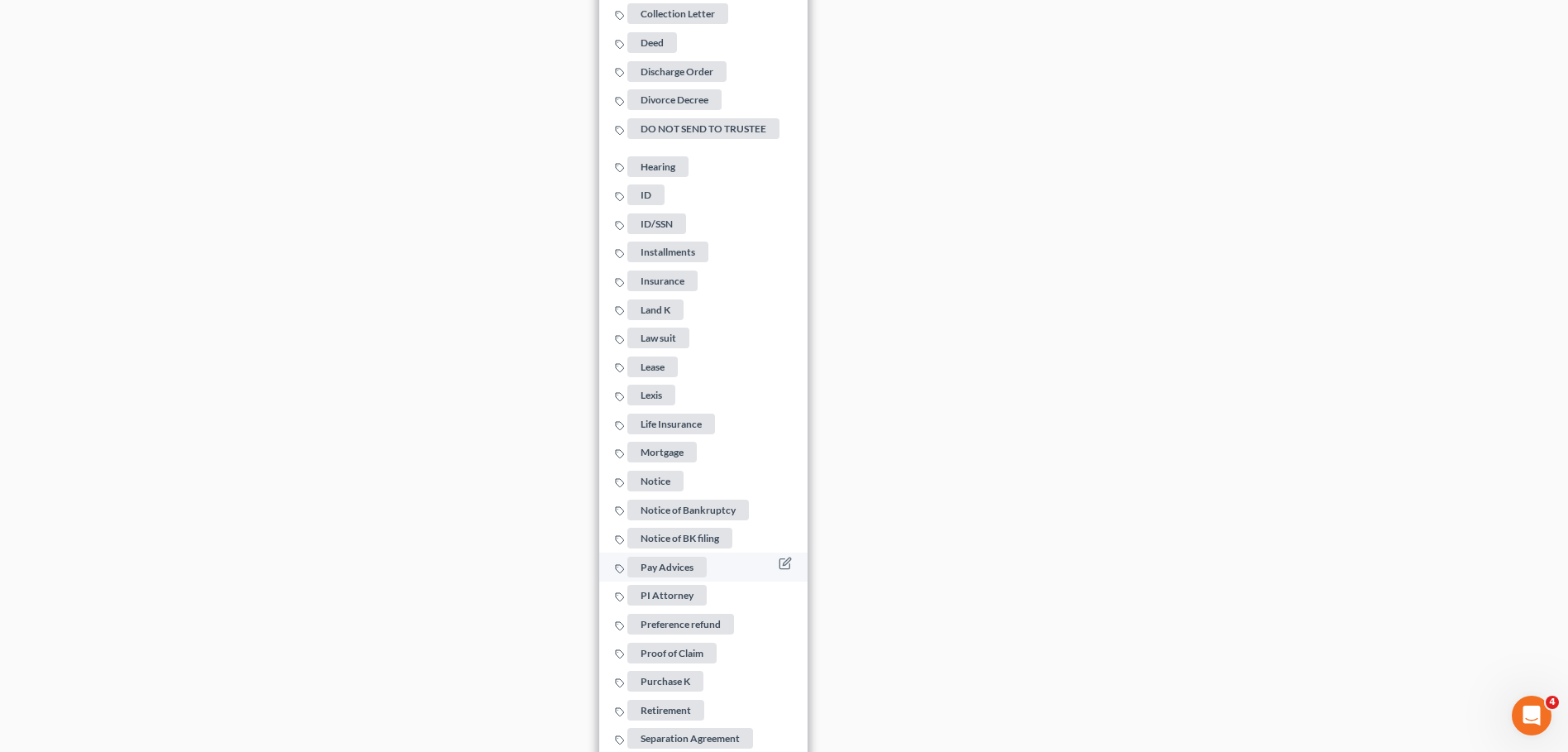
click at [703, 562] on span "Pay Advices" at bounding box center [667, 567] width 79 height 21
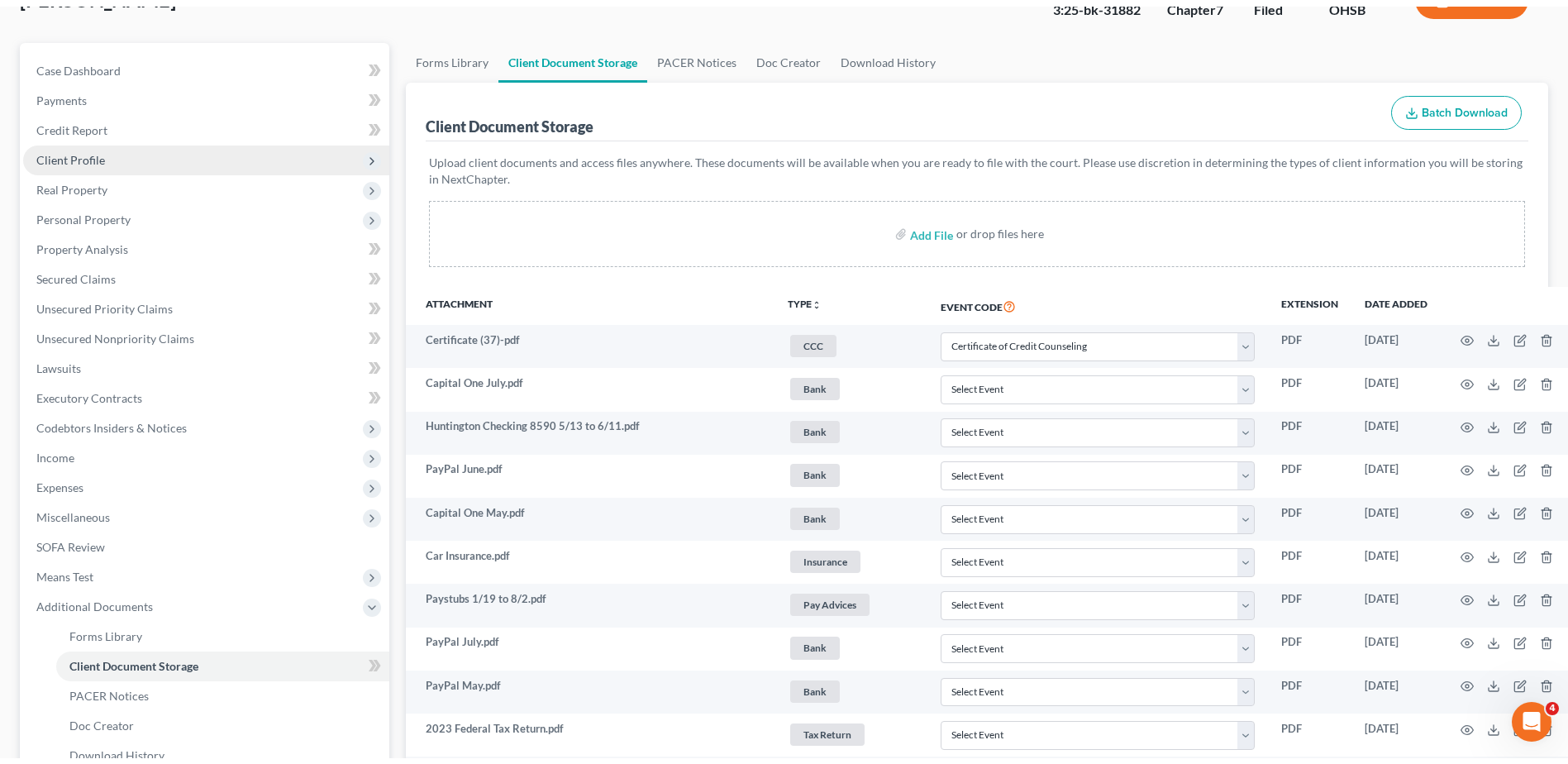
scroll to position [0, 0]
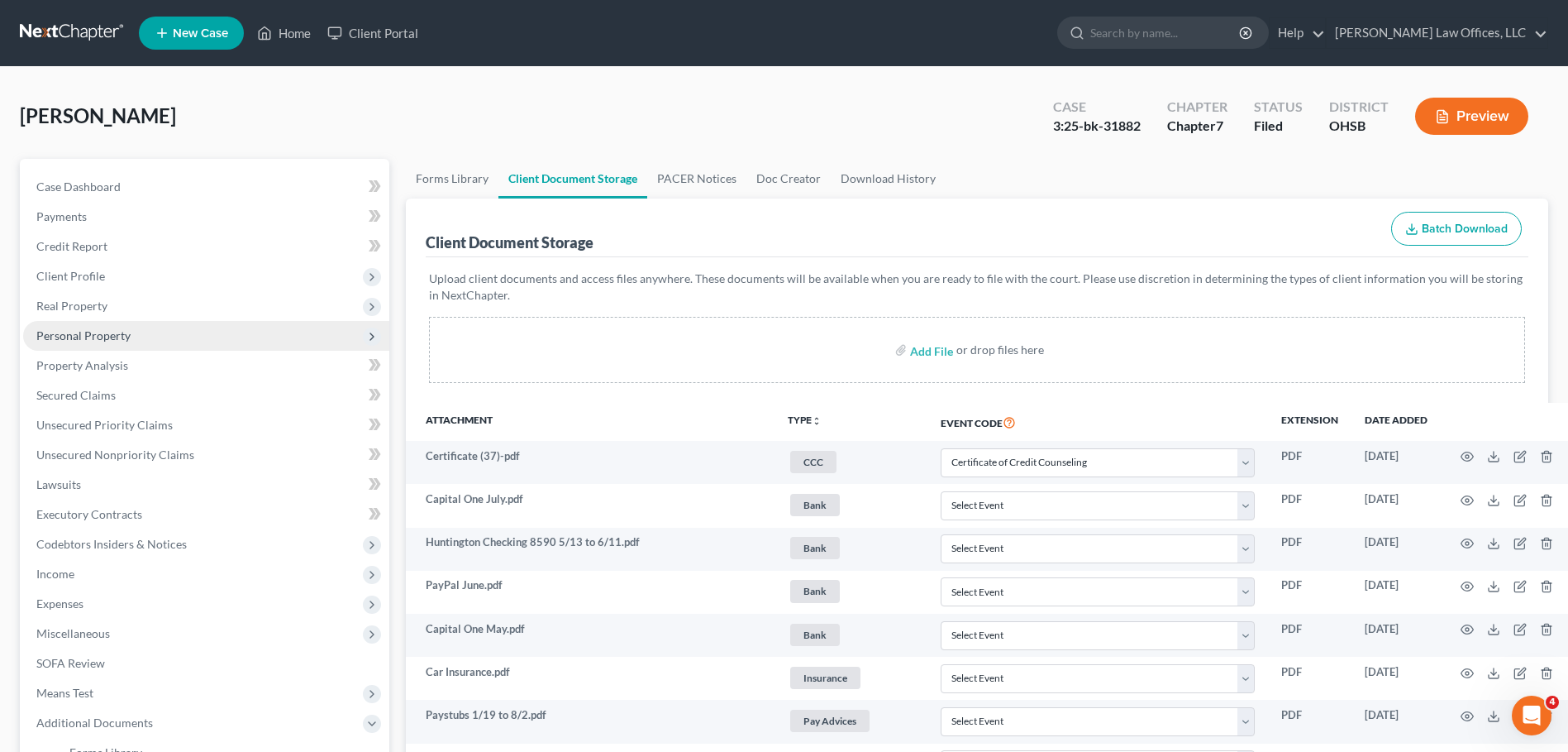
click at [71, 331] on span "Personal Property" at bounding box center [83, 335] width 94 height 14
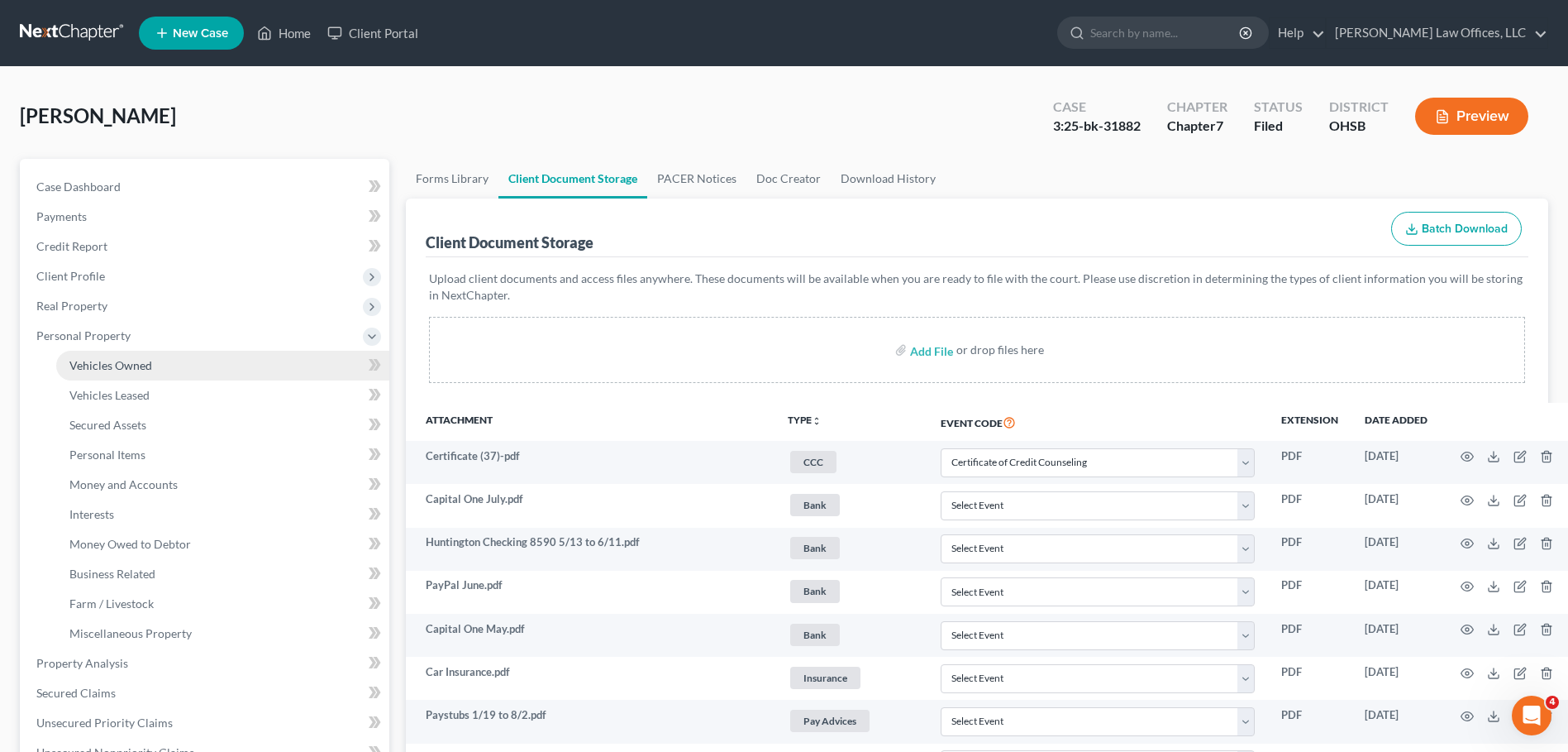
click at [92, 362] on span "Vehicles Owned" at bounding box center [111, 365] width 82 height 14
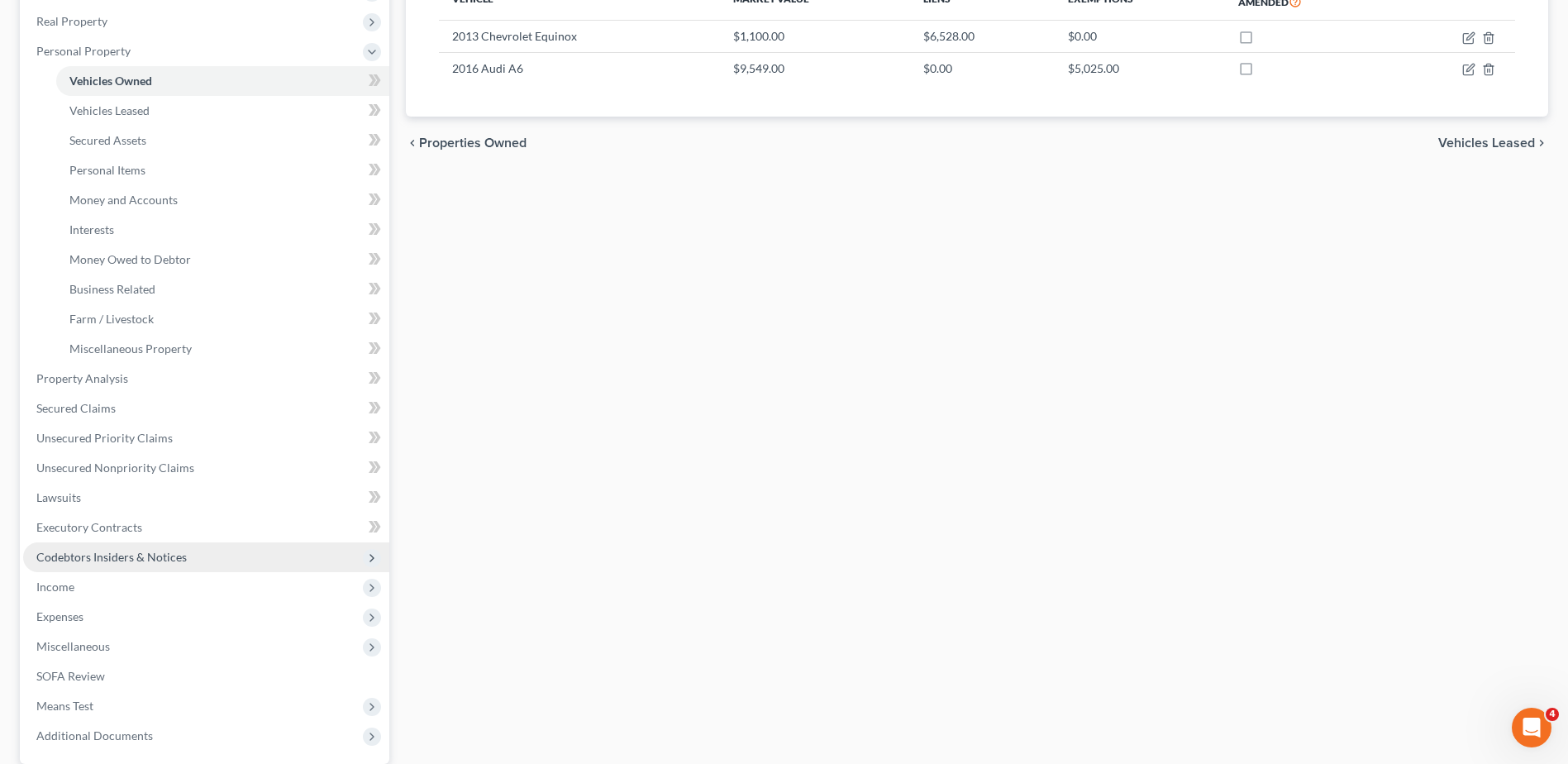
scroll to position [442, 0]
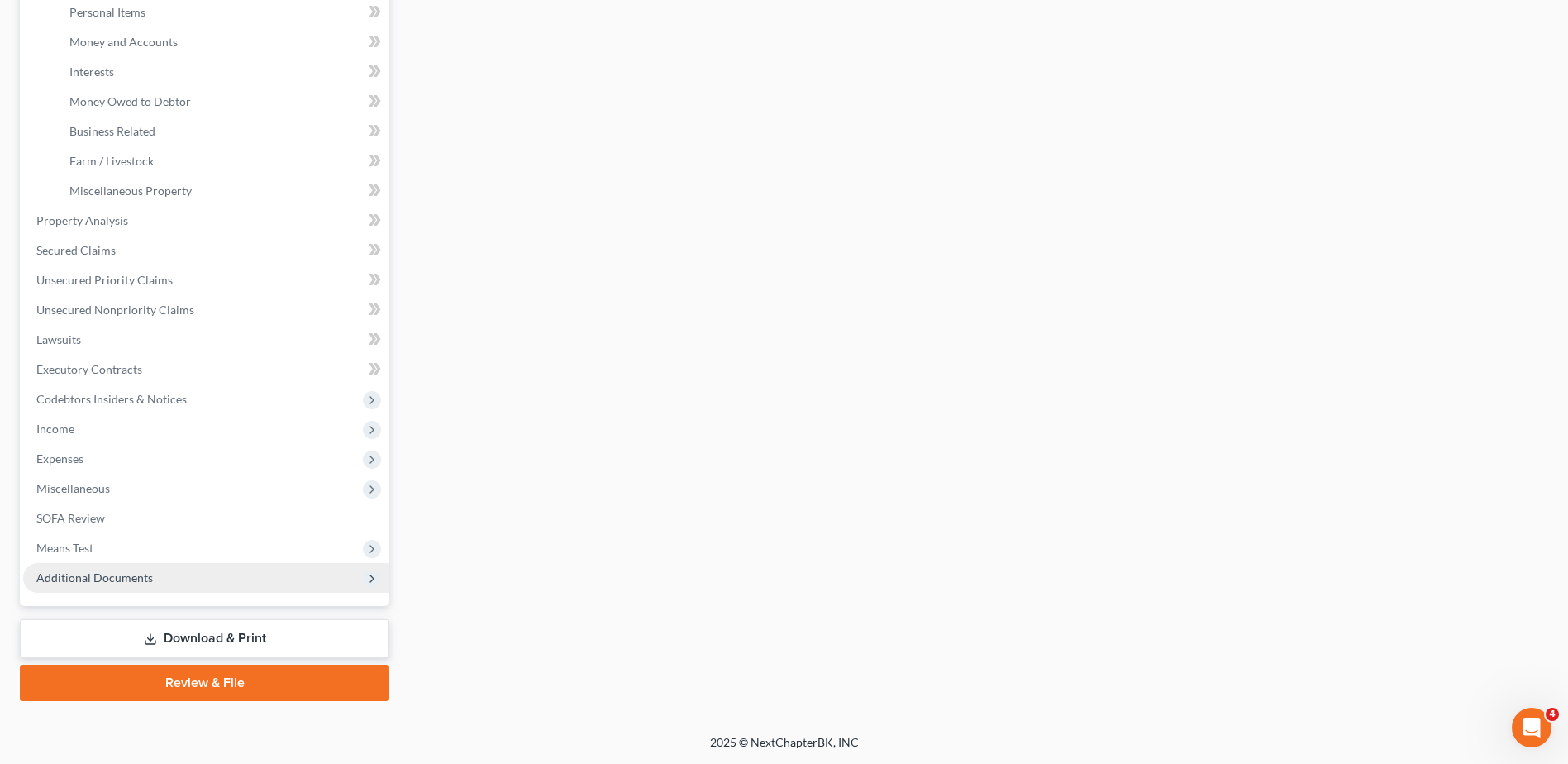
click at [99, 577] on span "Additional Documents" at bounding box center [94, 578] width 117 height 14
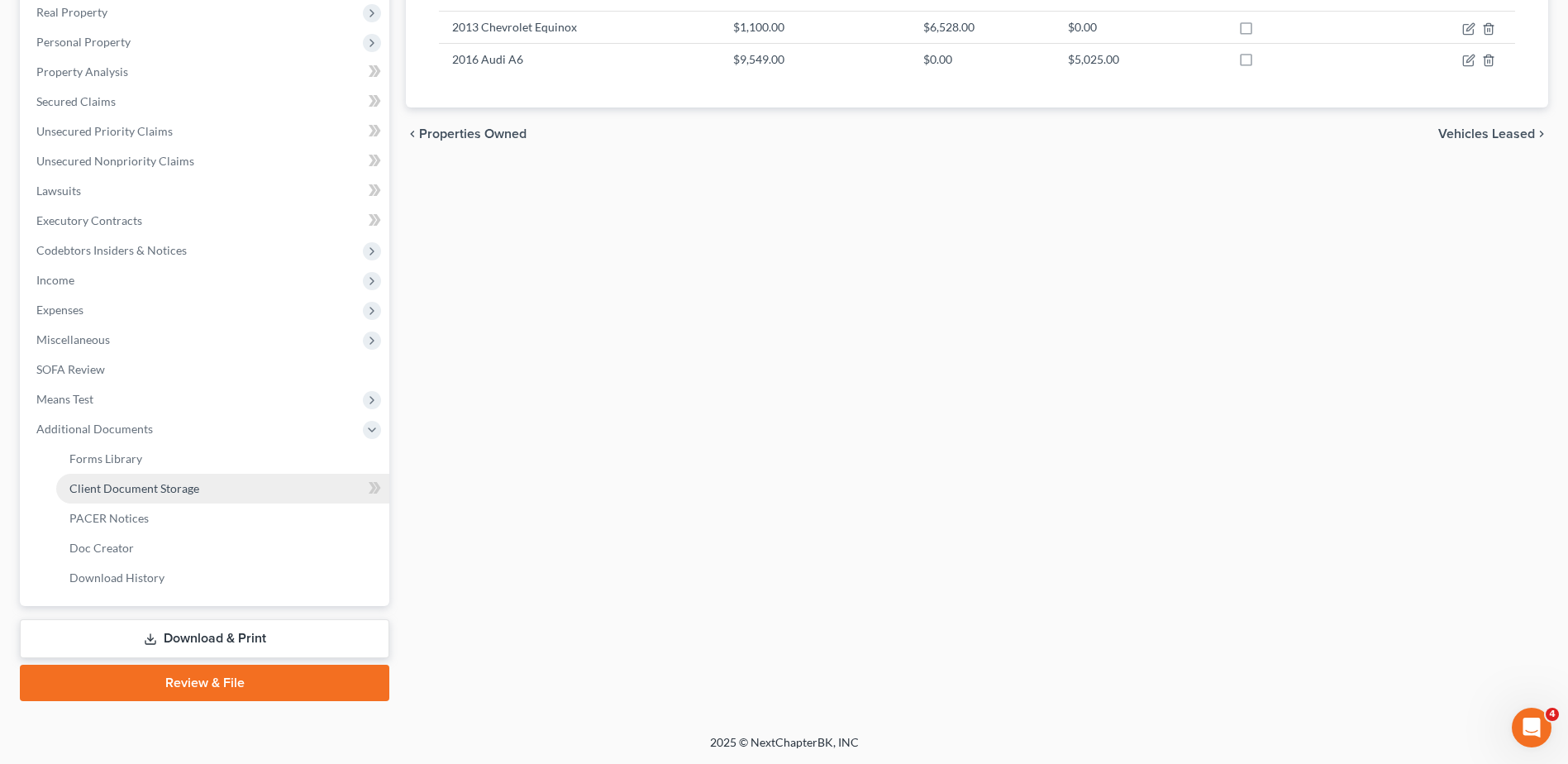
click at [136, 488] on span "Client Document Storage" at bounding box center [134, 488] width 130 height 14
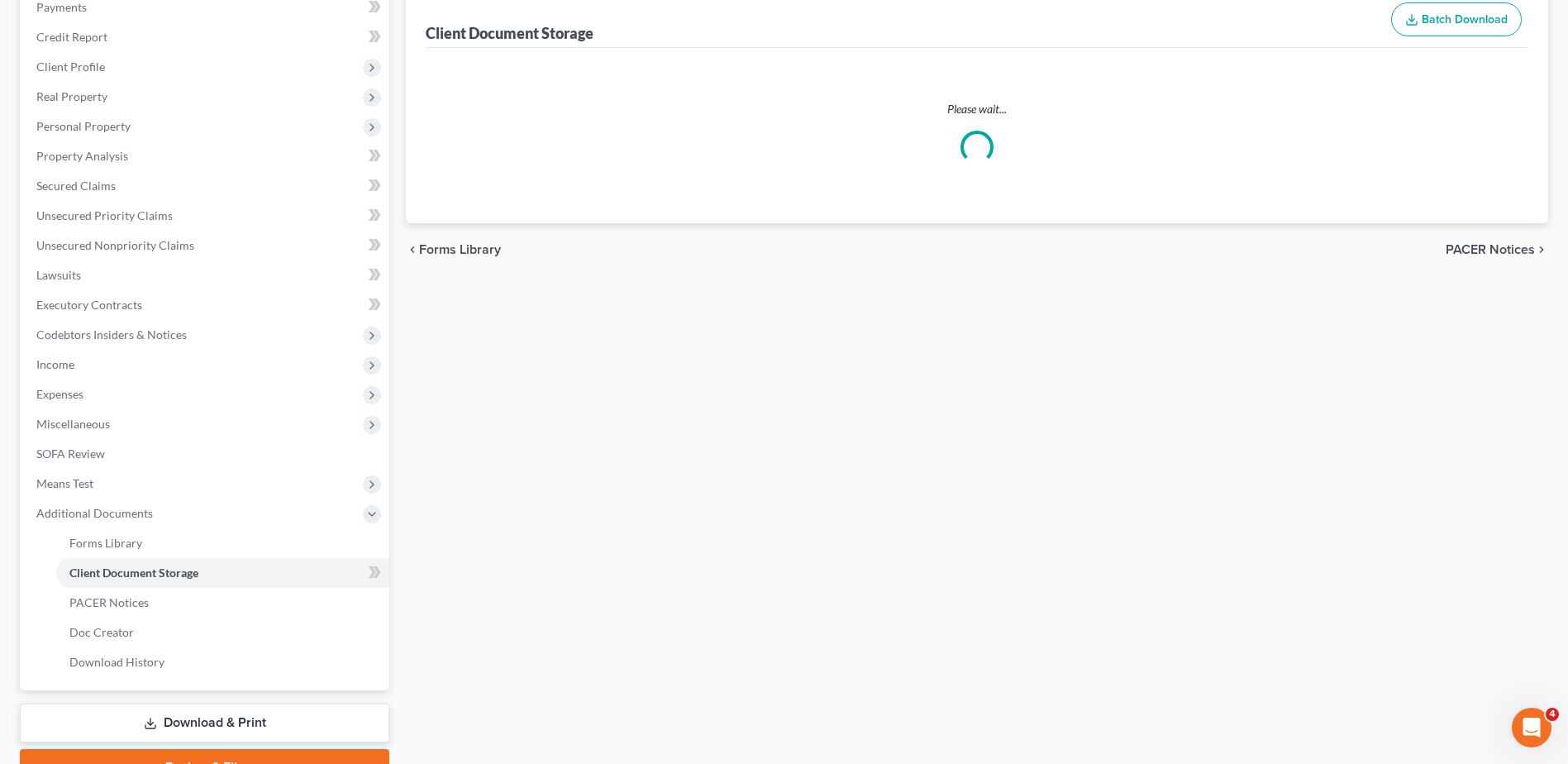
scroll to position [39, 0]
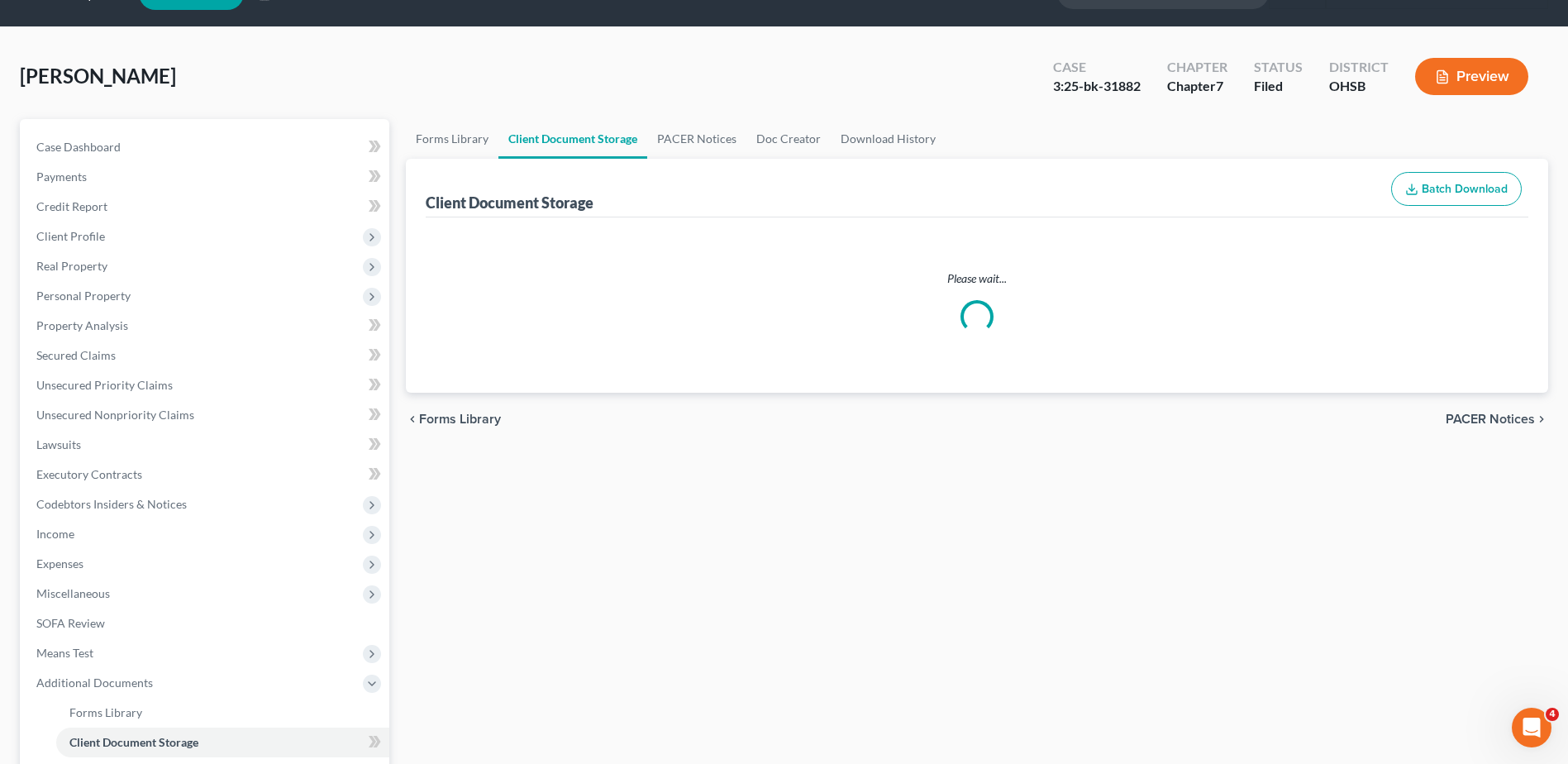
select select "7"
select select "37"
select select "52"
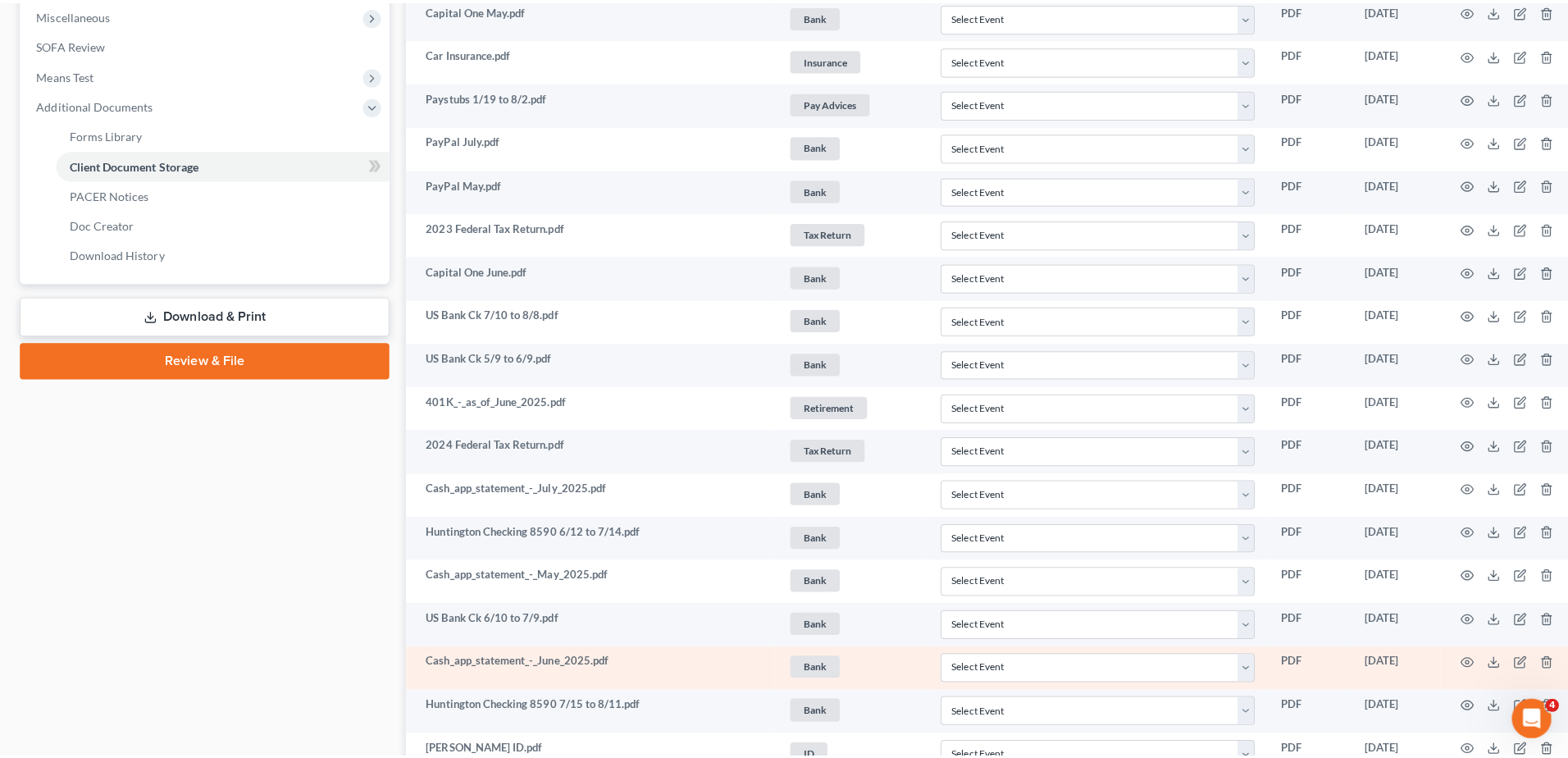
scroll to position [0, 0]
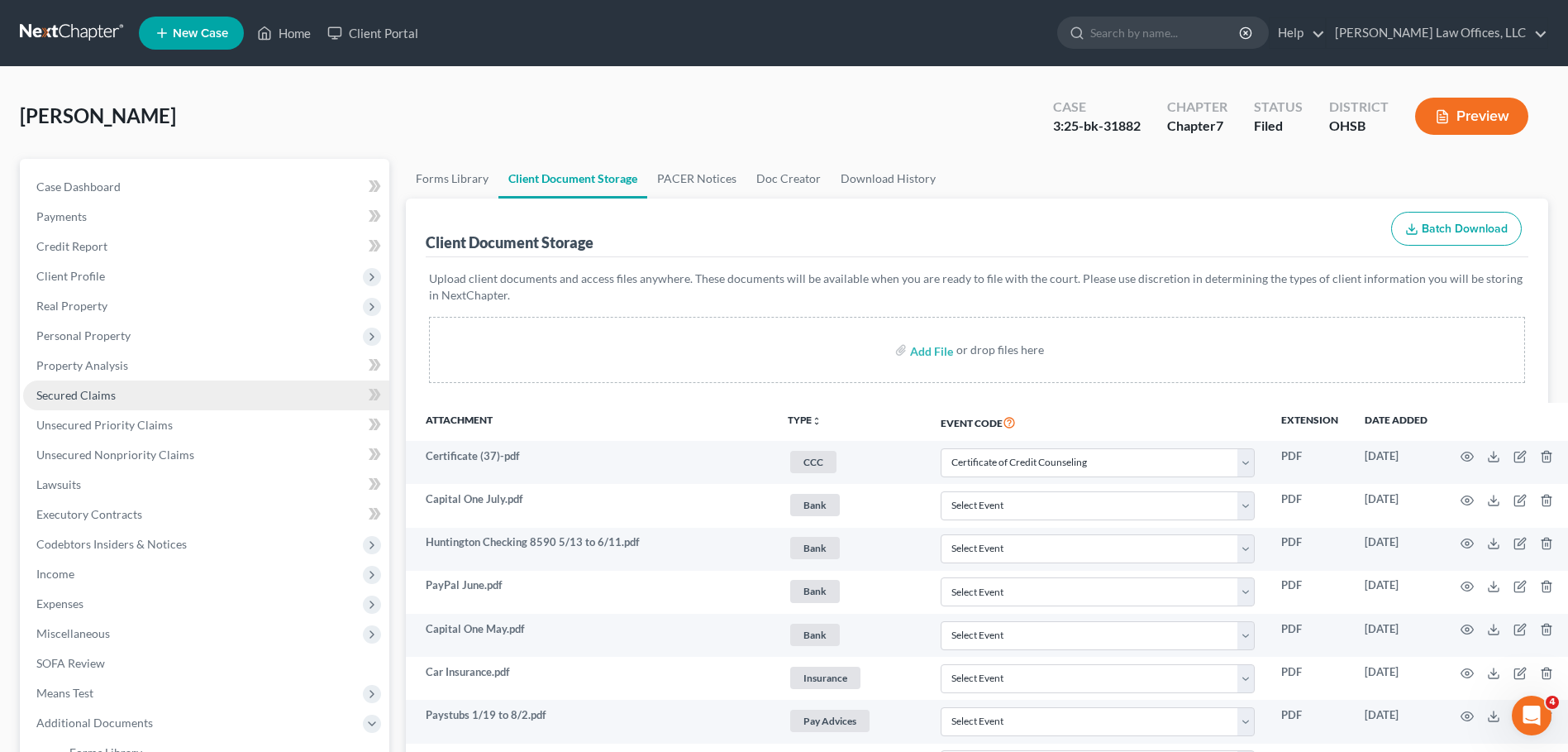
click at [77, 394] on span "Secured Claims" at bounding box center [76, 395] width 79 height 14
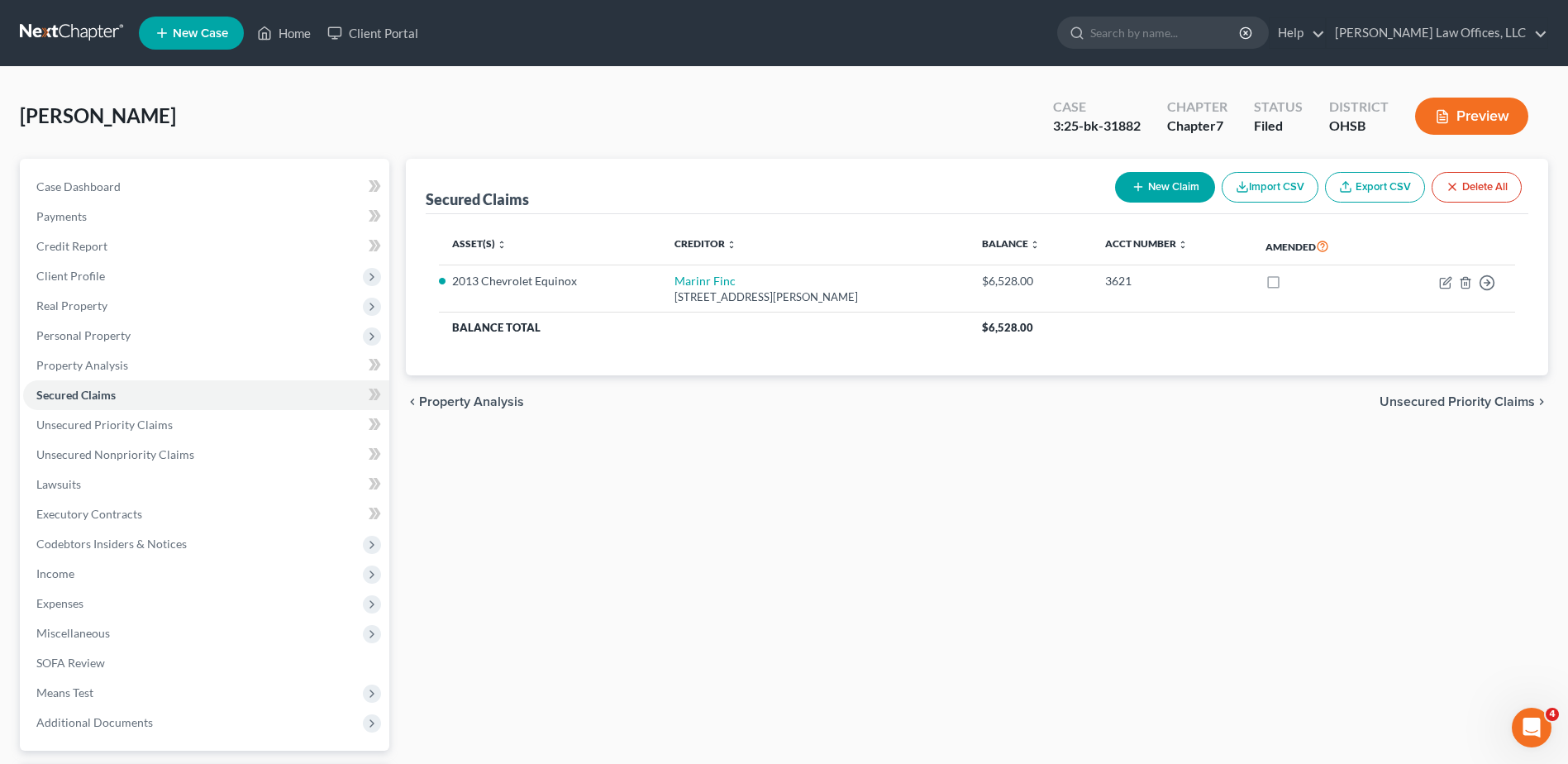
click at [1486, 113] on button "Preview" at bounding box center [1472, 116] width 113 height 37
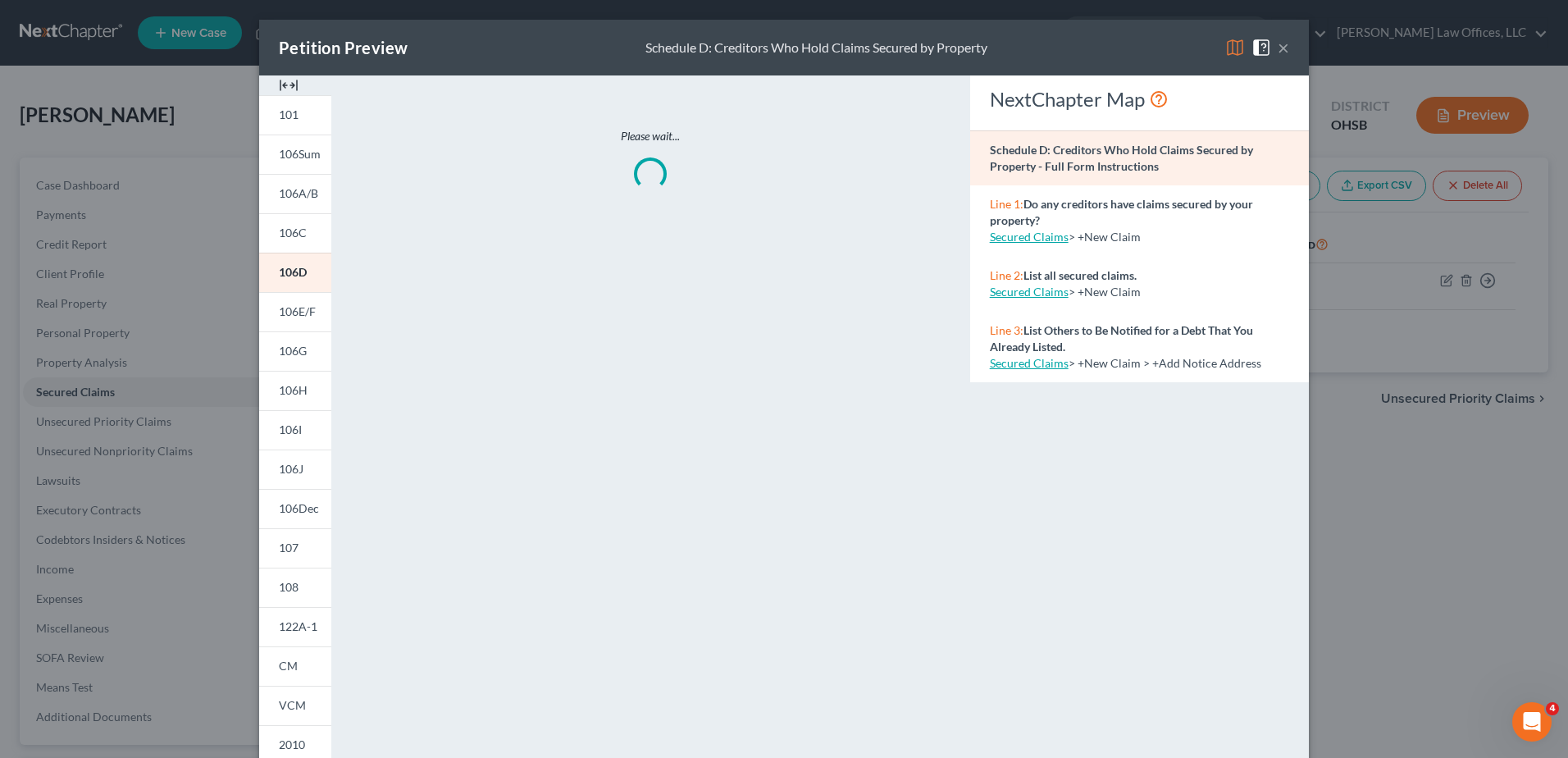
click at [279, 84] on img at bounding box center [289, 85] width 20 height 20
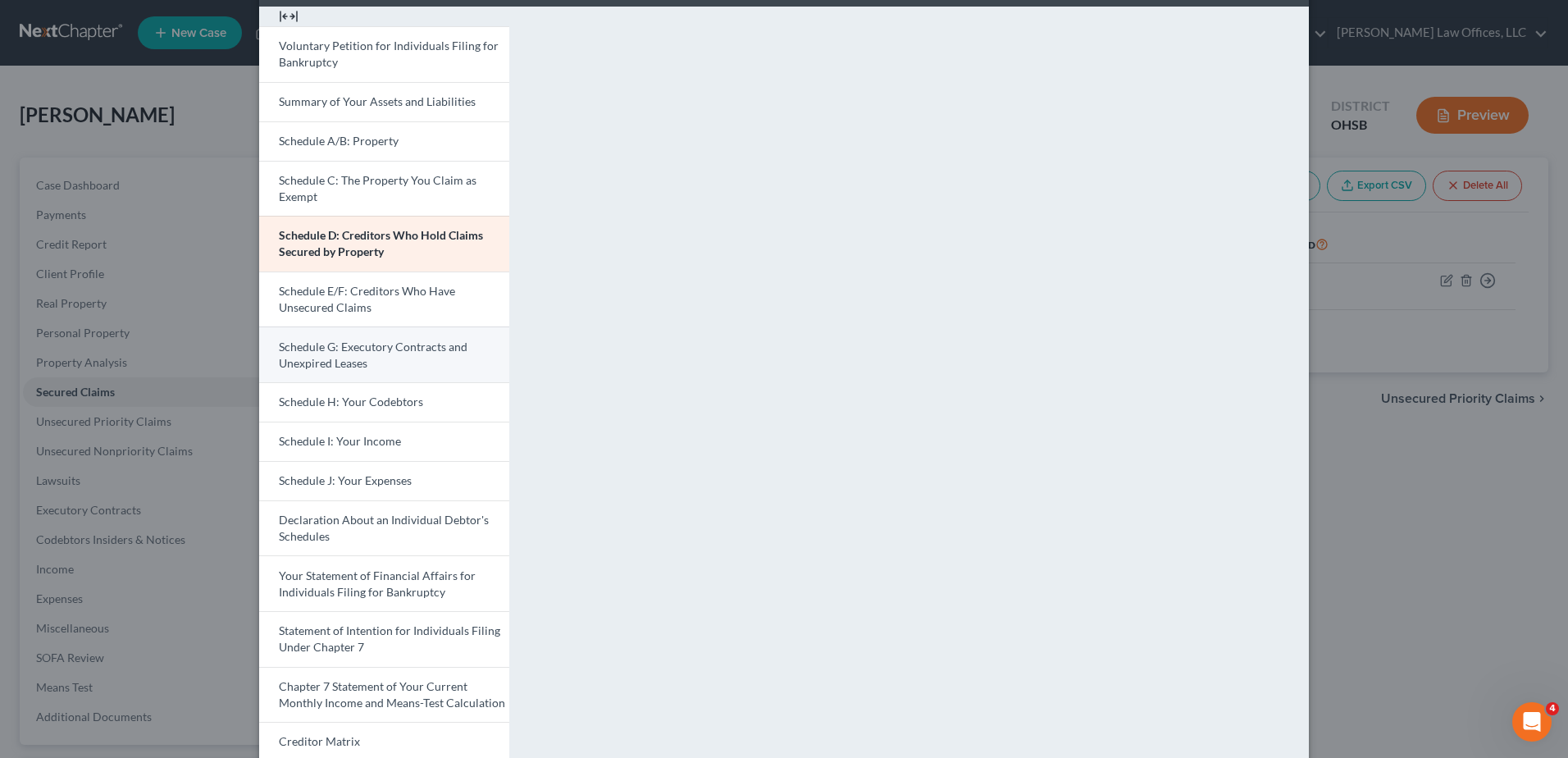
scroll to position [164, 0]
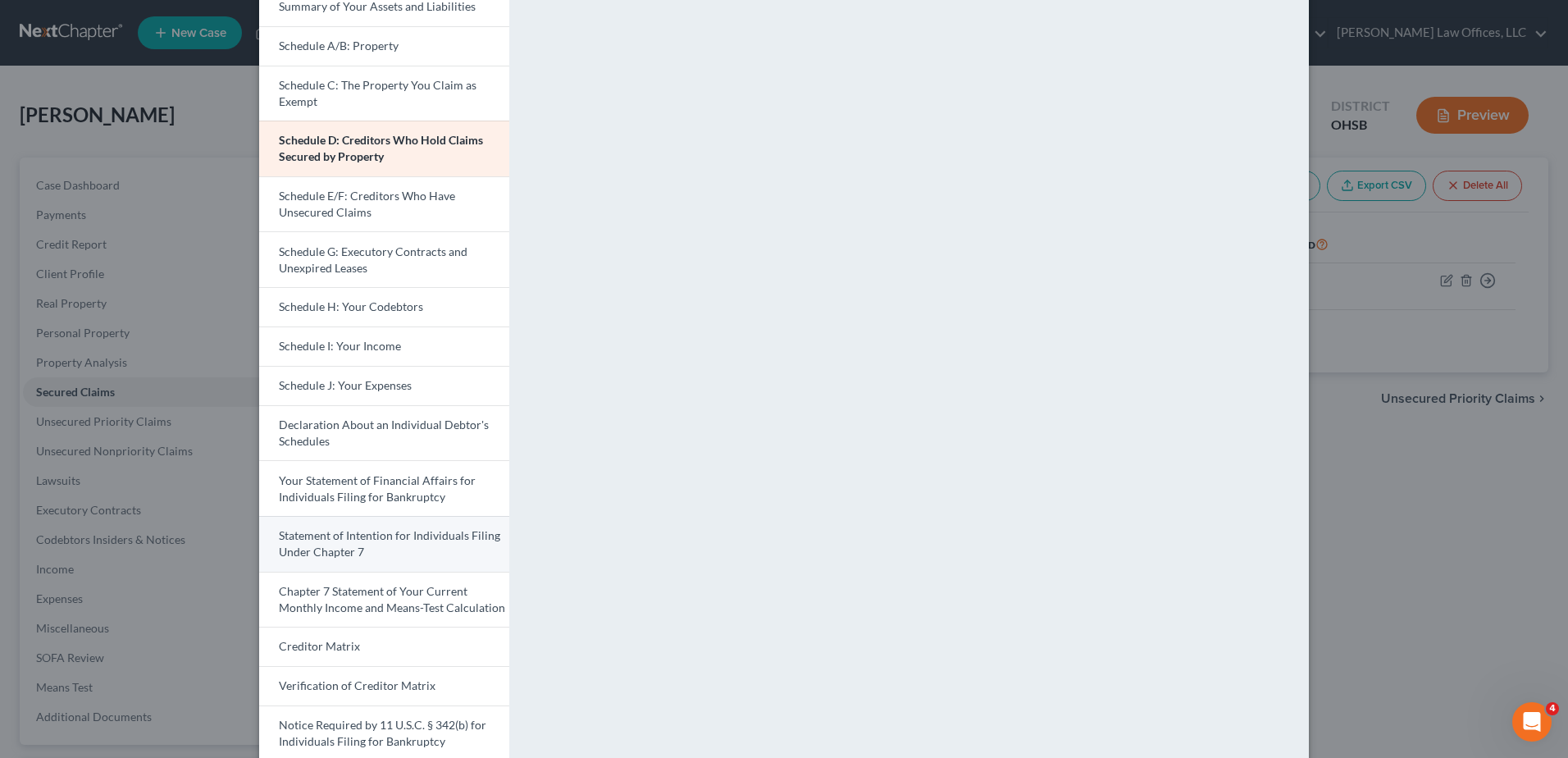
click at [340, 537] on span "Statement of Intention for Individuals Filing Under Chapter 7" at bounding box center [390, 543] width 221 height 31
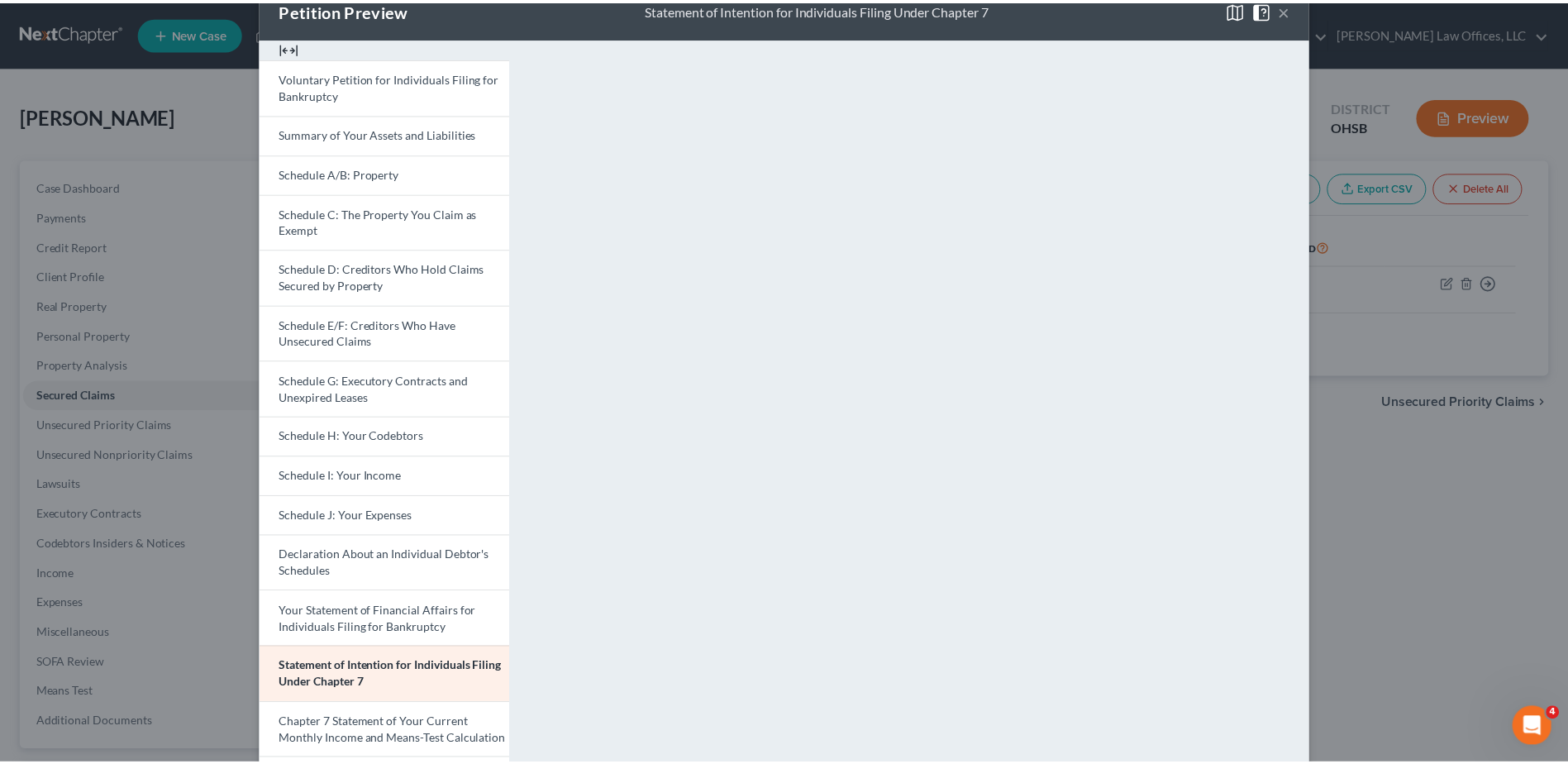
scroll to position [0, 0]
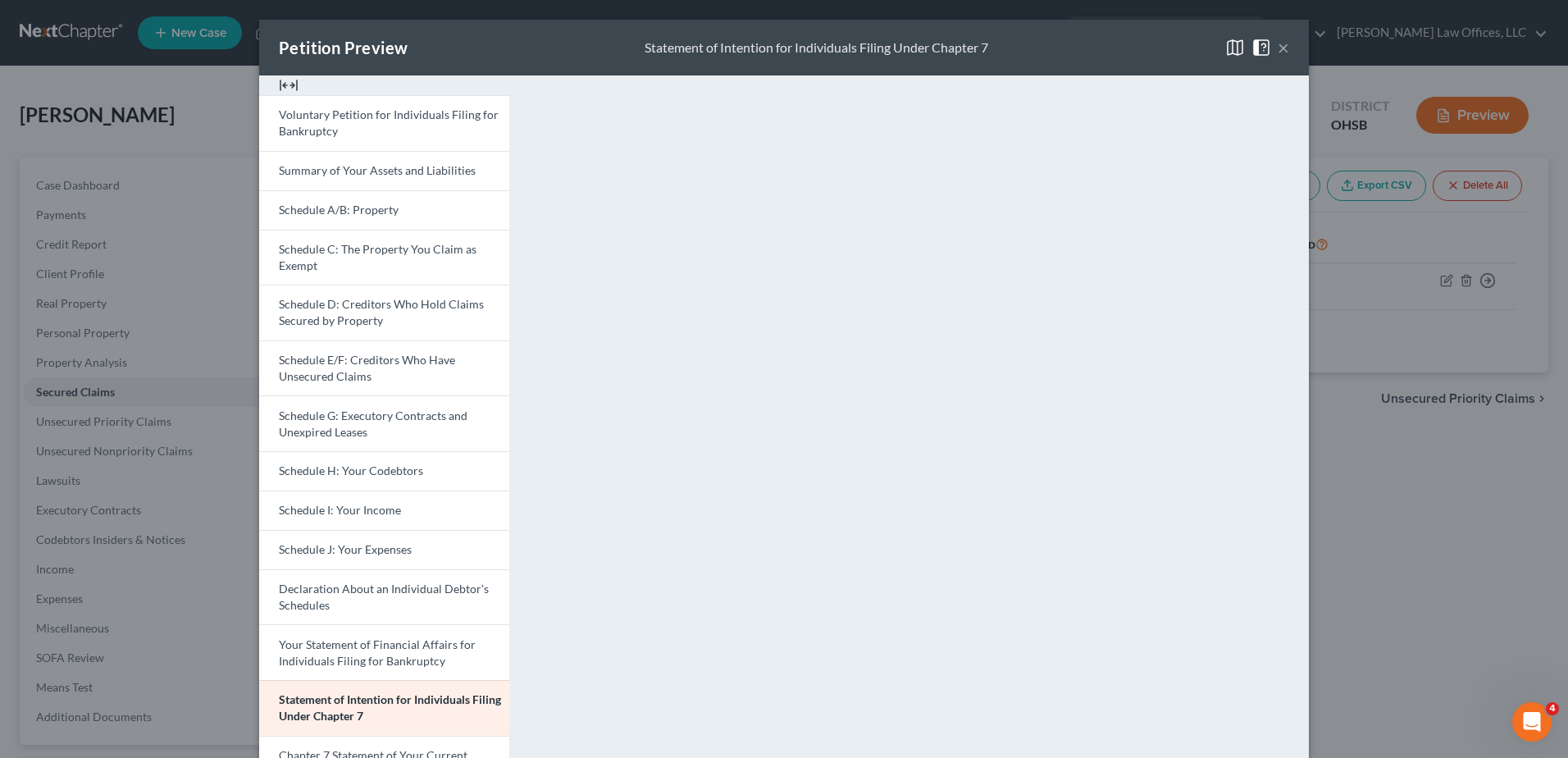
click at [1278, 47] on button "×" at bounding box center [1283, 47] width 11 height 20
